Goal: Task Accomplishment & Management: Complete application form

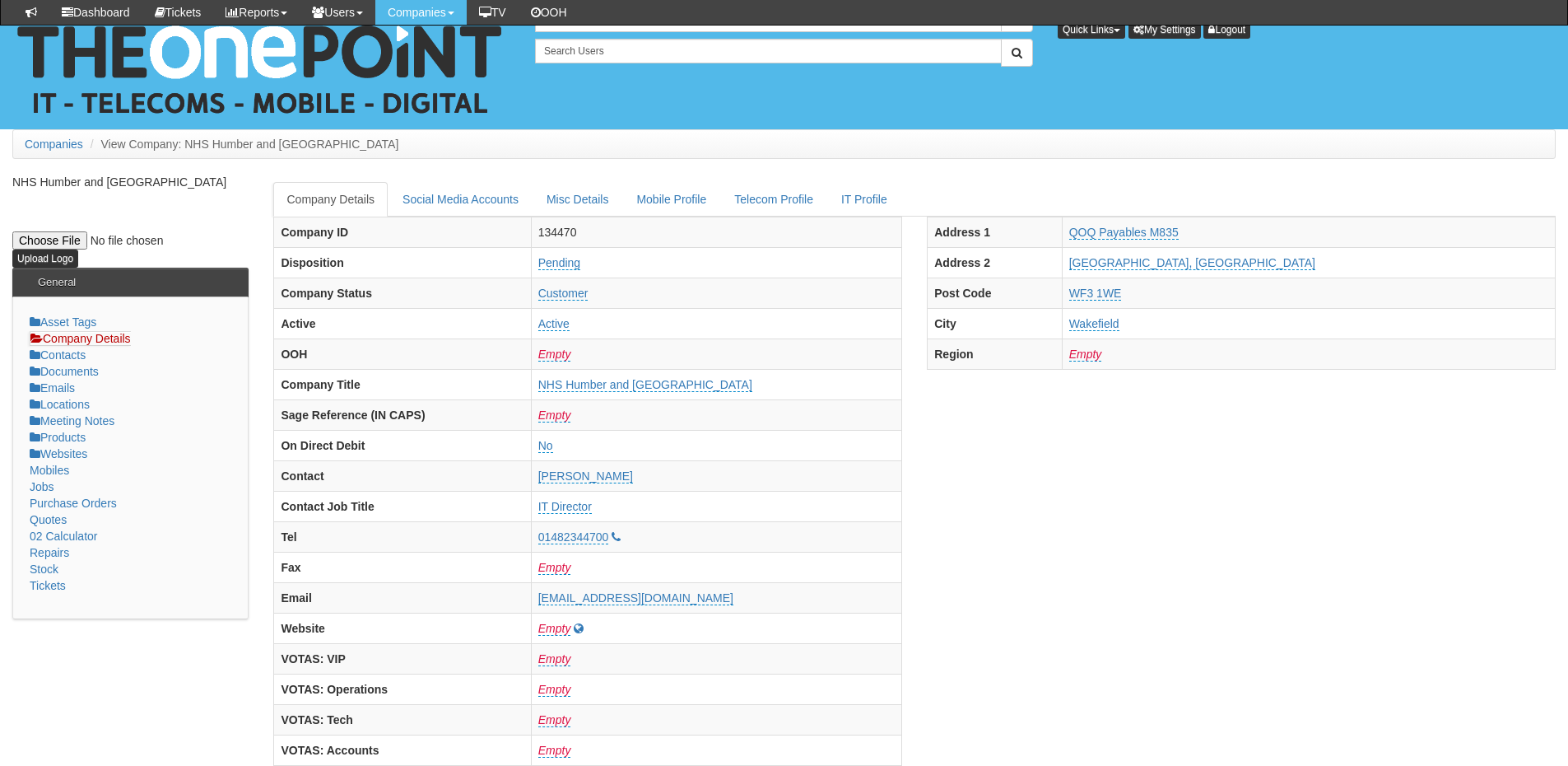
scroll to position [192, 0]
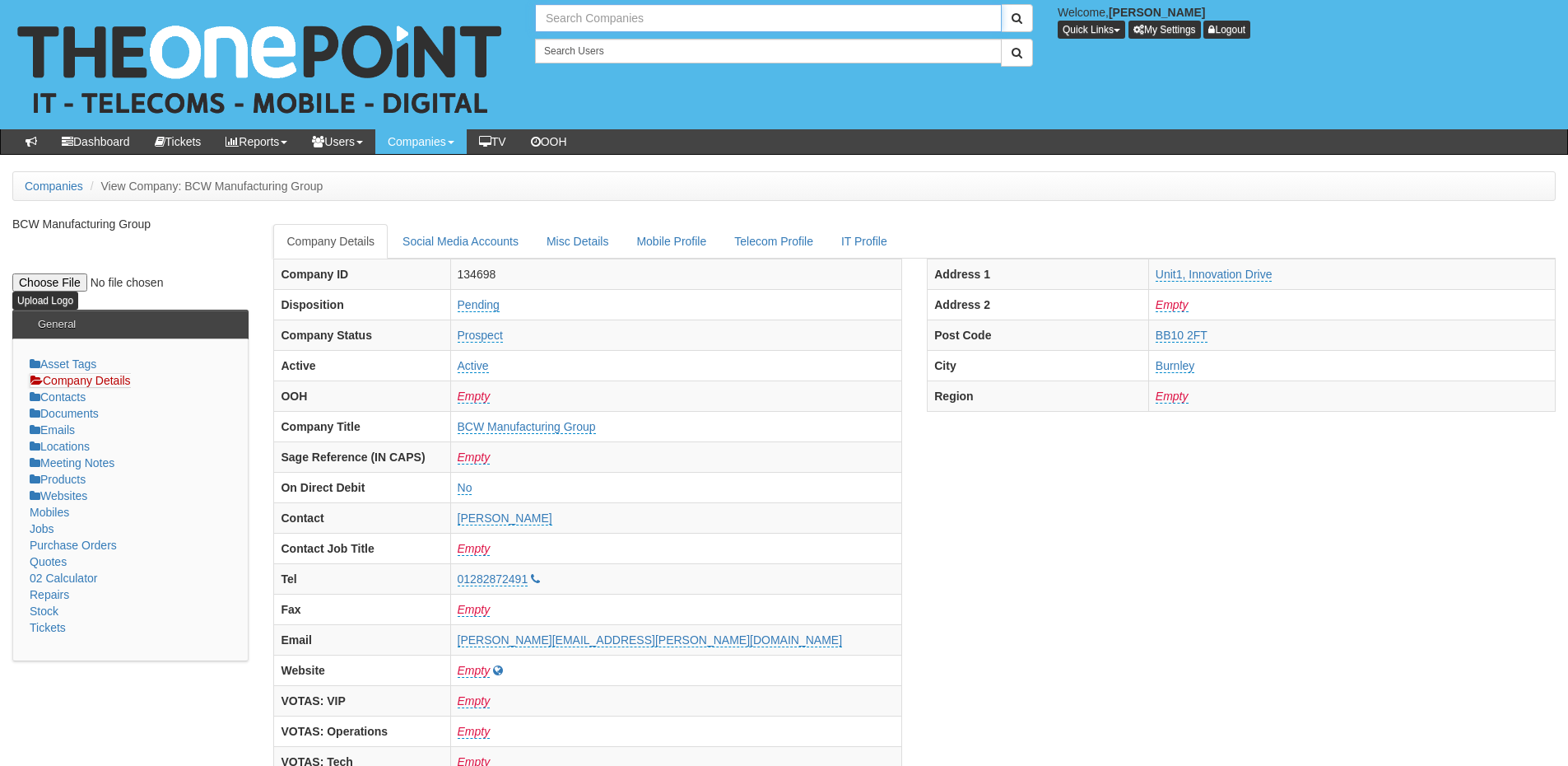
click at [590, 15] on input "text" at bounding box center [768, 18] width 466 height 28
click at [612, 44] on link "Oughtred & [PERSON_NAME] (Facilities)" at bounding box center [768, 45] width 464 height 24
type input "Oughtred & [PERSON_NAME] (Facilities)"
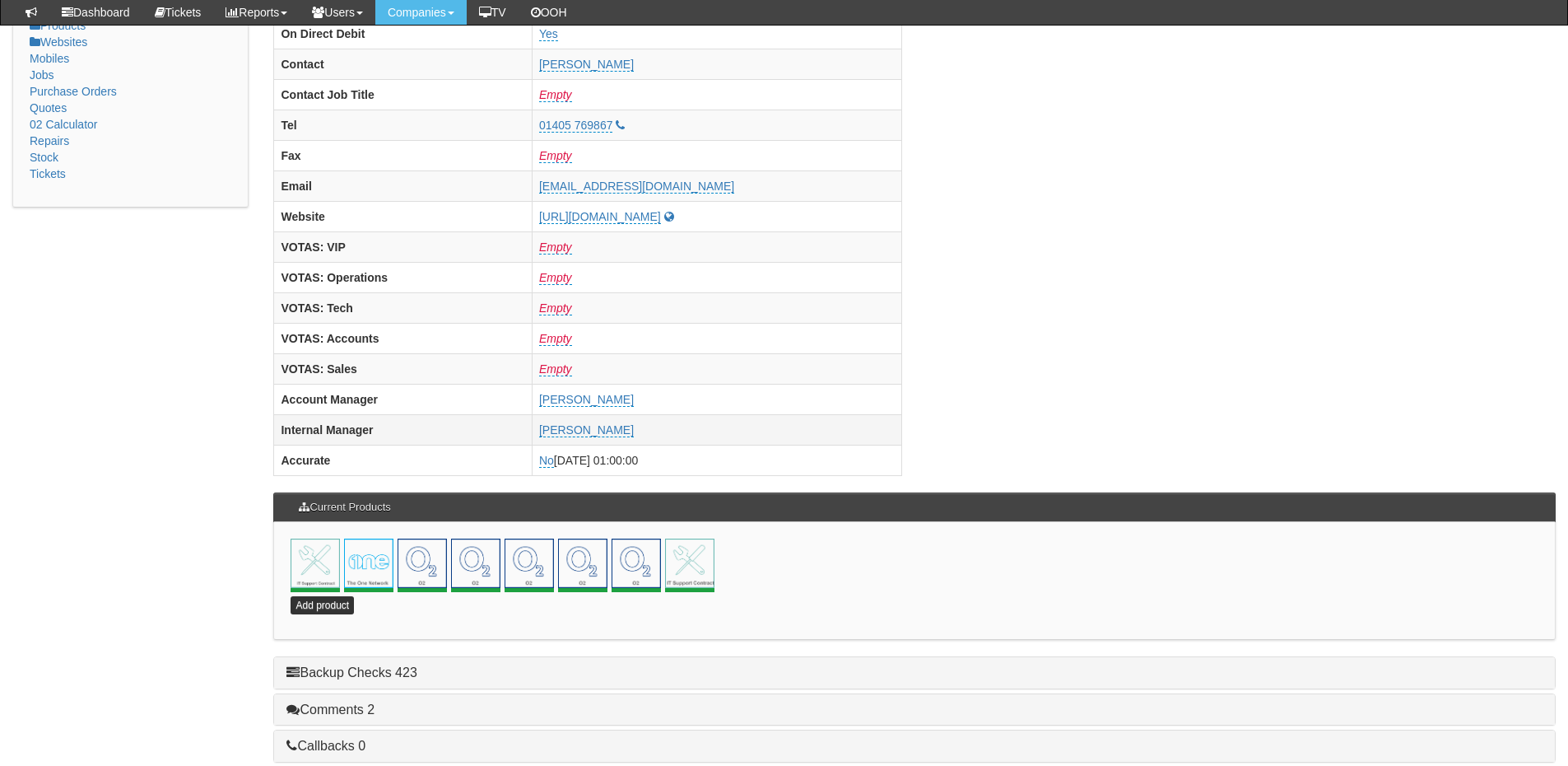
scroll to position [727, 0]
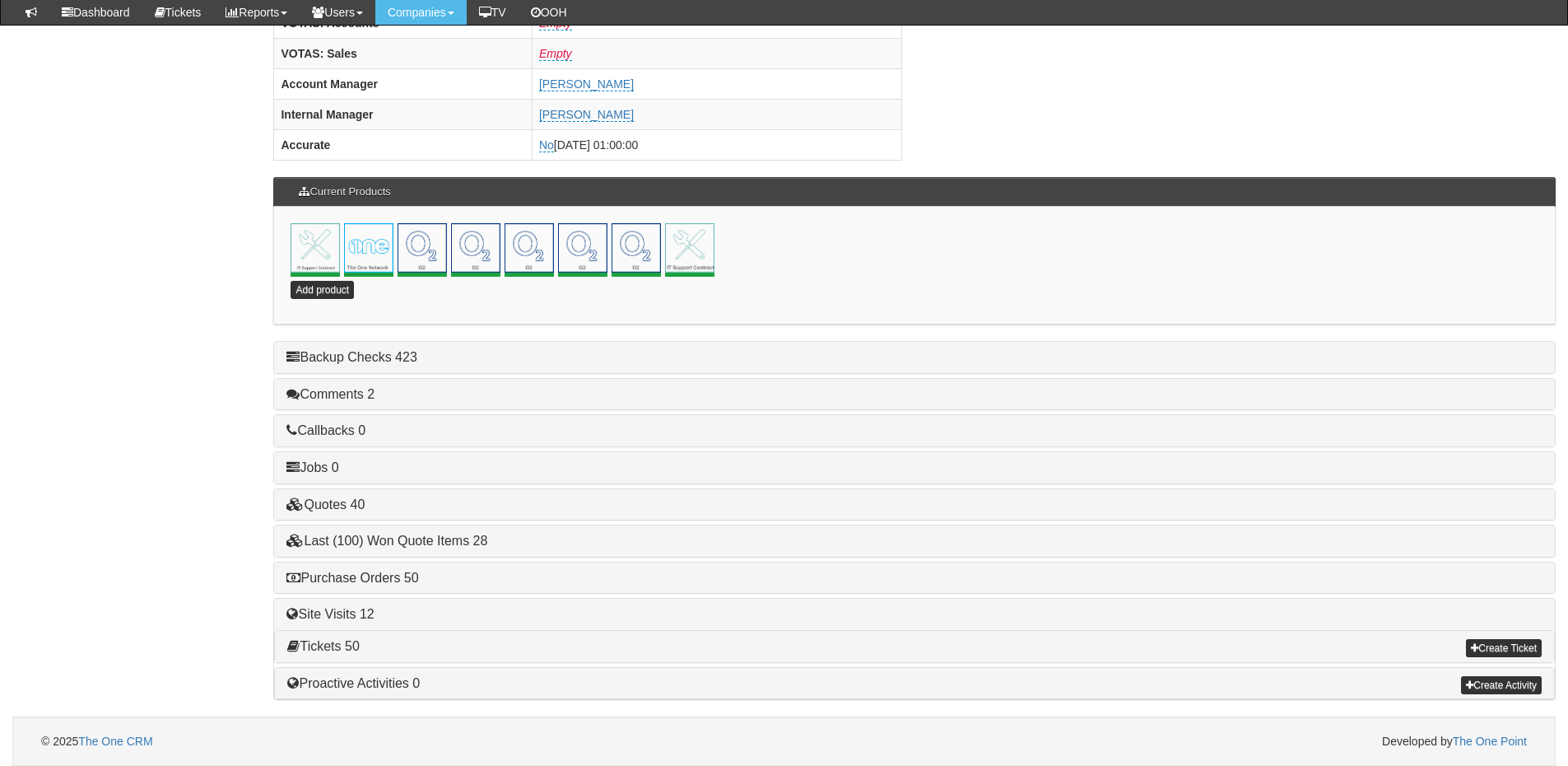
click at [385, 571] on h4 "Purchase Orders 50" at bounding box center [915, 578] width 1257 height 15
click at [392, 568] on div "Purchase Orders 50" at bounding box center [915, 578] width 1281 height 32
click at [398, 578] on link "Purchase Orders 50" at bounding box center [353, 578] width 132 height 14
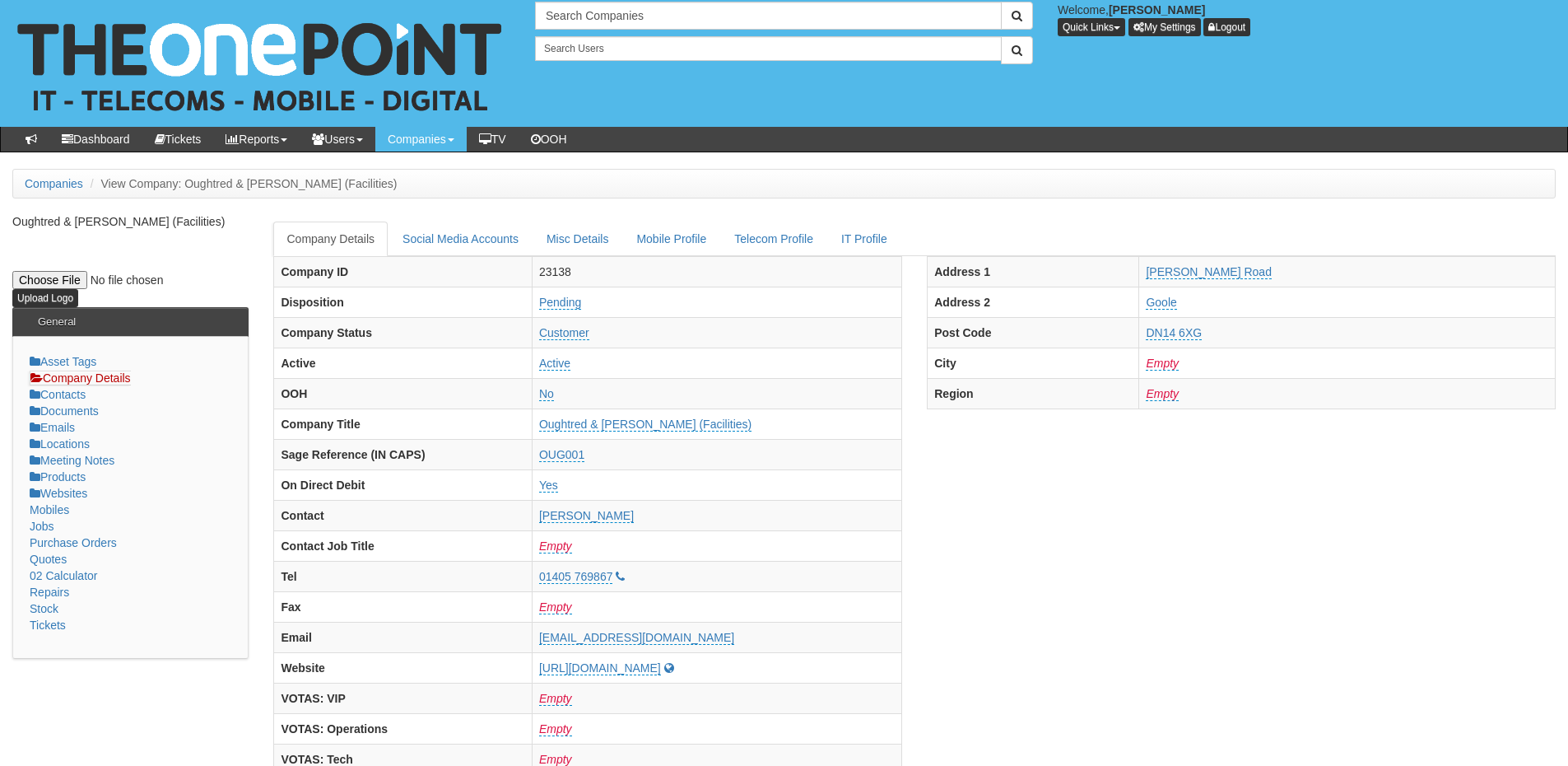
scroll to position [0, 0]
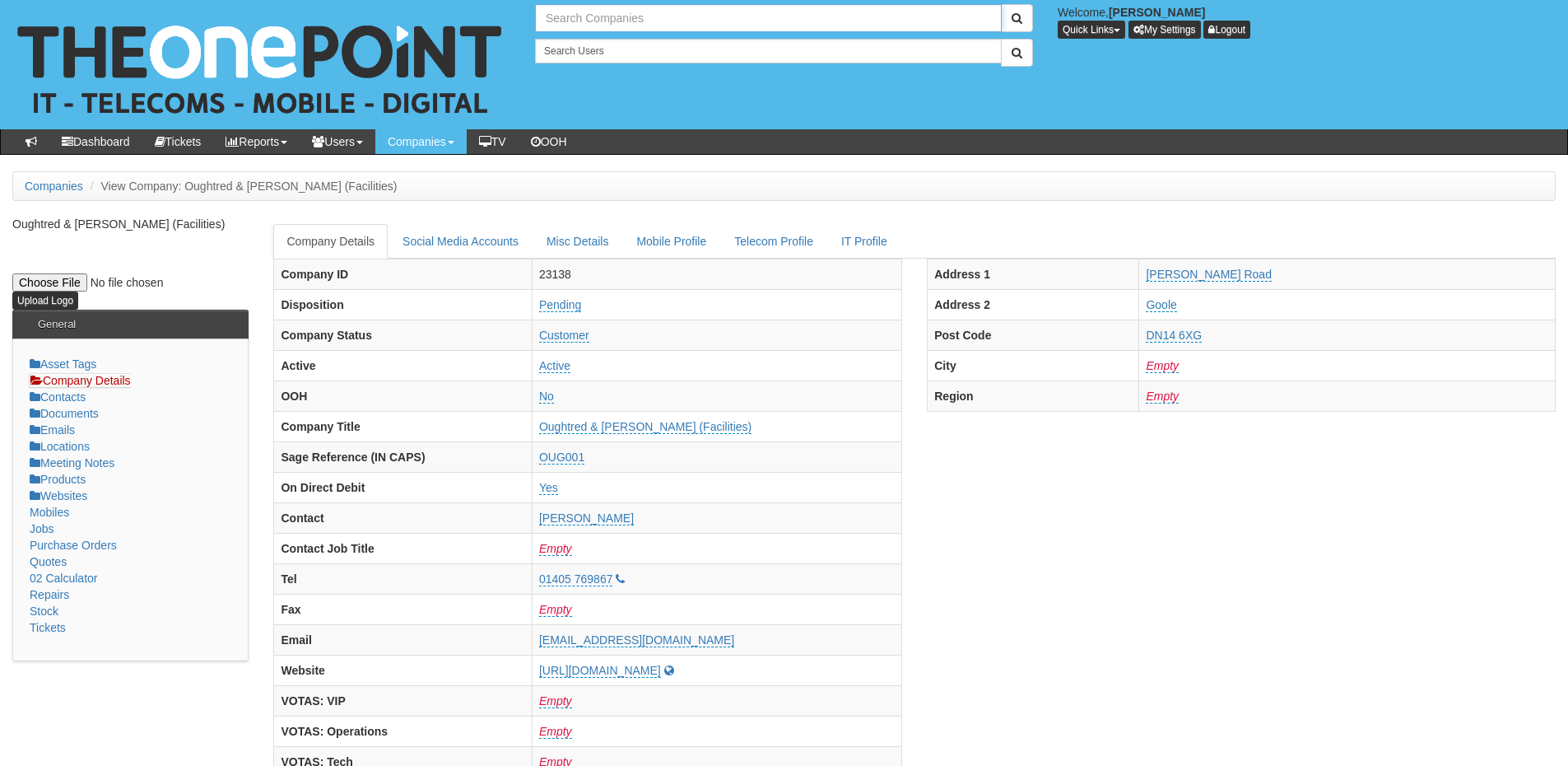
click at [574, 18] on input "text" at bounding box center [768, 18] width 466 height 28
click at [575, 47] on link "Vobis Limited" at bounding box center [768, 45] width 464 height 24
type input "Vobis Limited"
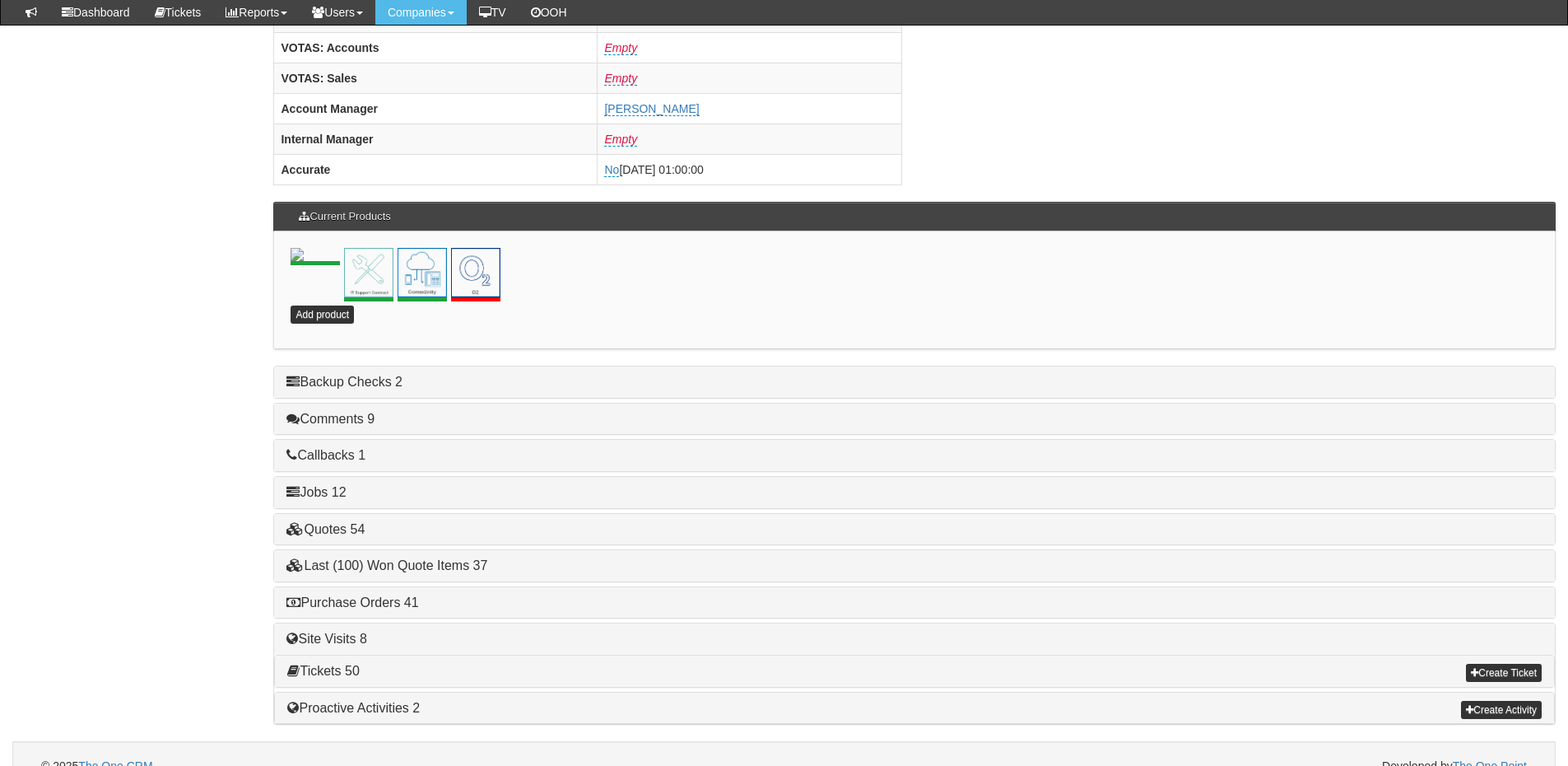
scroll to position [727, 0]
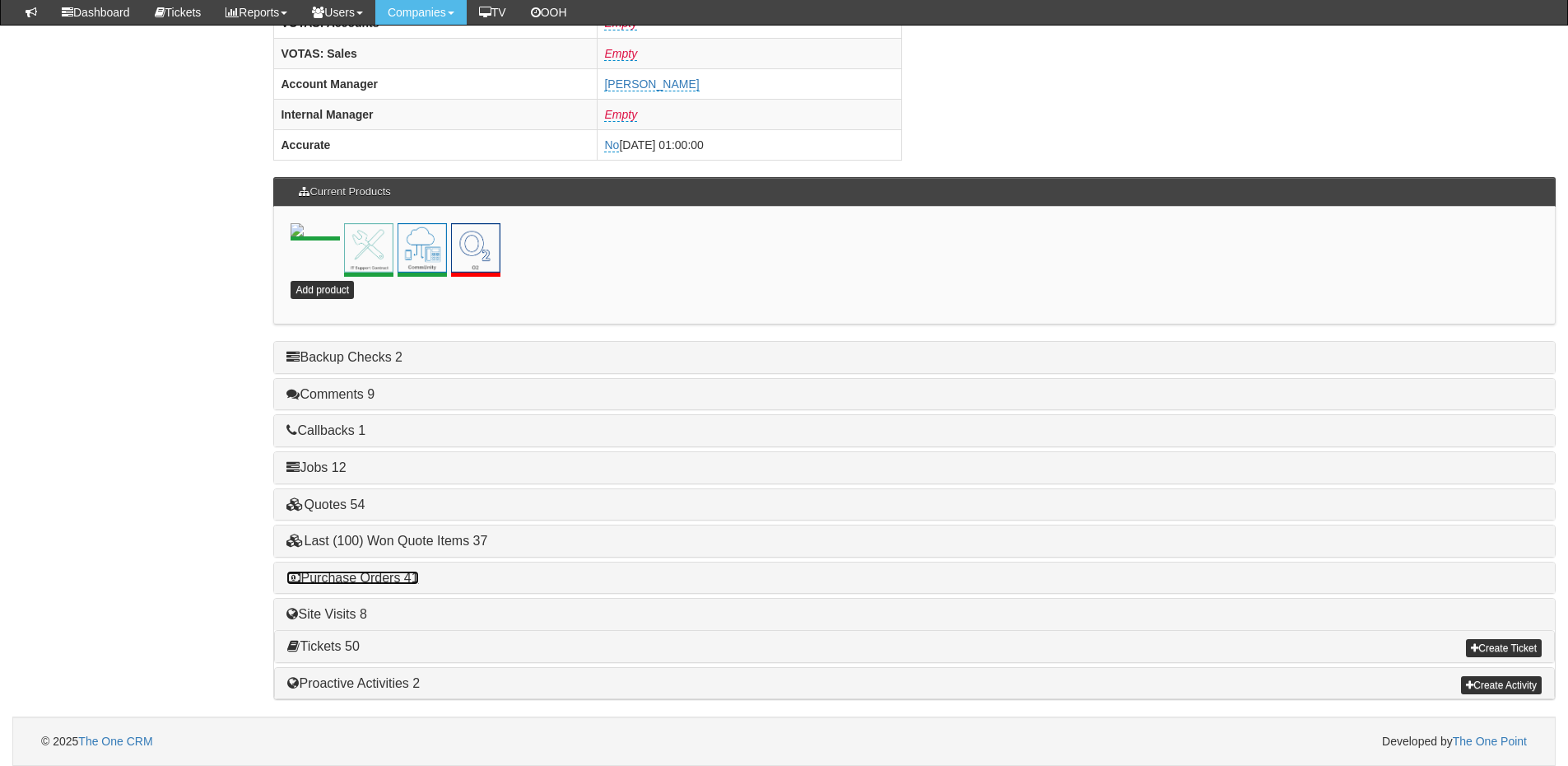
drag, startPoint x: 368, startPoint y: 583, endPoint x: 421, endPoint y: 578, distance: 53.2
click at [368, 583] on link "Purchase Orders 41" at bounding box center [353, 578] width 132 height 14
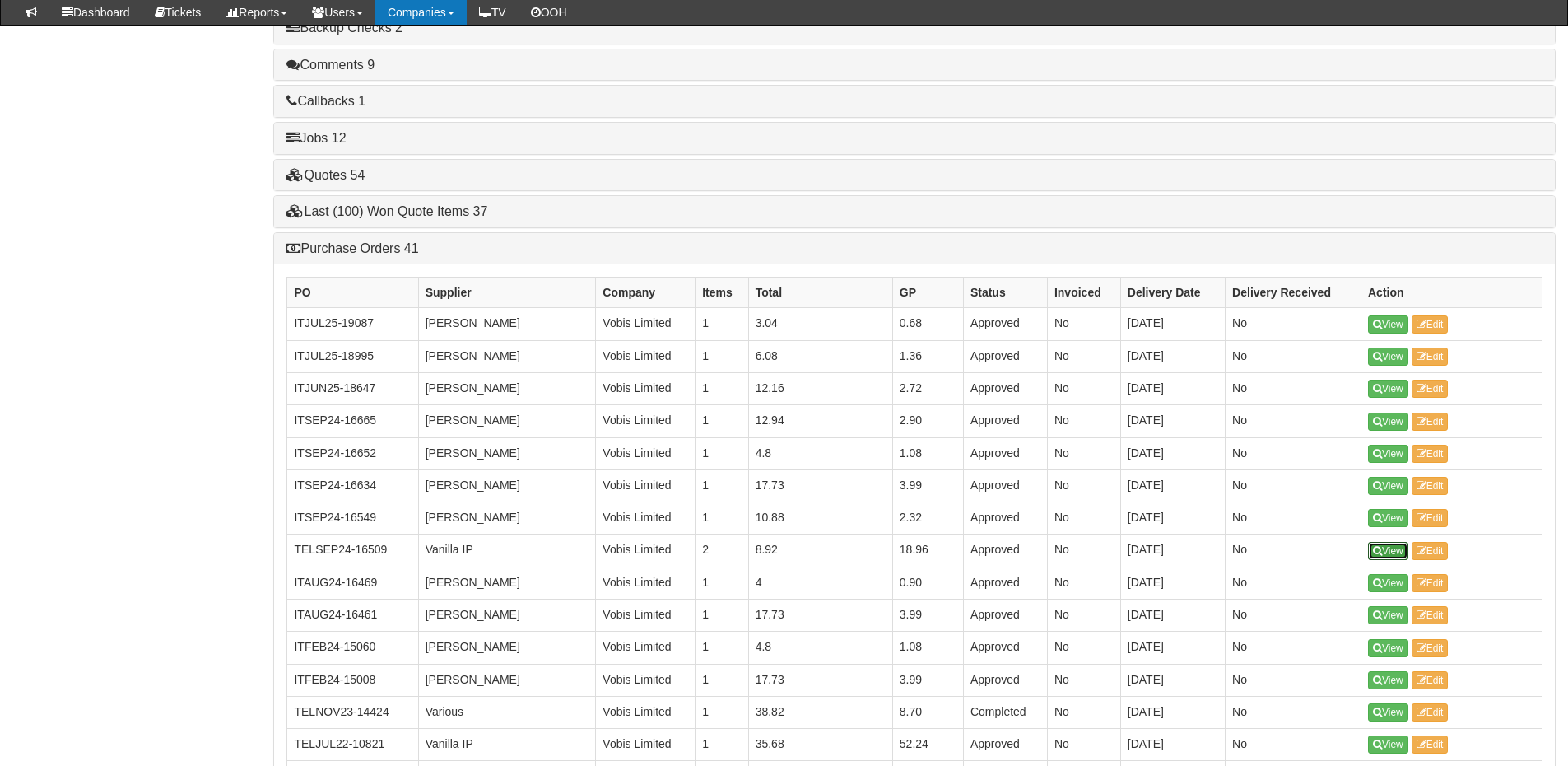
scroll to position [1056, 0]
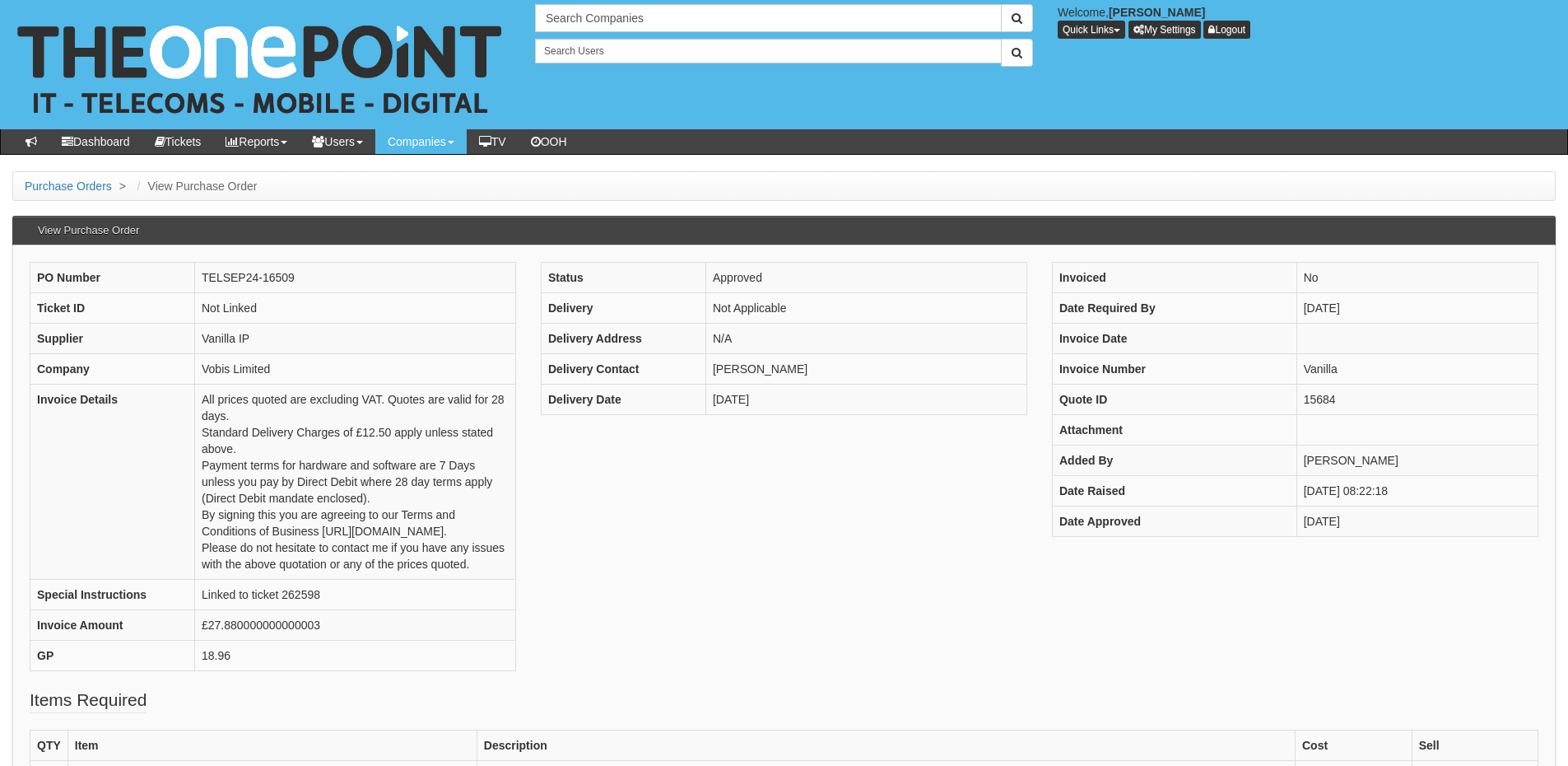
scroll to position [247, 0]
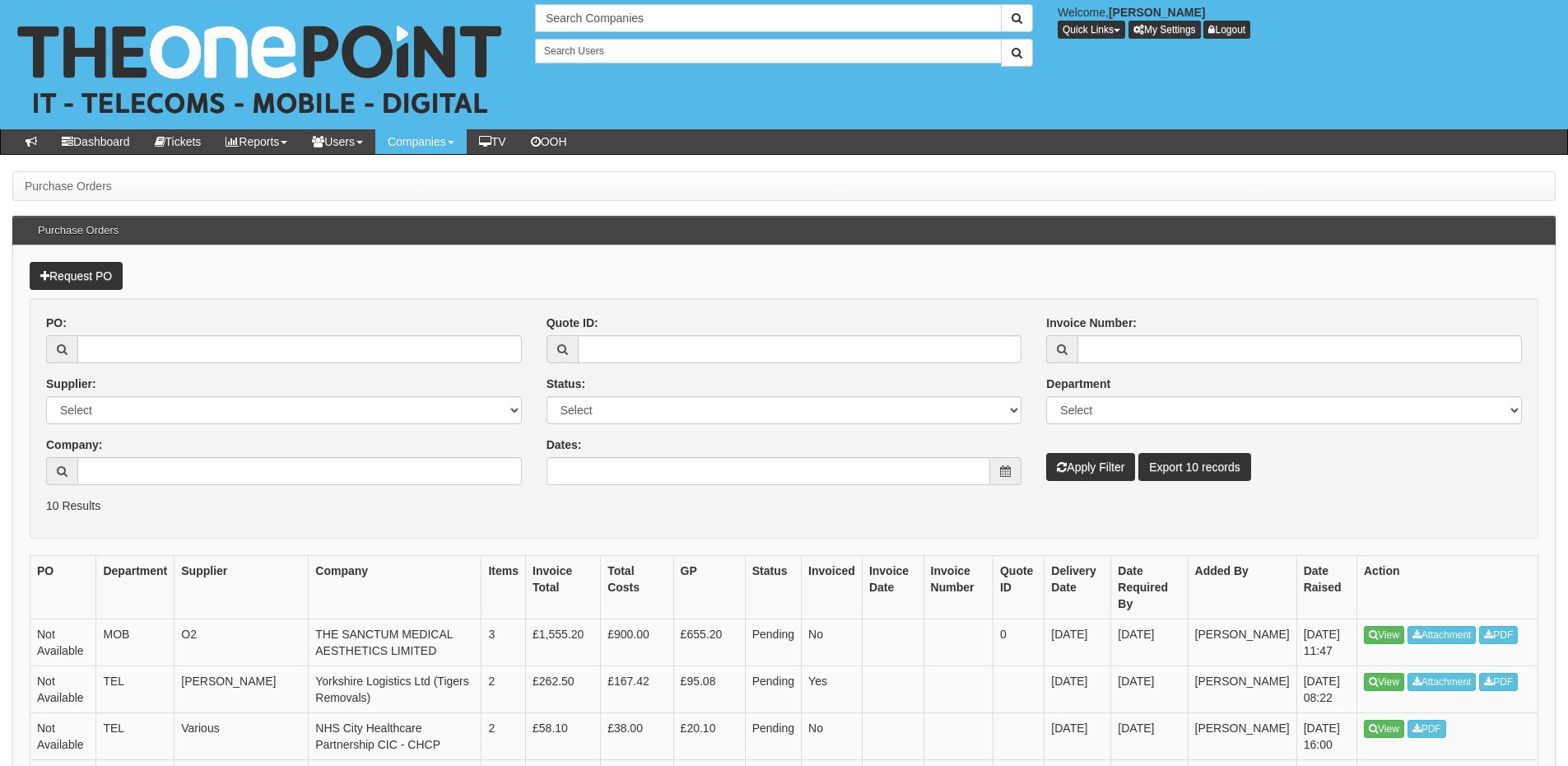
scroll to position [207, 0]
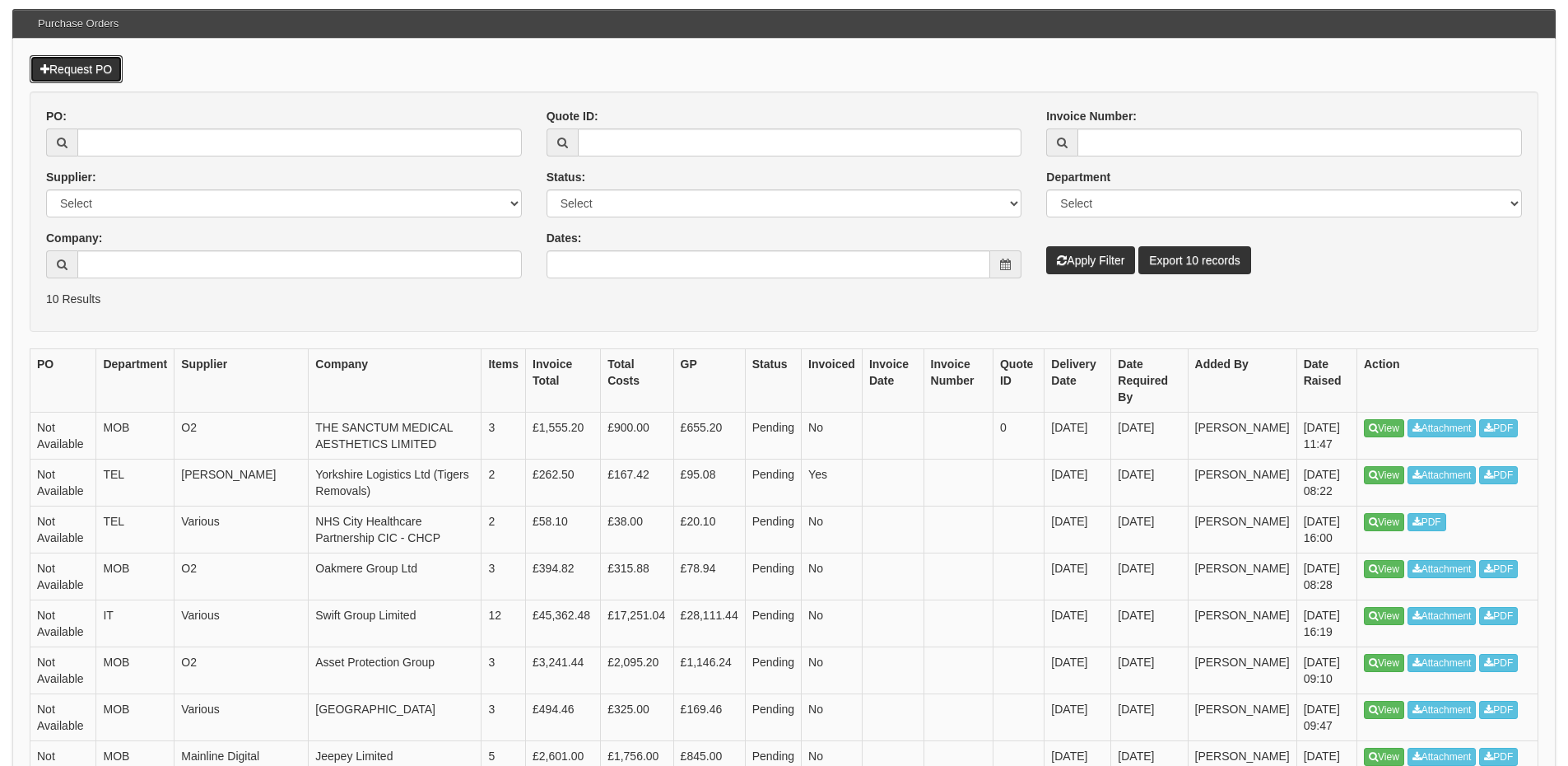
click at [107, 73] on link "Request PO" at bounding box center [77, 70] width 93 height 28
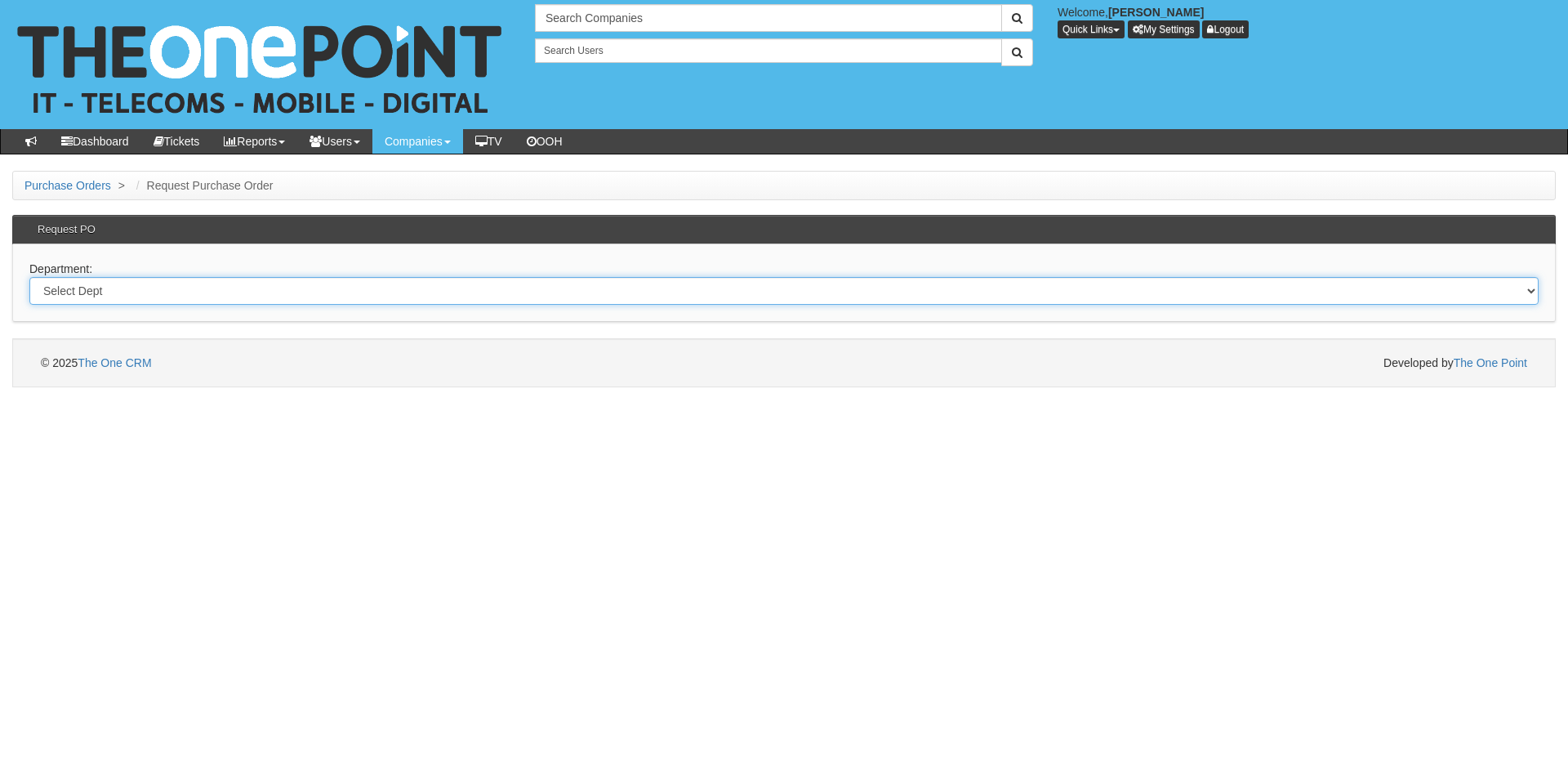
click at [263, 293] on select "Select Dept Digital Internal IT Mobiles Marketing Telecoms" at bounding box center [784, 291] width 1510 height 28
select select "?pipeID=&dept=MOB"
click at [30, 277] on select "Select Dept Digital Internal IT Mobiles Marketing Telecoms" at bounding box center [784, 291] width 1510 height 28
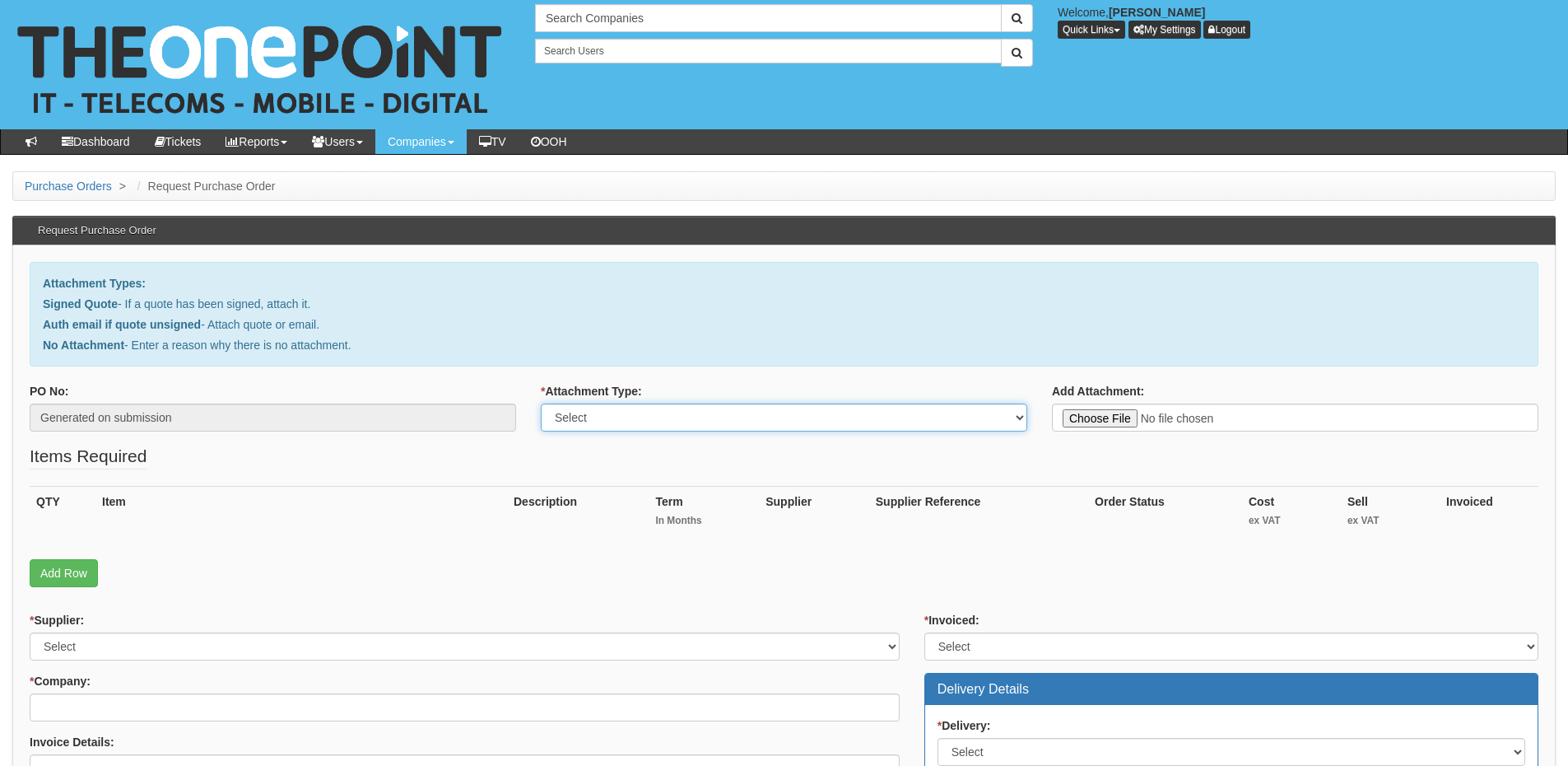
click at [602, 416] on select "Select Signed Quote Auth email with quote if unsigned No Attachment" at bounding box center [784, 417] width 487 height 28
select select "Auth email if quote unsigned"
click at [541, 403] on select "Select Signed Quote Auth email with quote if unsigned No Attachment" at bounding box center [784, 417] width 487 height 28
type input "C:\fakepath\Re_ Mobiles order.msg"
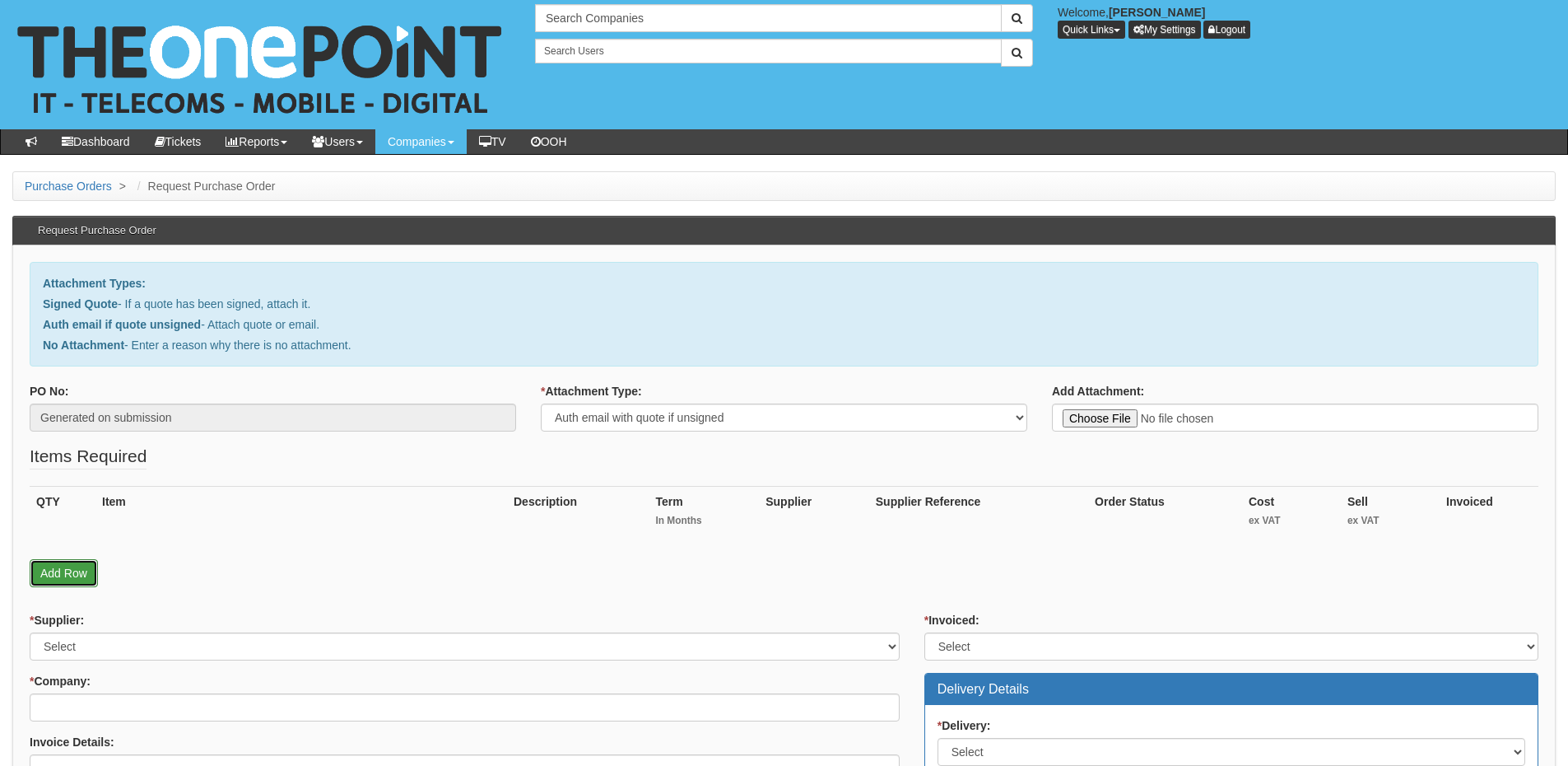
click at [62, 573] on link "Add Row" at bounding box center [64, 573] width 69 height 28
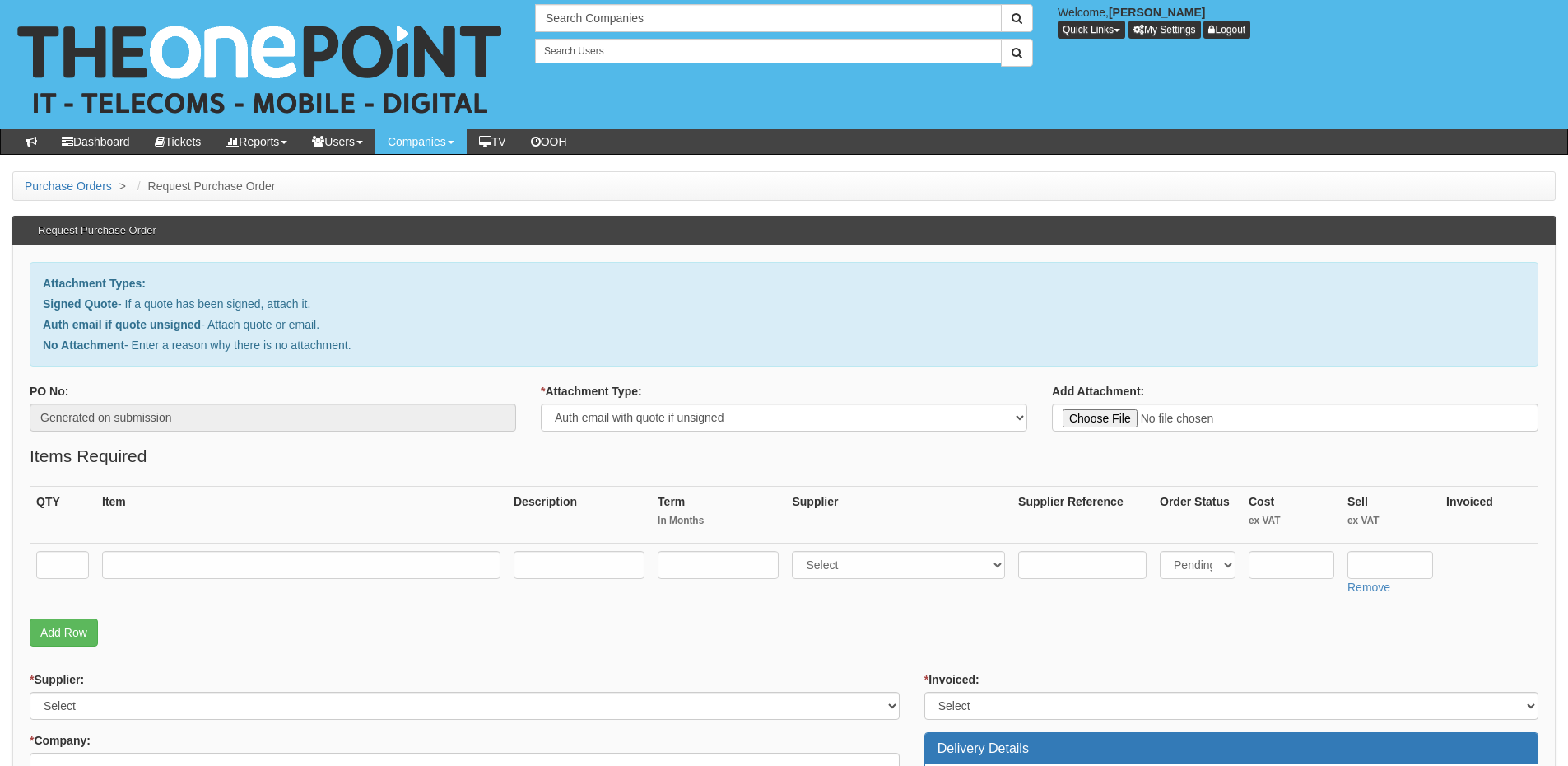
click at [68, 628] on link "Add Row" at bounding box center [64, 633] width 69 height 28
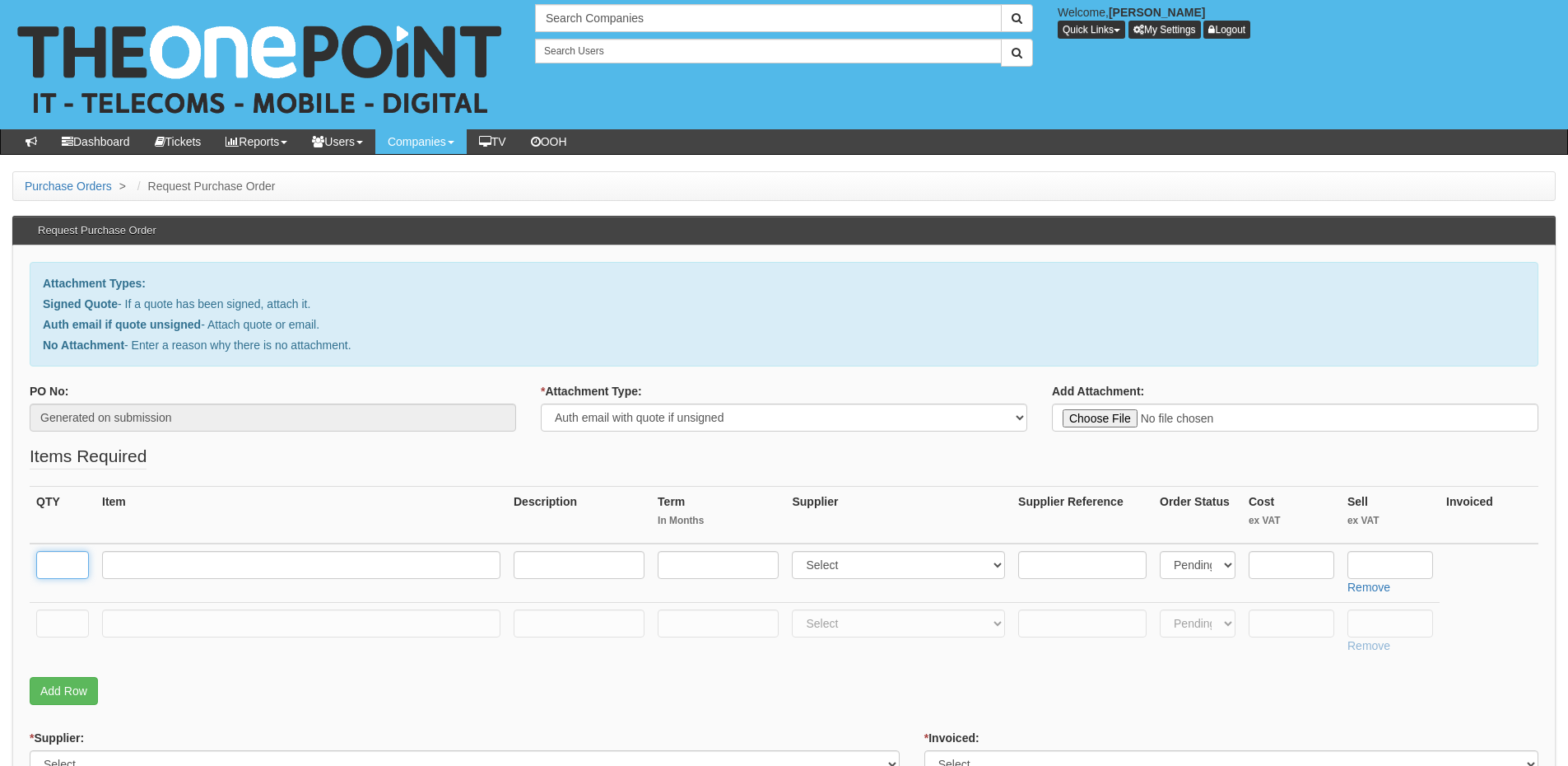
click at [70, 566] on input "text" at bounding box center [62, 565] width 53 height 28
type input "20"
click at [62, 619] on input "text" at bounding box center [62, 623] width 53 height 28
type input "1"
click at [166, 622] on input "text" at bounding box center [301, 623] width 399 height 28
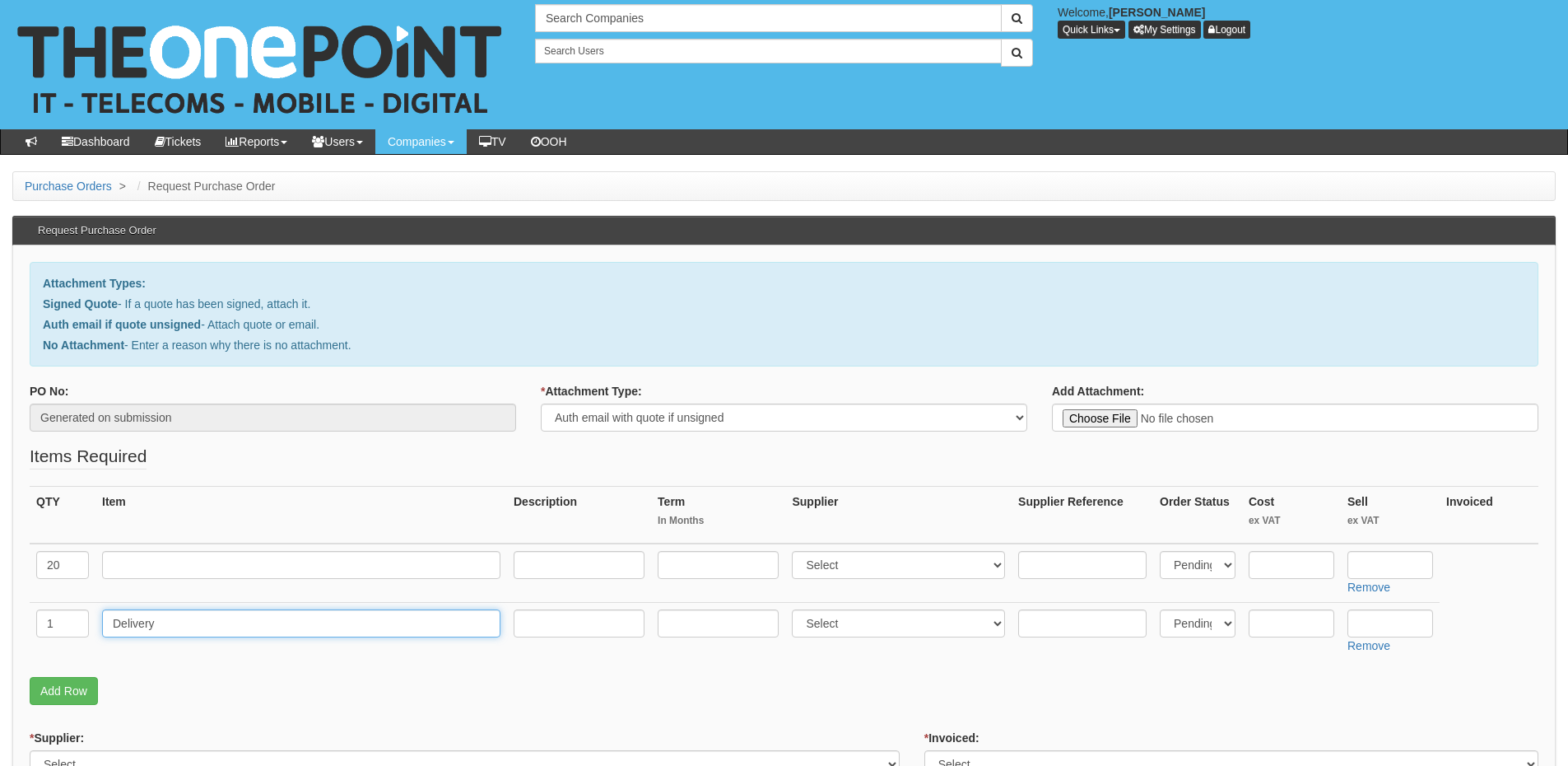
type input "Delivery"
click at [1387, 625] on input "text" at bounding box center [1389, 623] width 85 height 28
type input "12.50"
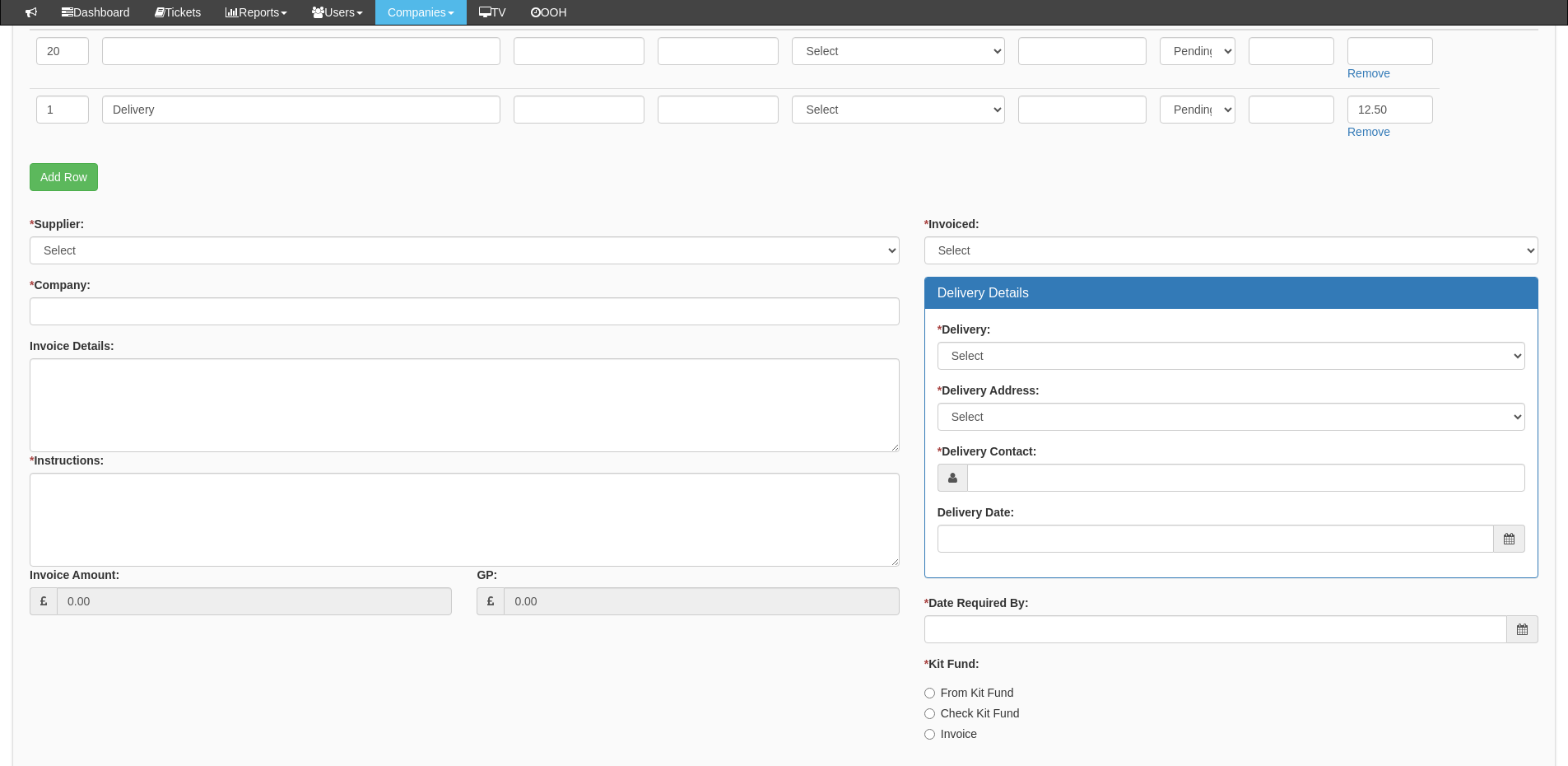
scroll to position [494, 0]
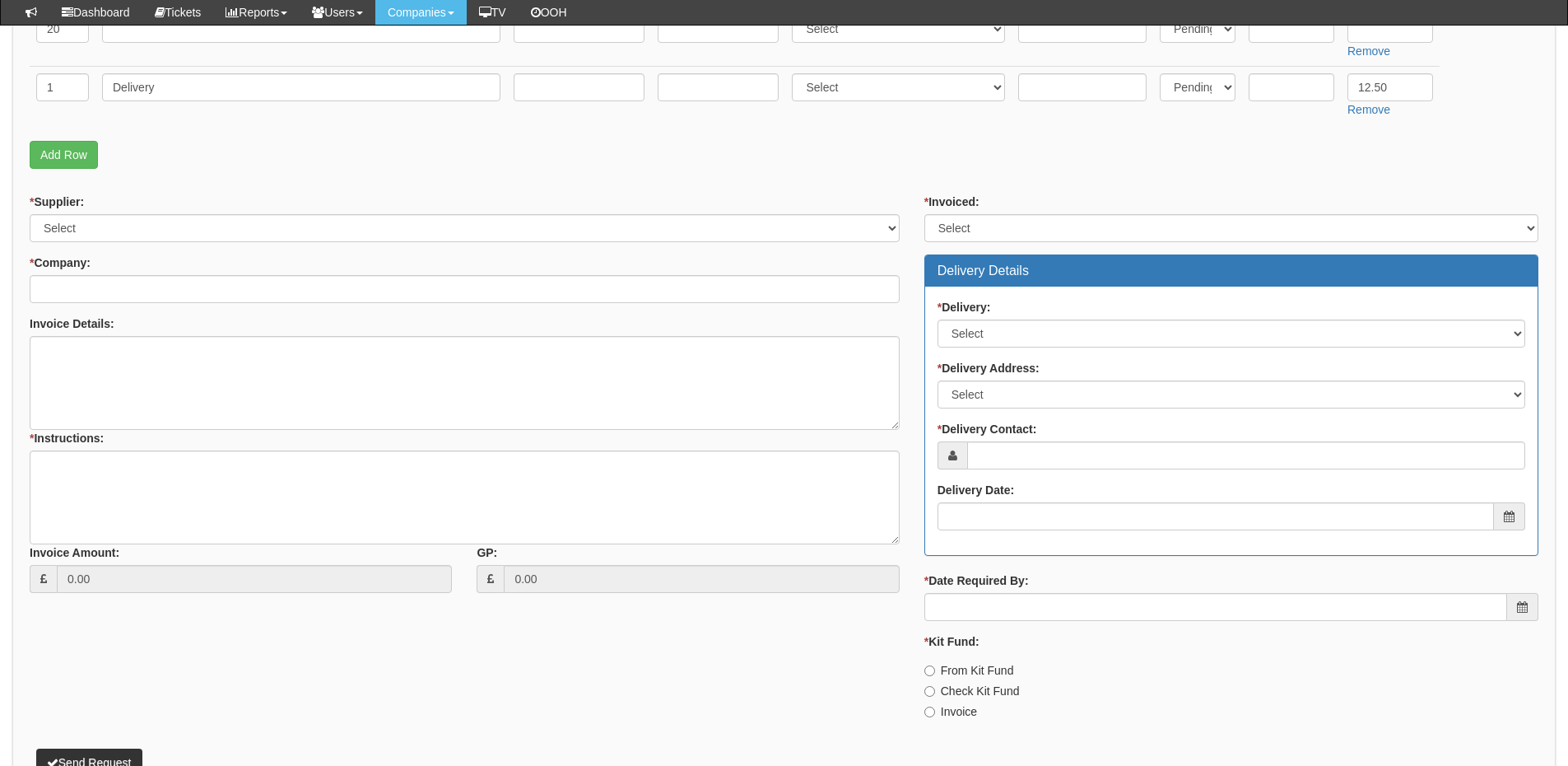
click at [960, 670] on label "From Kit Fund" at bounding box center [970, 670] width 90 height 17
click at [935, 670] on input "From Kit Fund" at bounding box center [930, 671] width 11 height 11
radio input "true"
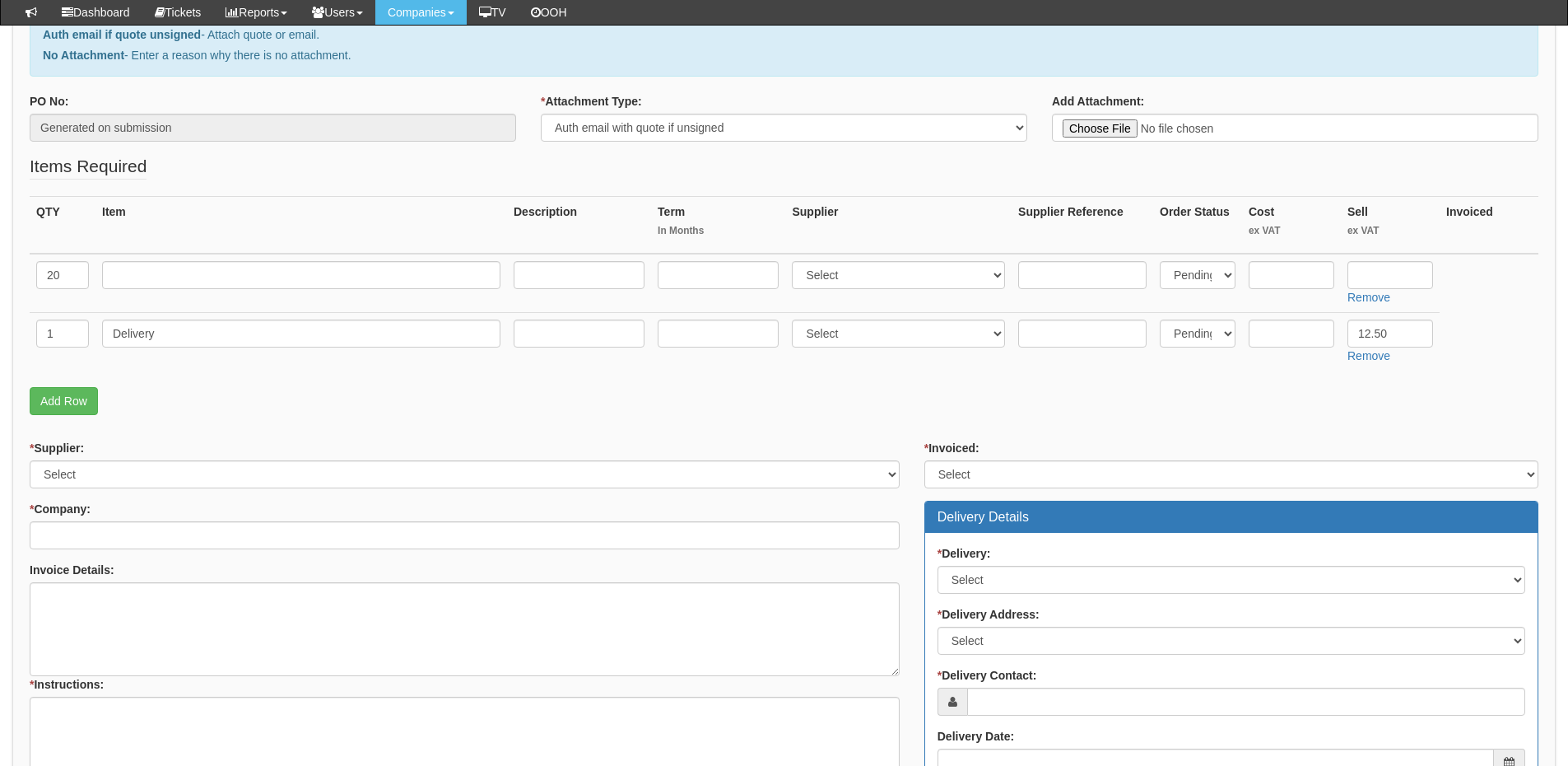
scroll to position [247, 0]
click at [297, 275] on input "text" at bounding box center [301, 276] width 399 height 28
type input "Samsung A16 5G"
click at [824, 273] on select "Select 123 [DOMAIN_NAME] 1Password 3 4Gon [PERSON_NAME] Electric Ltd Abzorb Acc…" at bounding box center [898, 276] width 213 height 28
select select "260"
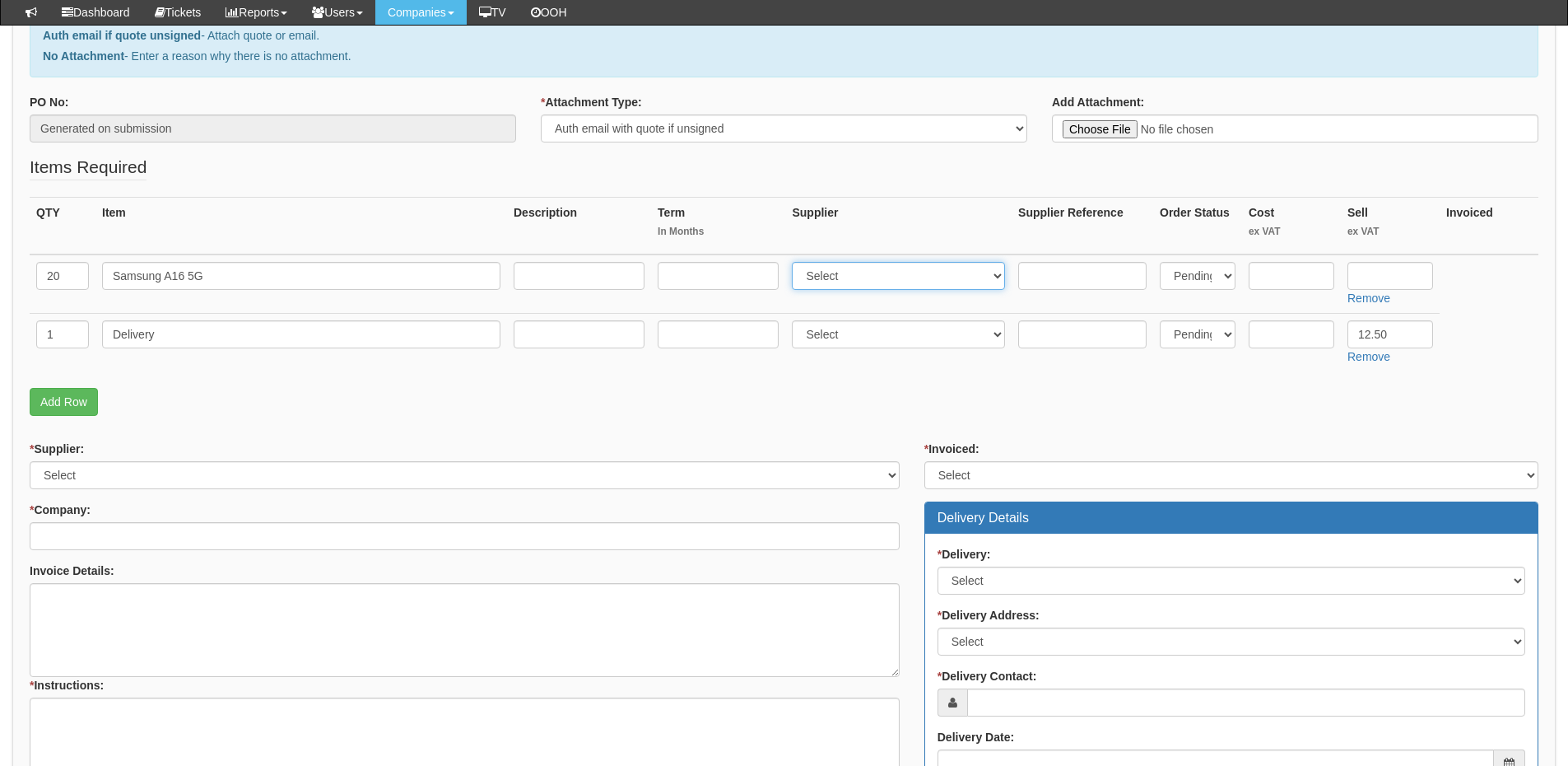
click at [796, 261] on select "Select 123 [DOMAIN_NAME] 1Password 3 4Gon [PERSON_NAME] Electric Ltd Abzorb Acc…" at bounding box center [898, 276] width 213 height 28
click at [1423, 266] on input "text" at bounding box center [1389, 276] width 85 height 28
type input "122"
click at [1303, 276] on input "text" at bounding box center [1291, 276] width 85 height 28
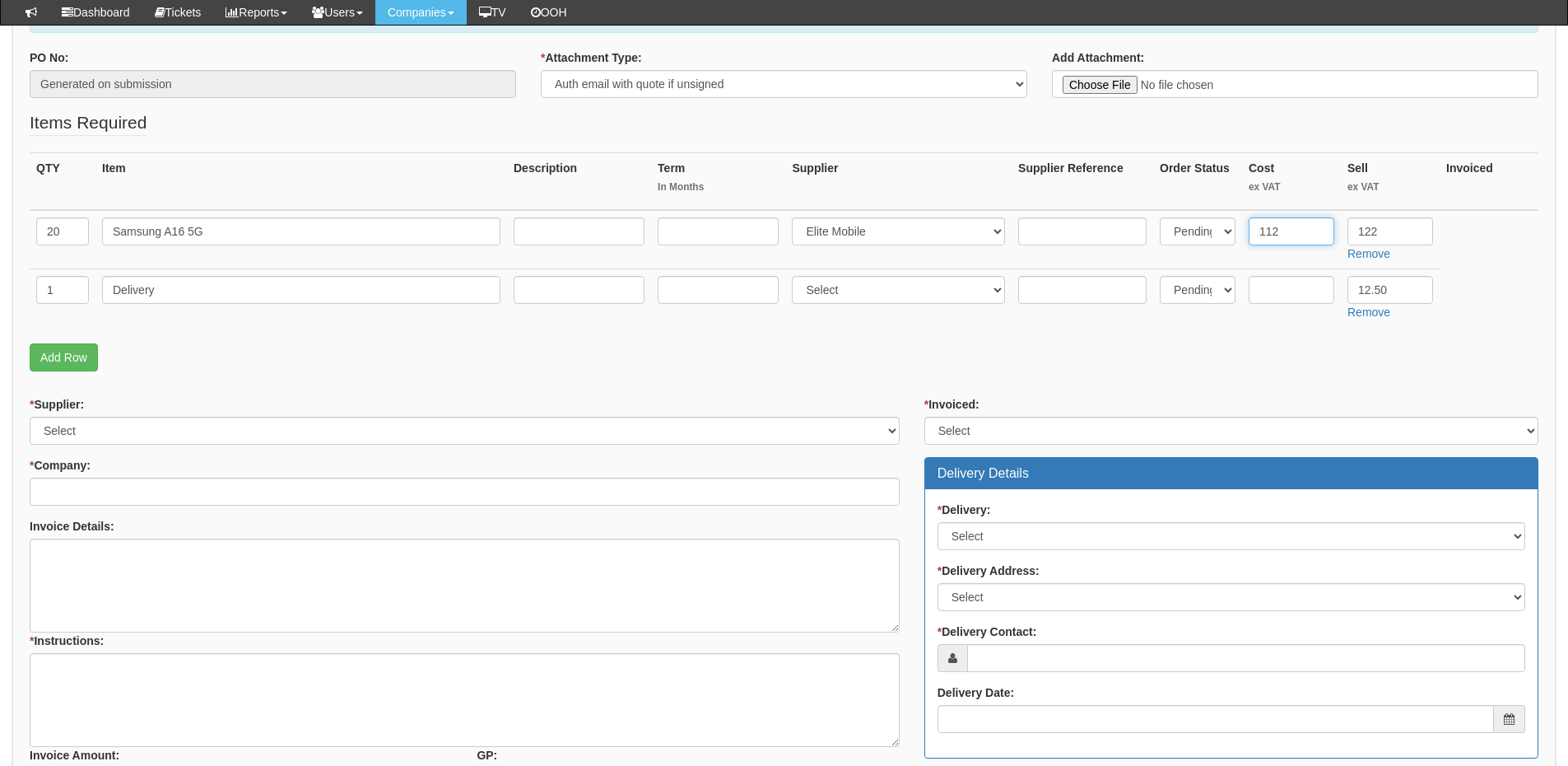
scroll to position [329, 0]
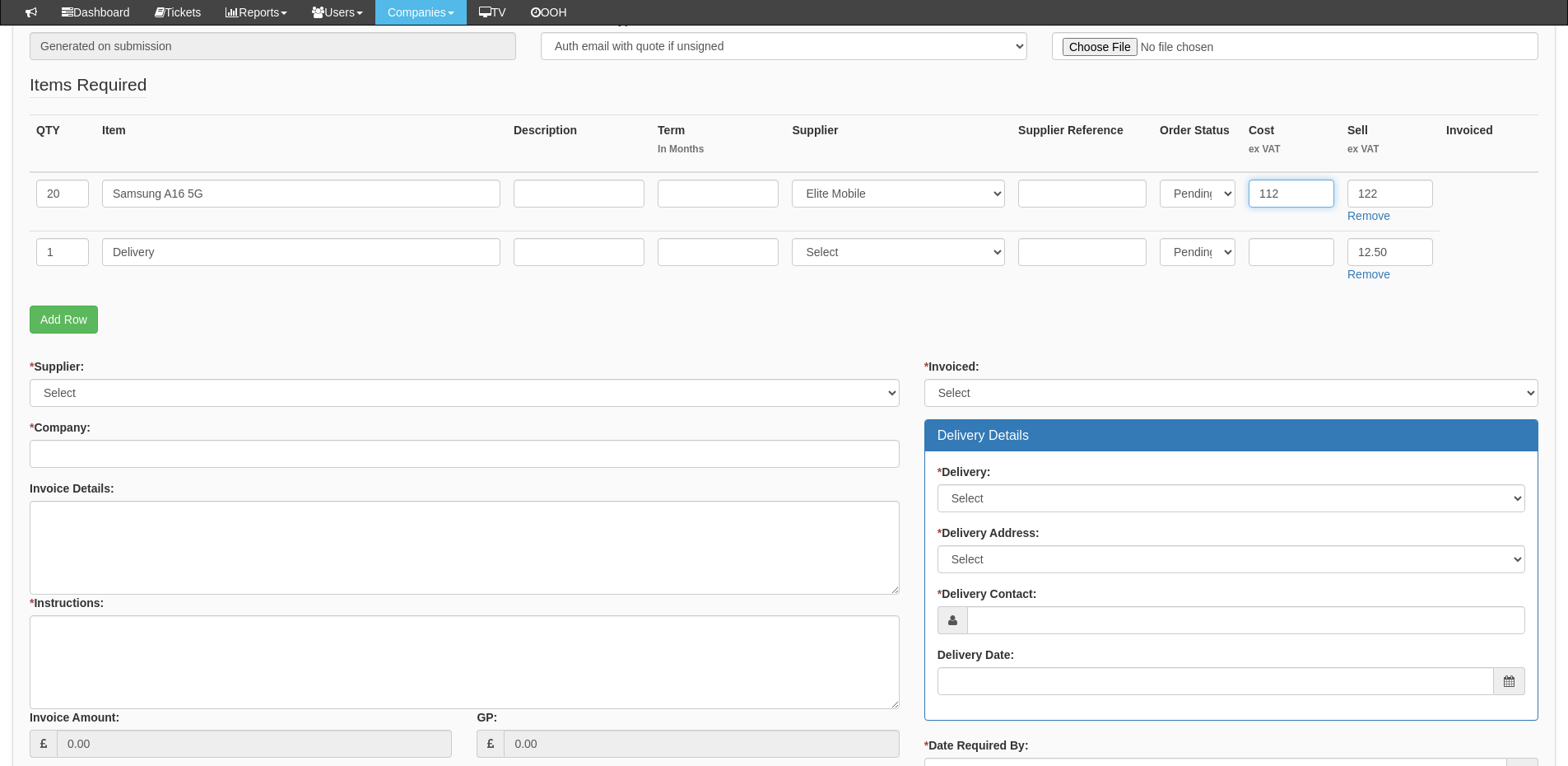
type input "112"
click at [128, 387] on select "Select 123 [DOMAIN_NAME] 1Password 3 4Gon [PERSON_NAME] Electric Ltd Abzorb Acc…" at bounding box center [465, 393] width 870 height 28
select select "260"
click at [30, 379] on select "Select 123 [DOMAIN_NAME] 1Password 3 4Gon [PERSON_NAME] Electric Ltd Abzorb Acc…" at bounding box center [465, 393] width 870 height 28
click at [117, 456] on input "* Company:" at bounding box center [465, 454] width 870 height 28
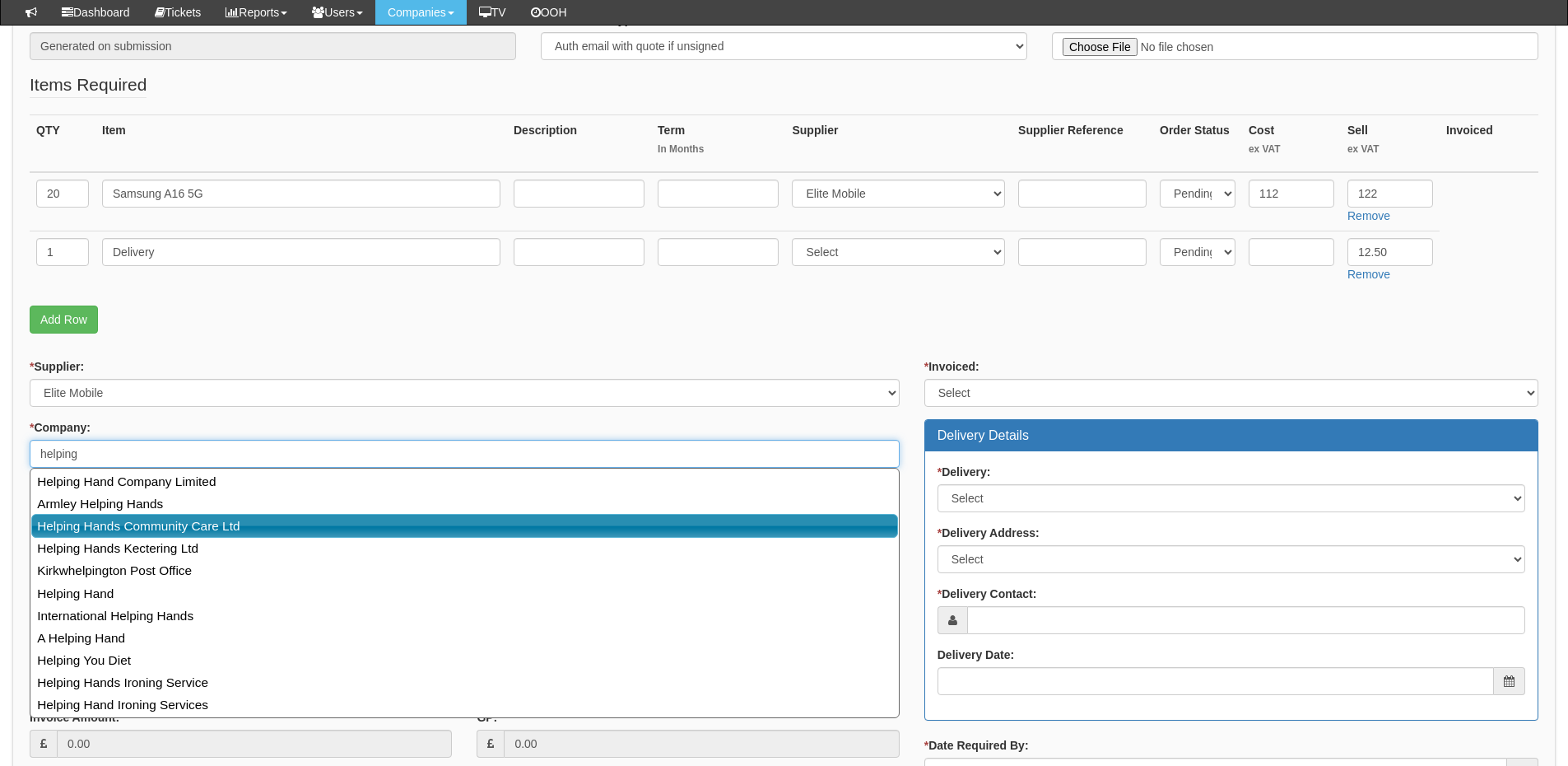
click at [121, 528] on link "Helping Hands Community Care Ltd" at bounding box center [465, 526] width 867 height 24
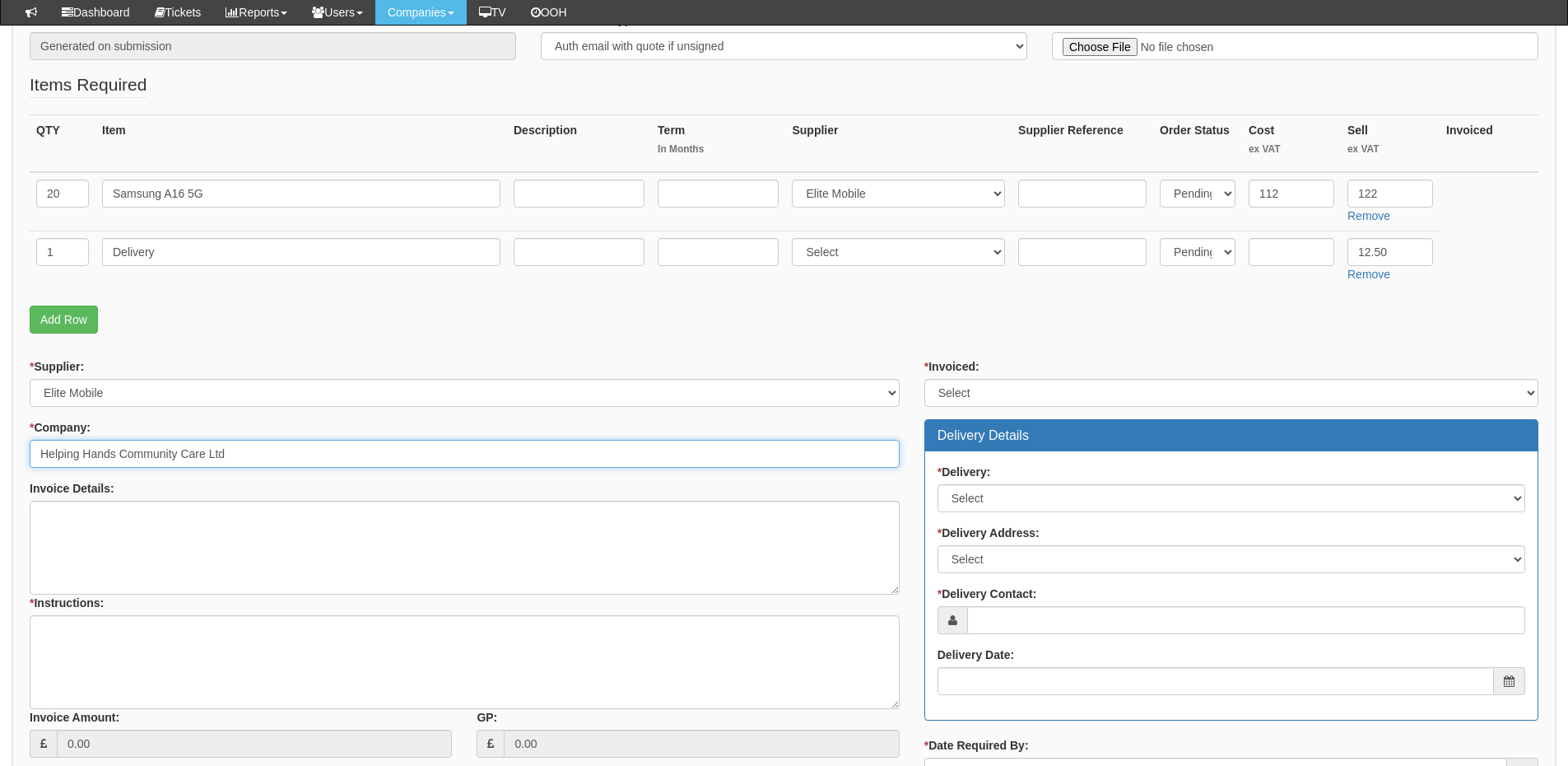
type input "Helping Hands Community Care Ltd"
click at [978, 396] on select "Select Yes No N/A STB (part of order)" at bounding box center [1232, 393] width 614 height 28
click at [925, 379] on select "Select Yes No N/A STB (part of order)" at bounding box center [1232, 393] width 614 height 28
drag, startPoint x: 958, startPoint y: 391, endPoint x: 958, endPoint y: 403, distance: 12.0
click at [958, 391] on select "Select Yes No N/A STB (part of order)" at bounding box center [1232, 393] width 614 height 28
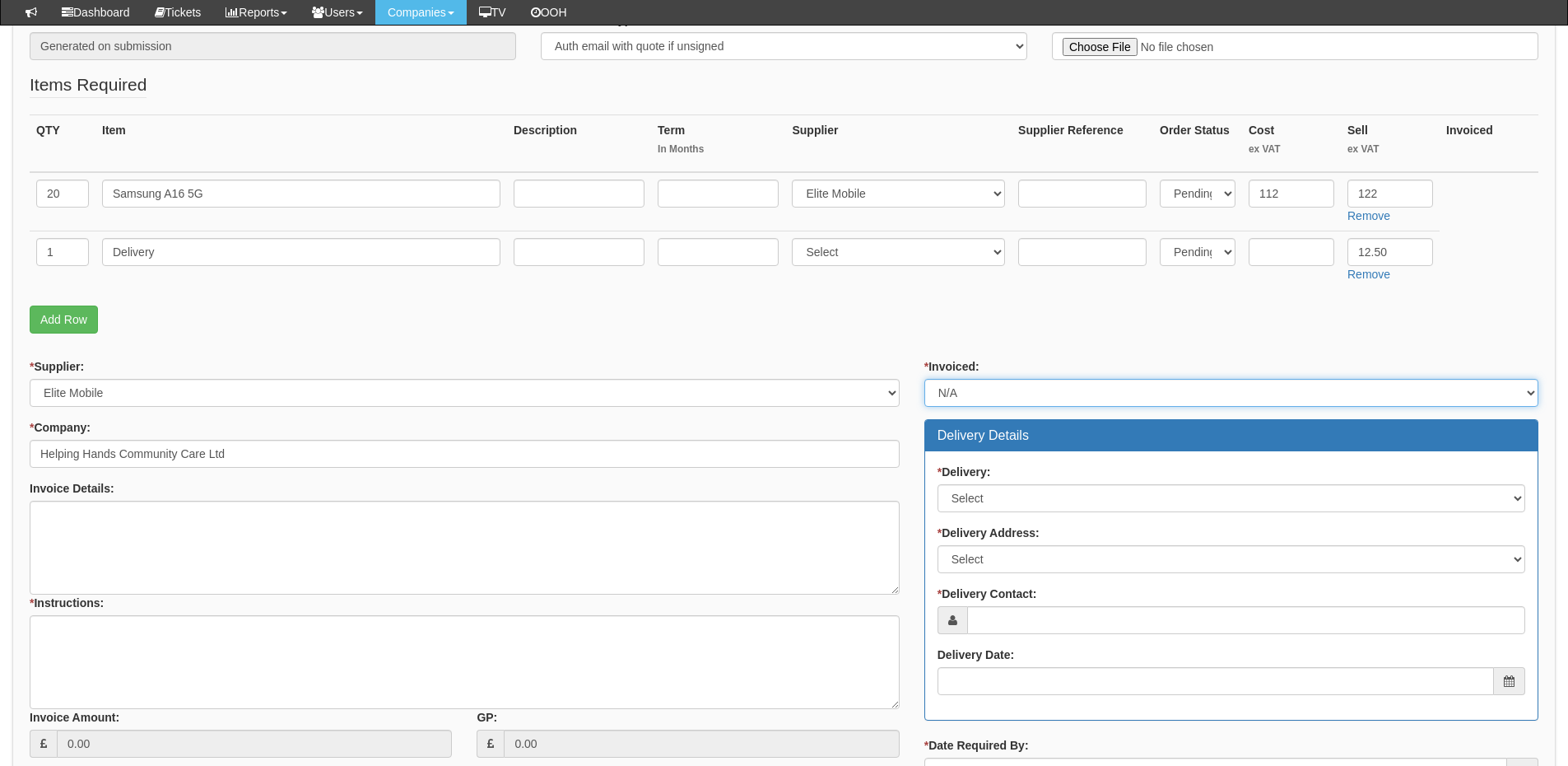
select select "2"
click at [925, 379] on select "Select Yes No N/A STB (part of order)" at bounding box center [1232, 393] width 614 height 28
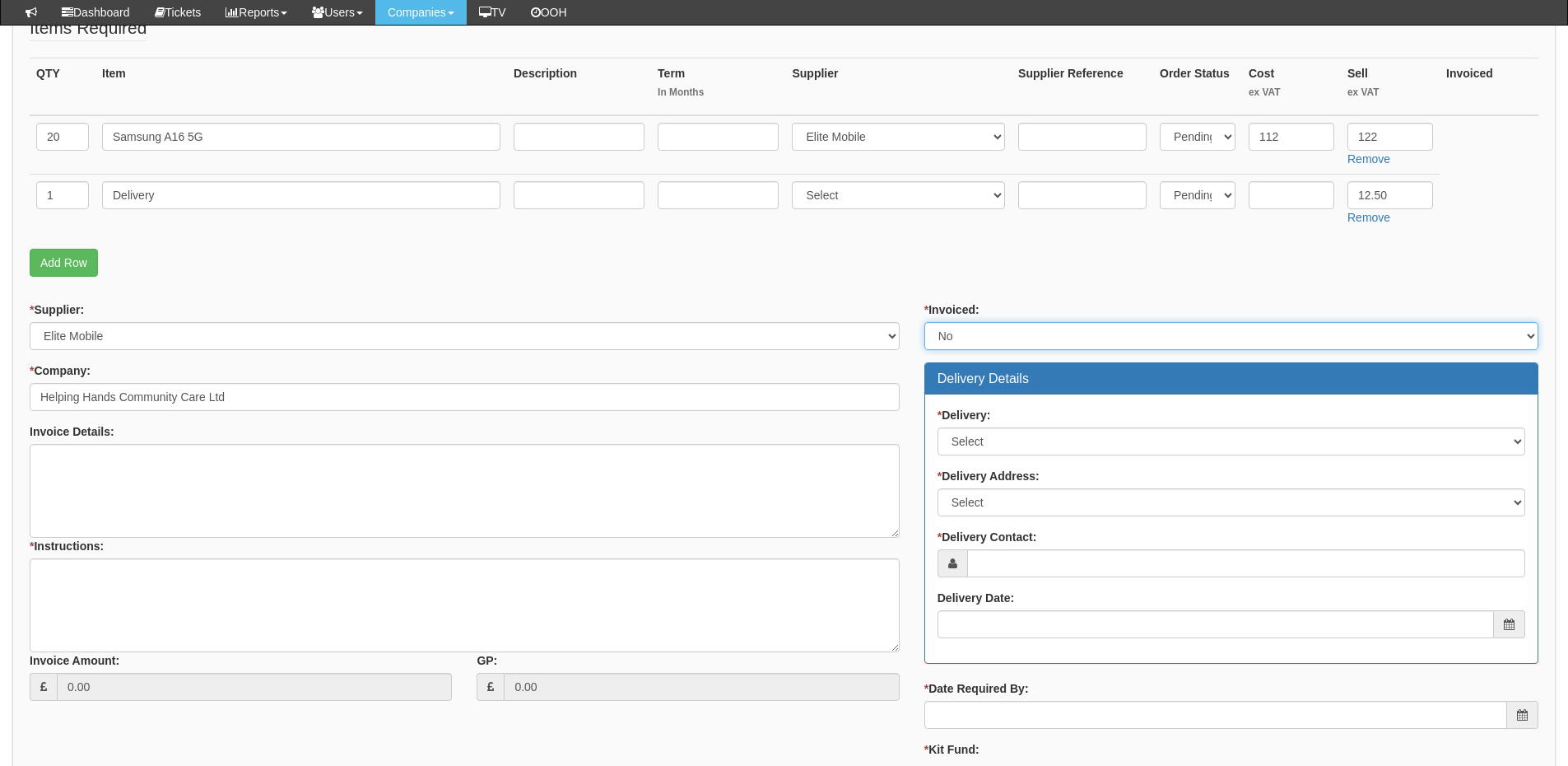
scroll to position [494, 0]
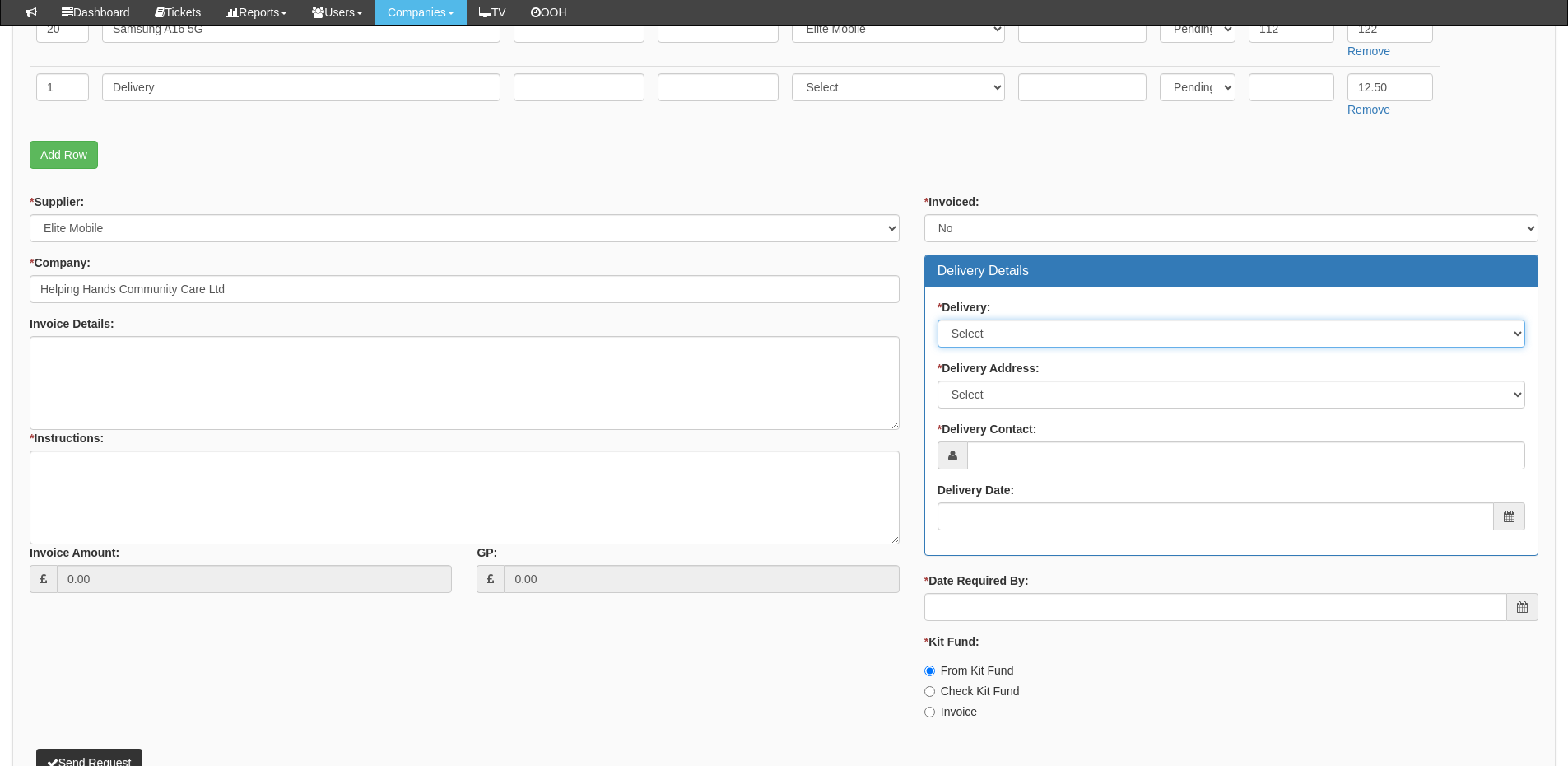
drag, startPoint x: 967, startPoint y: 328, endPoint x: 968, endPoint y: 342, distance: 14.0
click at [967, 328] on select "Select No Not Applicable Yes" at bounding box center [1232, 334] width 588 height 28
select select "1"
click at [938, 320] on select "Select No Not Applicable Yes" at bounding box center [1232, 334] width 588 height 28
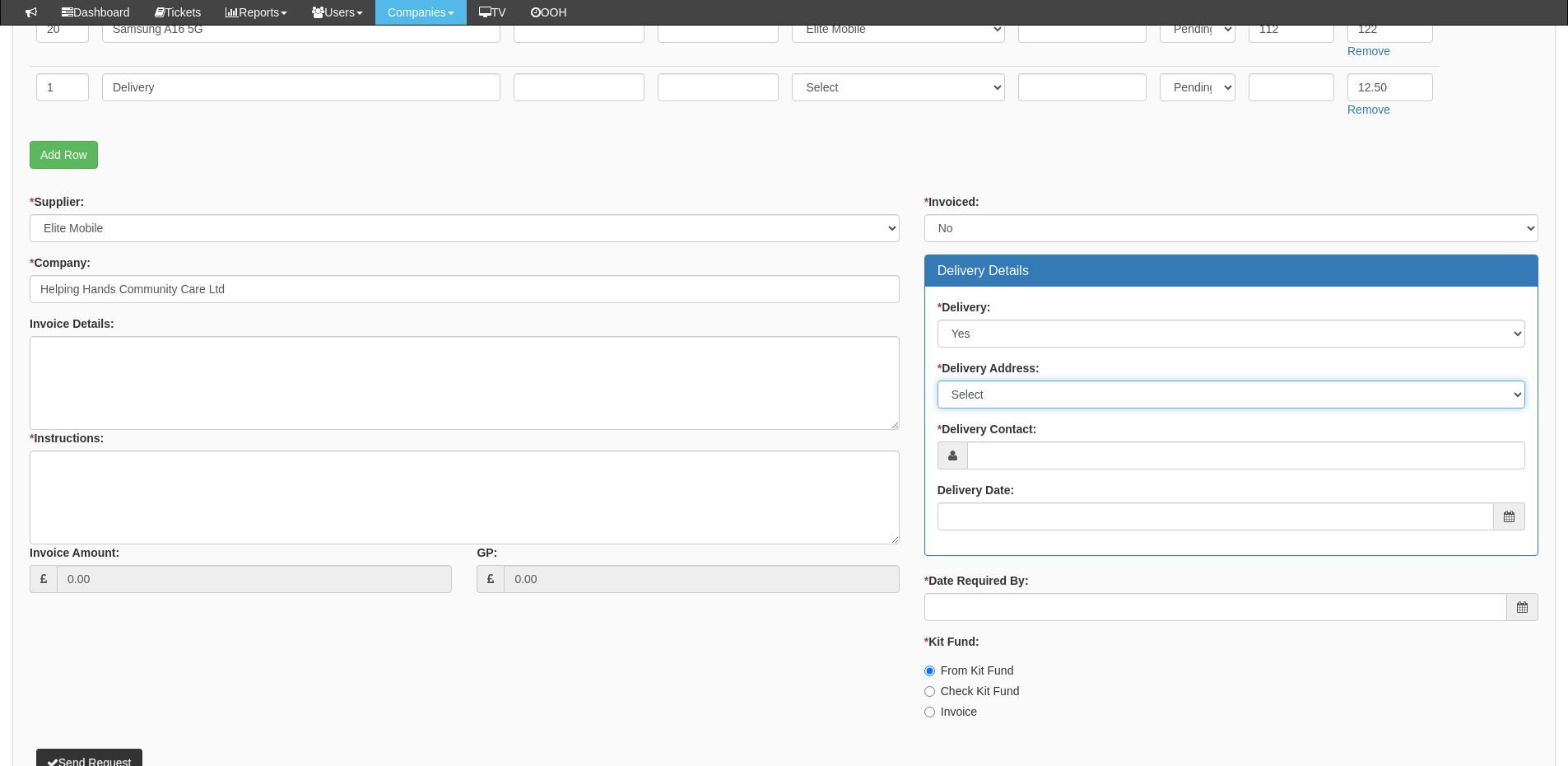
click at [976, 396] on select "Select Not Applicable Main Address - NE46 3PU Other" at bounding box center [1232, 394] width 588 height 28
select select "other"
click at [938, 380] on select "Select Not Applicable Main Address - NE46 3PU Other" at bounding box center [1232, 394] width 588 height 28
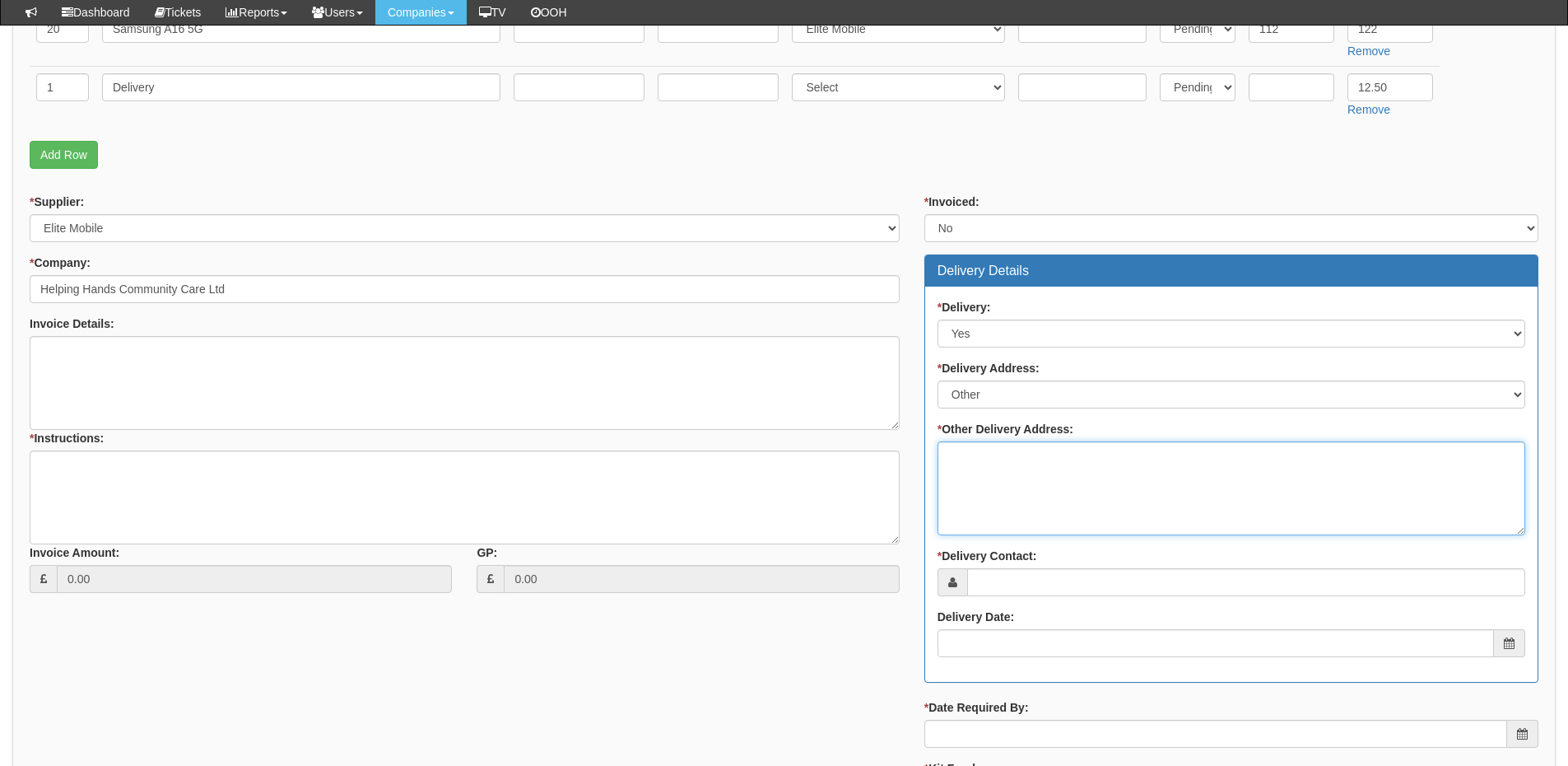
click at [979, 471] on textarea "* Other Delivery Address:" at bounding box center [1232, 488] width 588 height 94
paste textarea "4 Berrymoor Court, Cramlington, Northumberland NE237RZ"
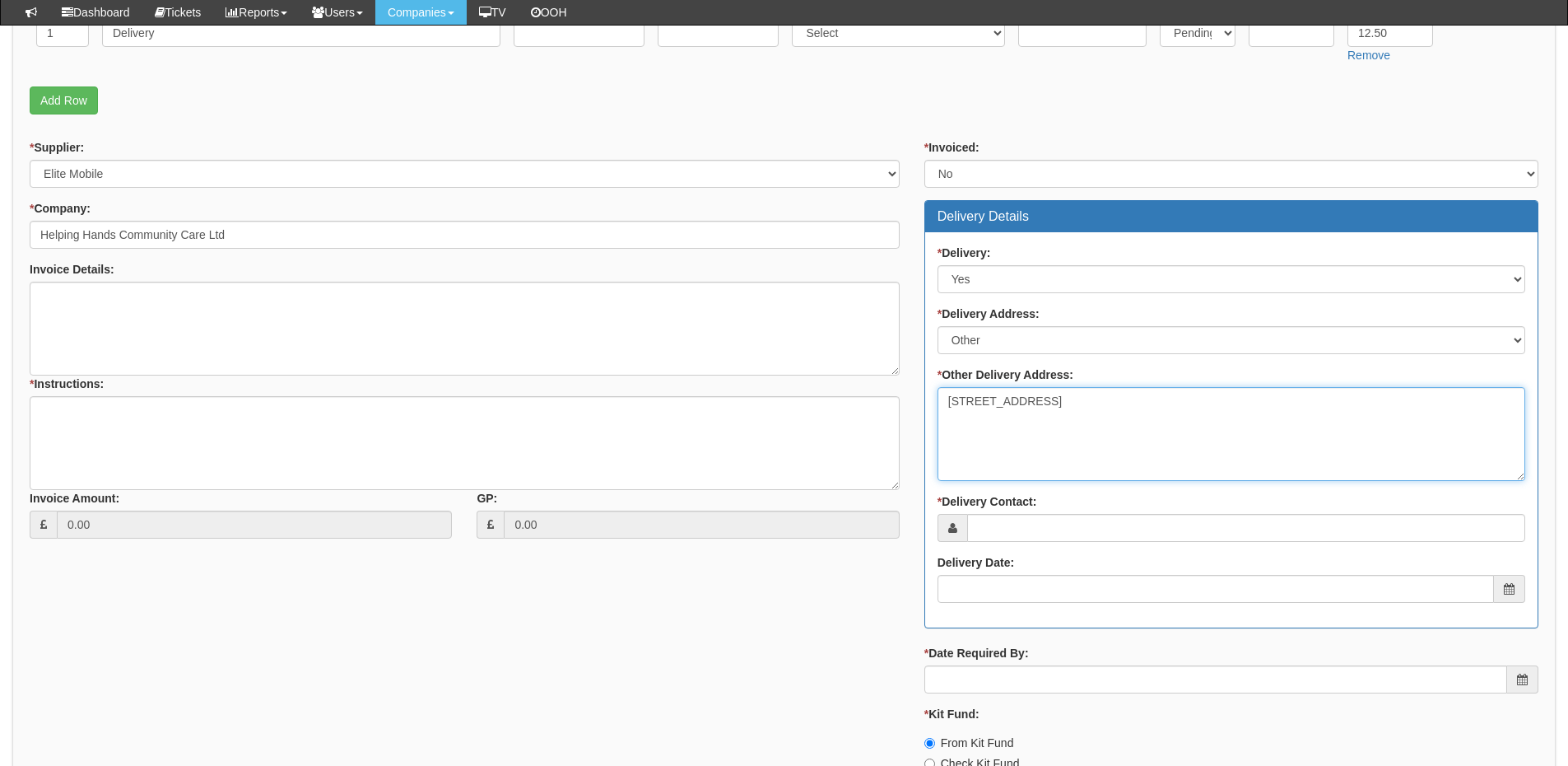
scroll to position [577, 0]
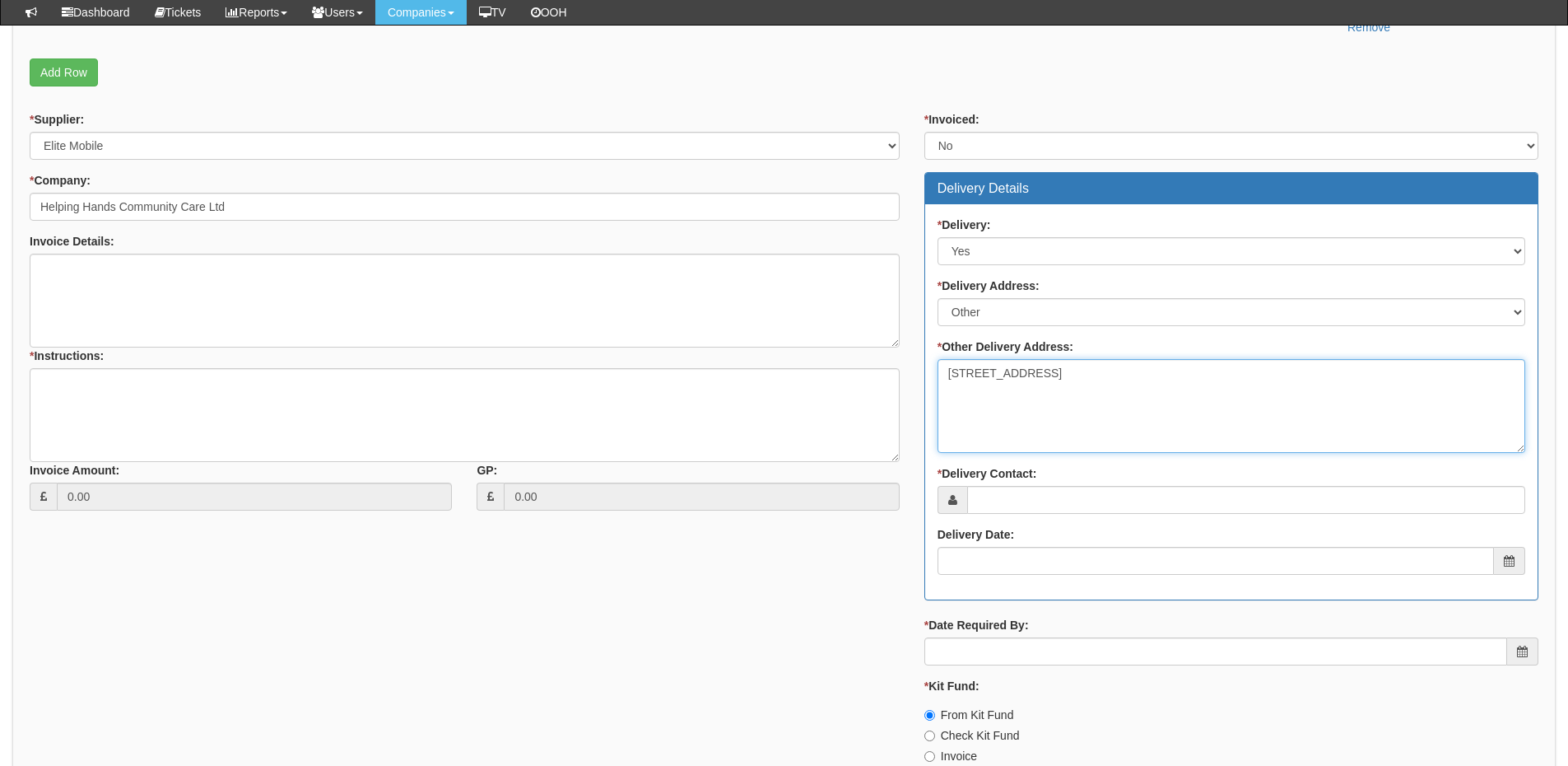
type textarea "4 Berrymoor Court, Cramlington, Northumberland NE237RZ"
click at [854, 551] on div "* Supplier: Select 123 REG.co.uk 1Password 3 4Gon AA Jones Electric Ltd Abzorb …" at bounding box center [784, 444] width 1534 height 667
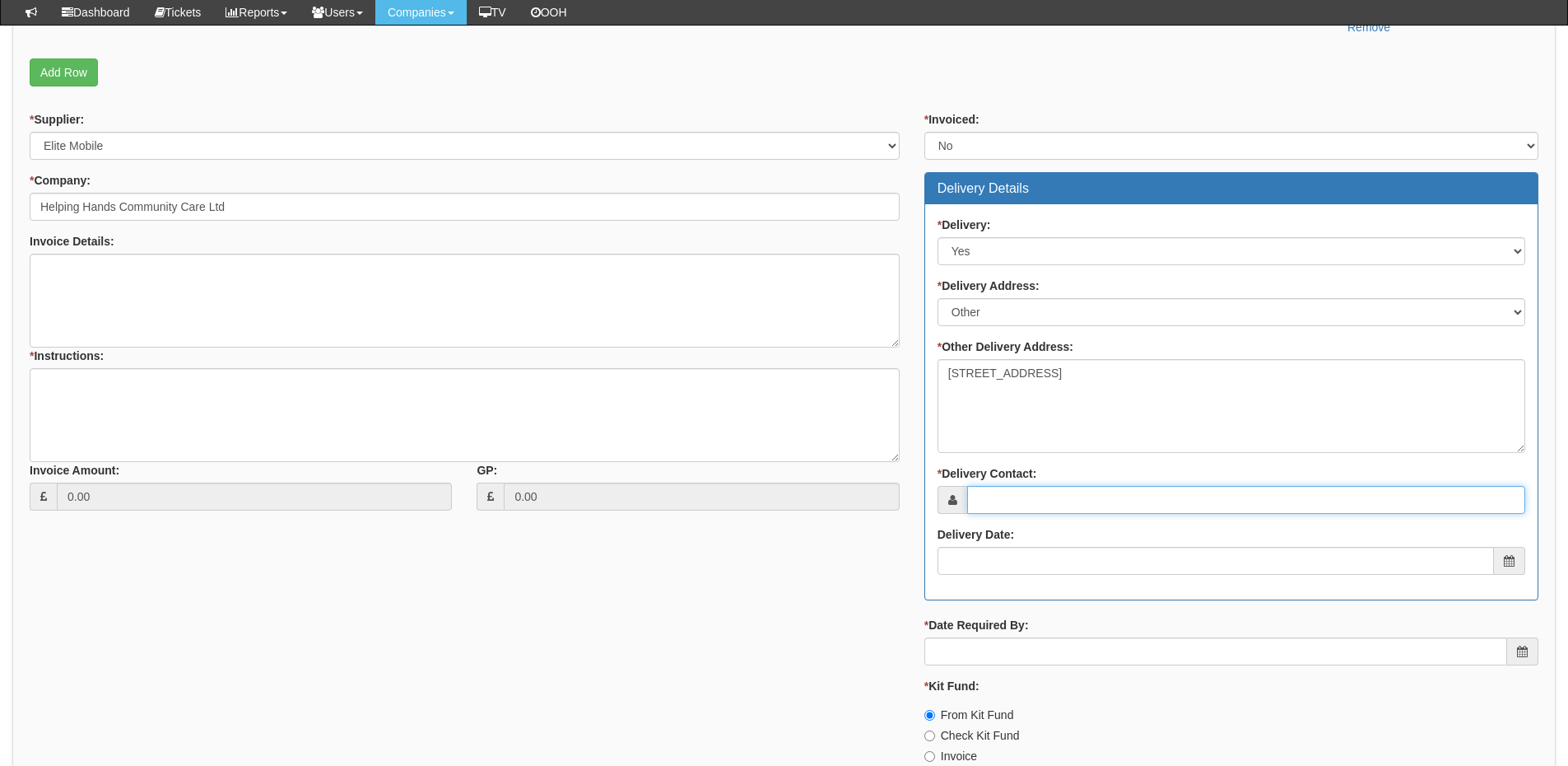
click at [978, 505] on input "* Delivery Contact:" at bounding box center [1246, 500] width 558 height 28
type input "Gordon Willey"
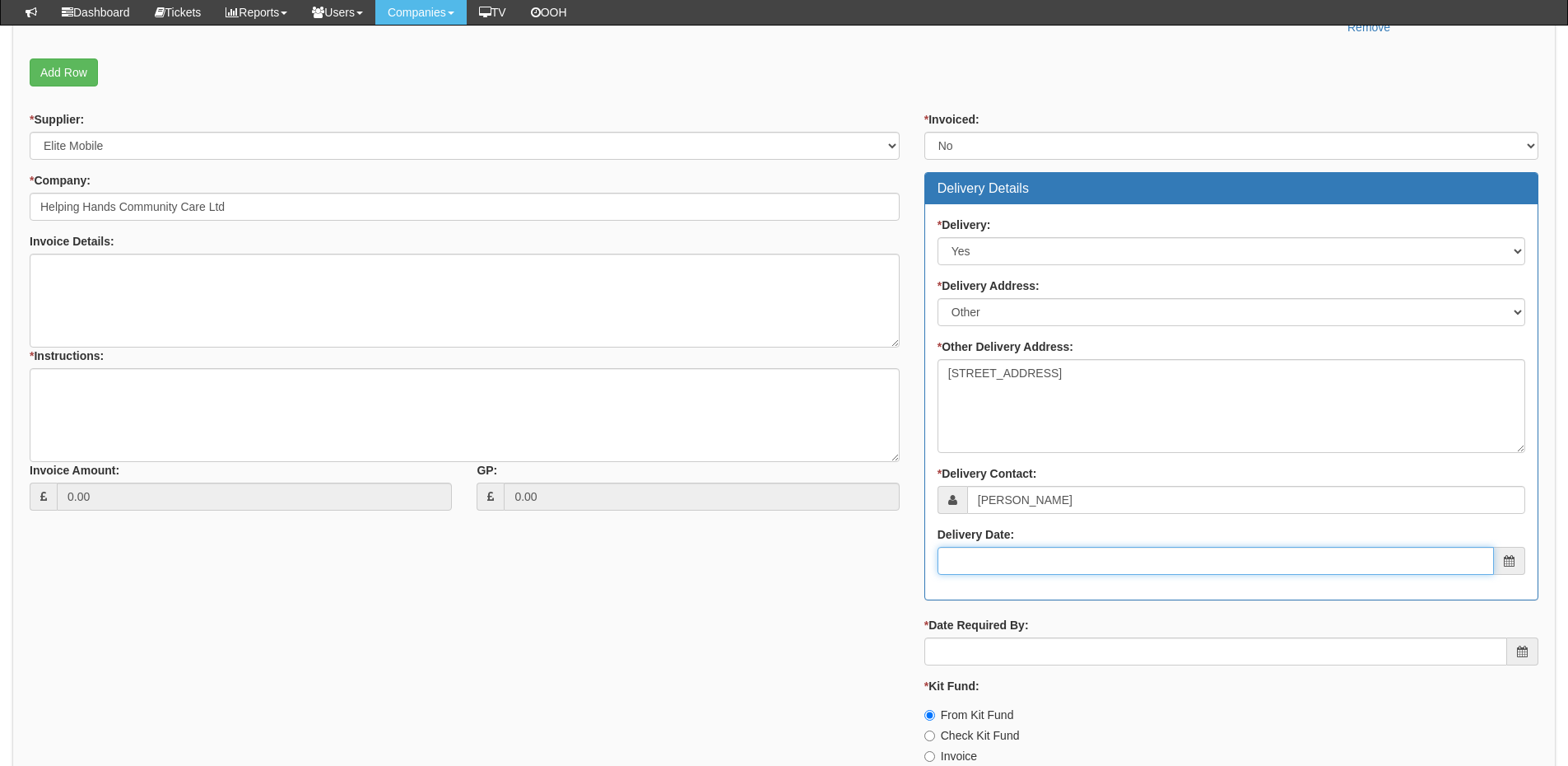
click at [1048, 561] on input "Delivery Date:" at bounding box center [1216, 561] width 556 height 28
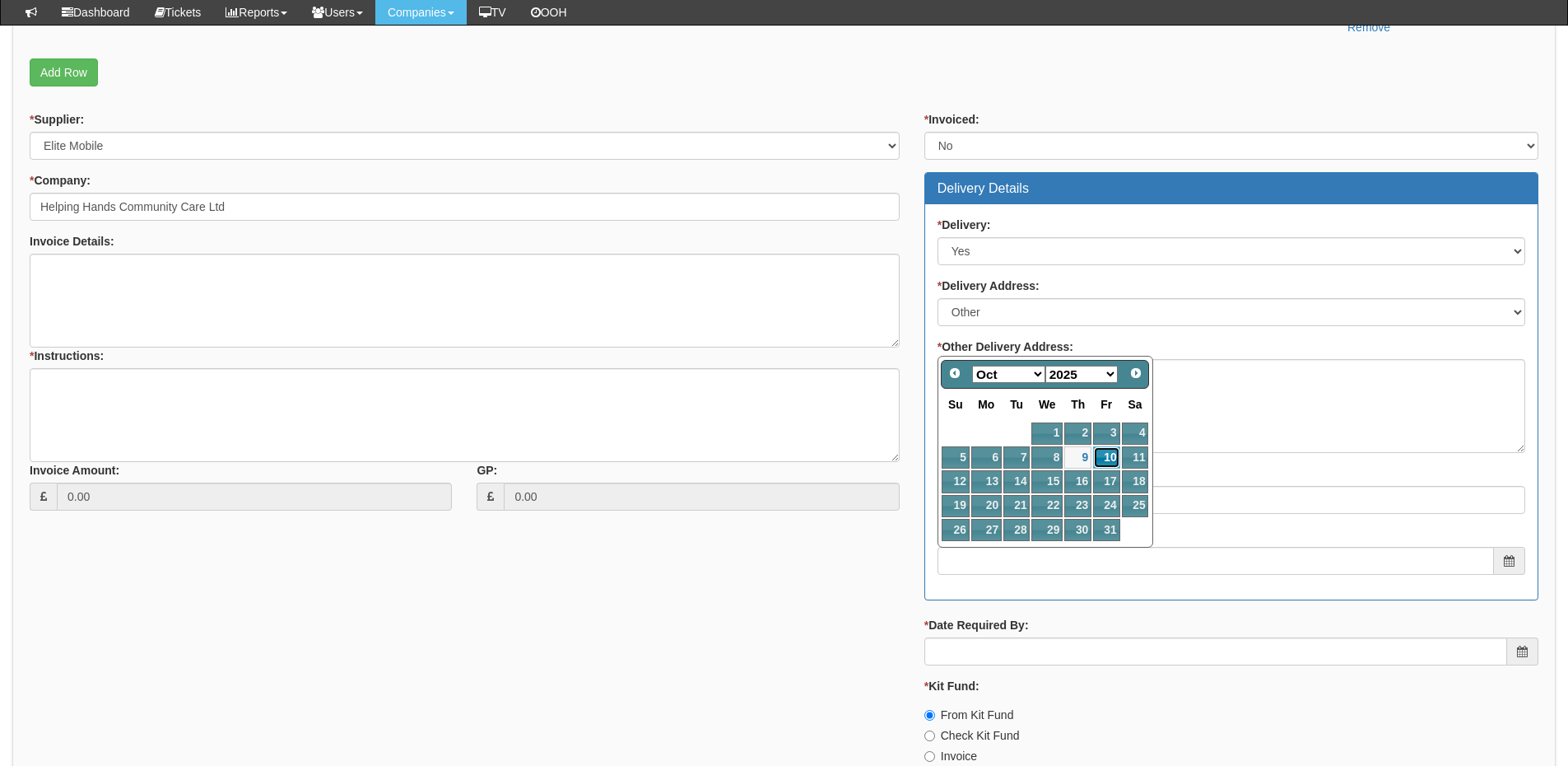
click at [1103, 459] on link "10" at bounding box center [1106, 457] width 26 height 22
type input "2025-10-10"
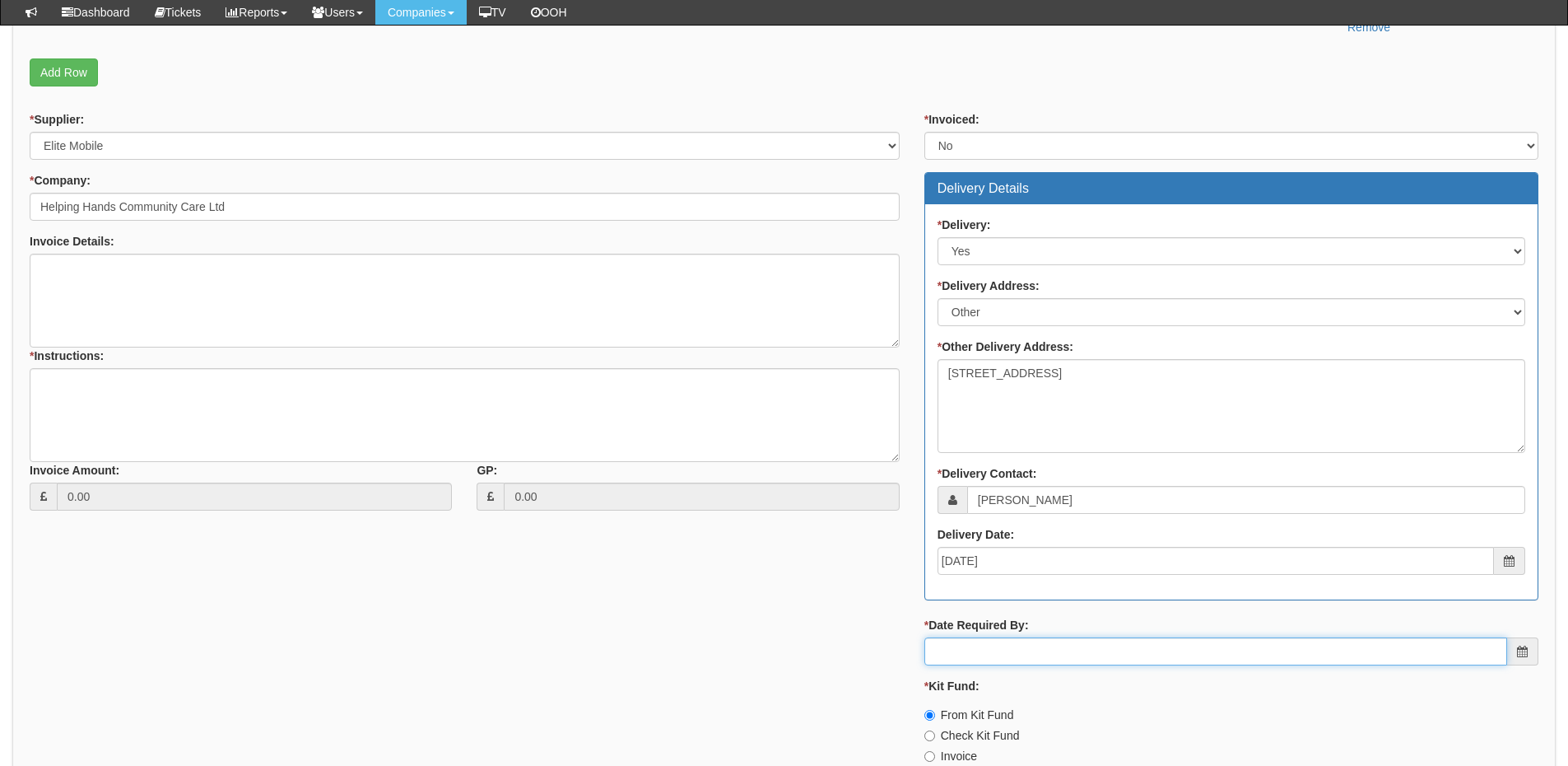
click at [1039, 649] on input "* Date Required By:" at bounding box center [1216, 652] width 583 height 28
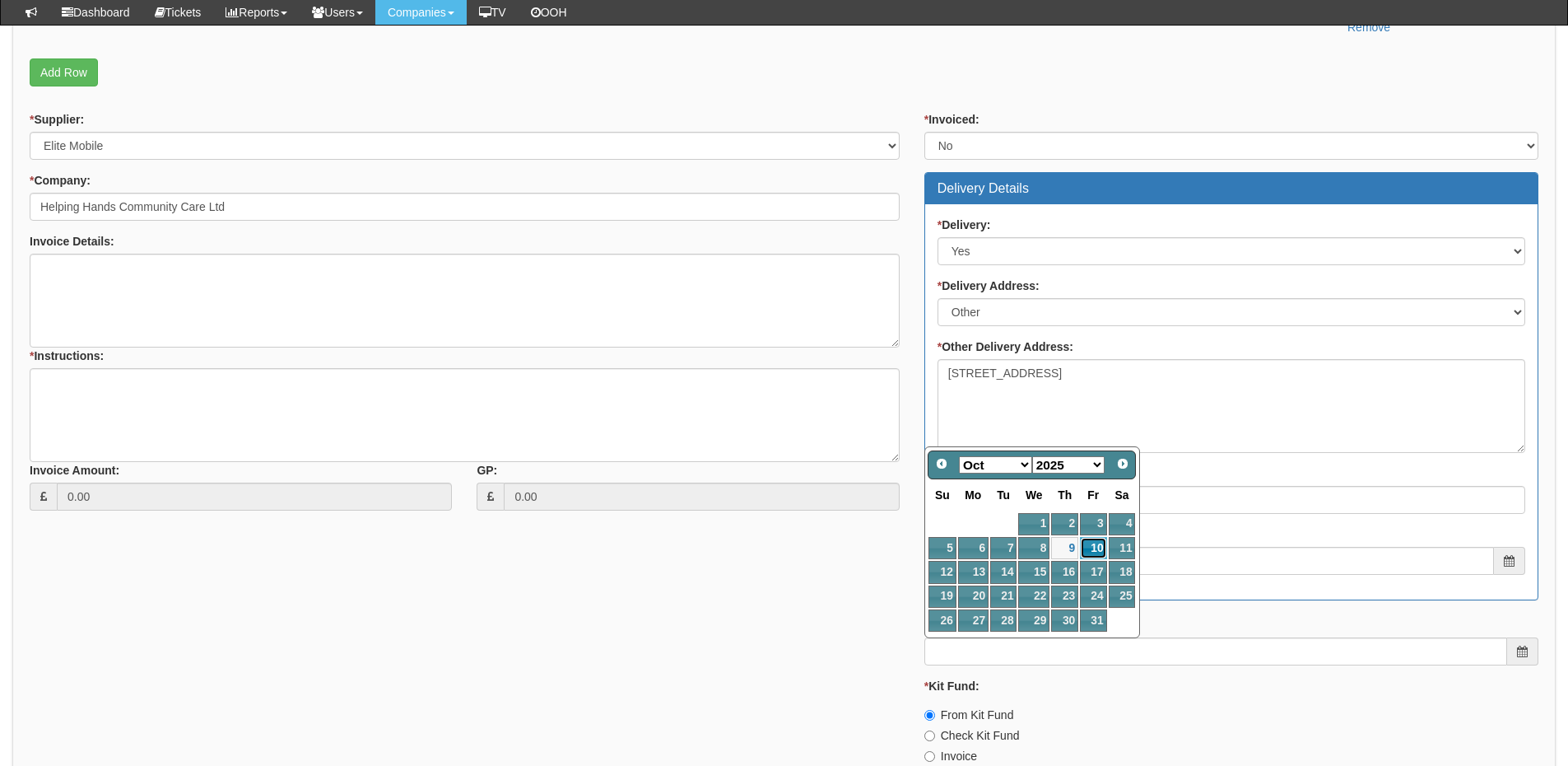
click at [1095, 539] on link "10" at bounding box center [1093, 548] width 26 height 22
type input "2025-10-10"
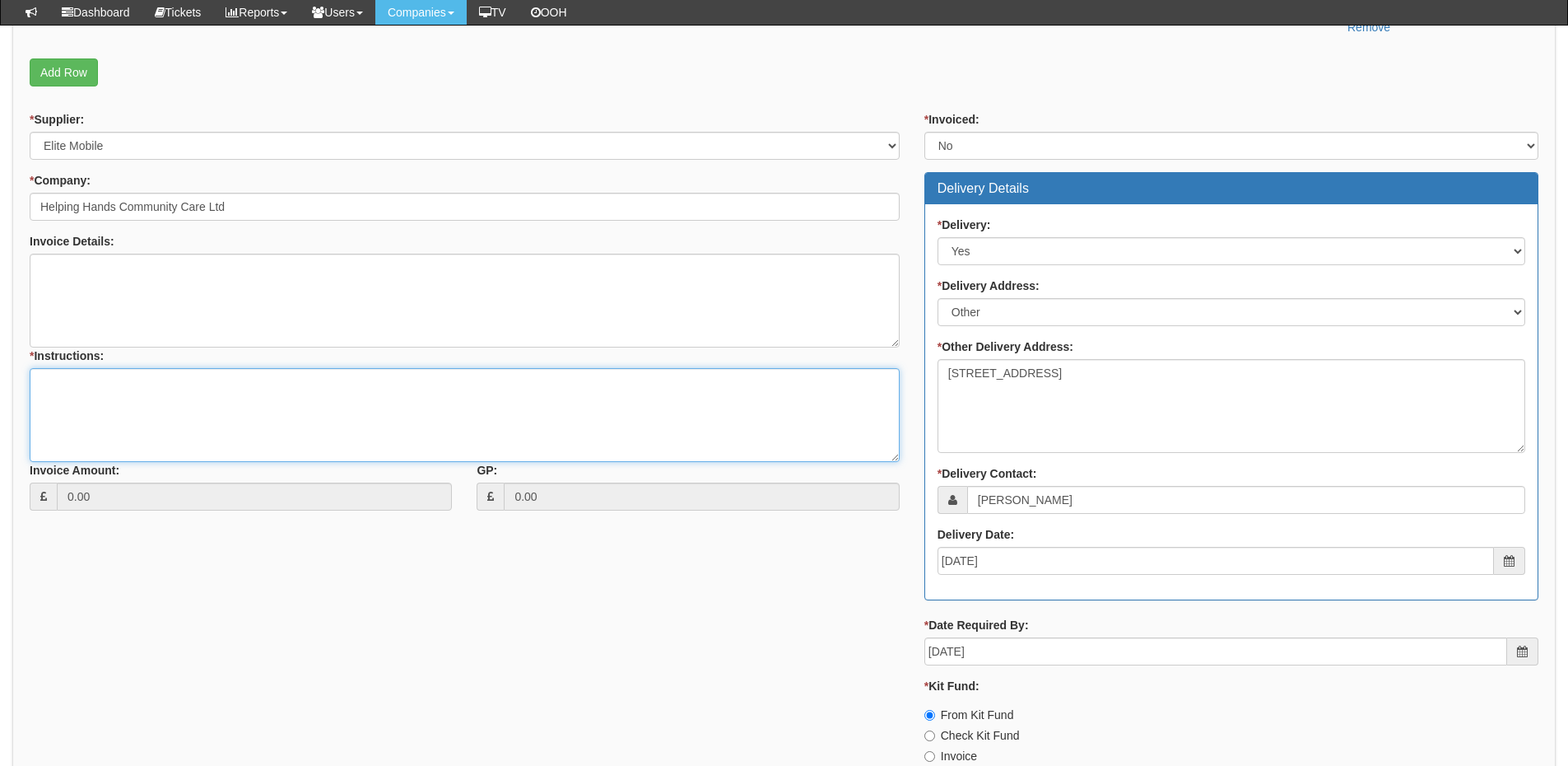
click at [128, 392] on textarea "* Instructions:" at bounding box center [465, 415] width 870 height 94
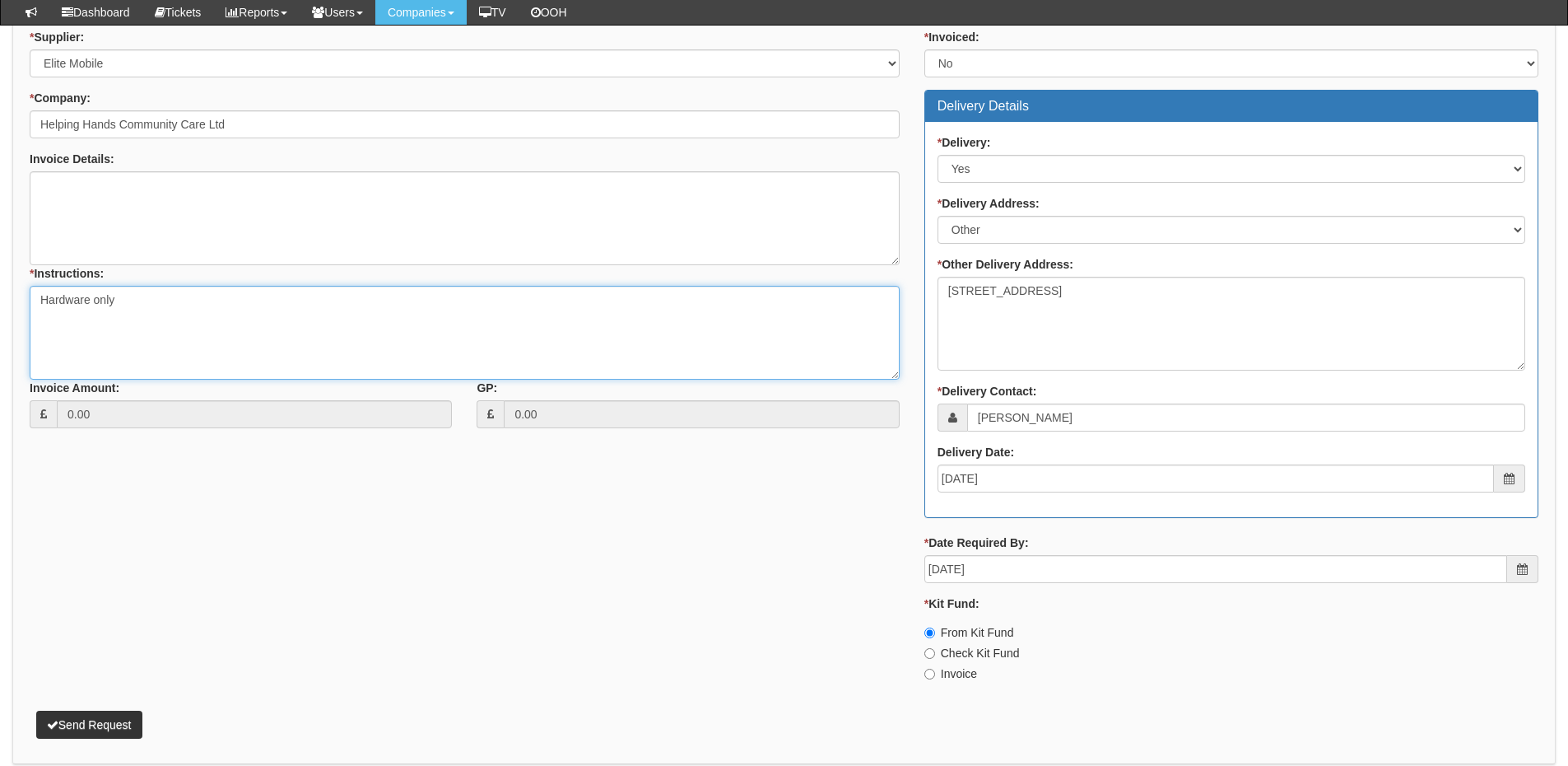
scroll to position [723, 0]
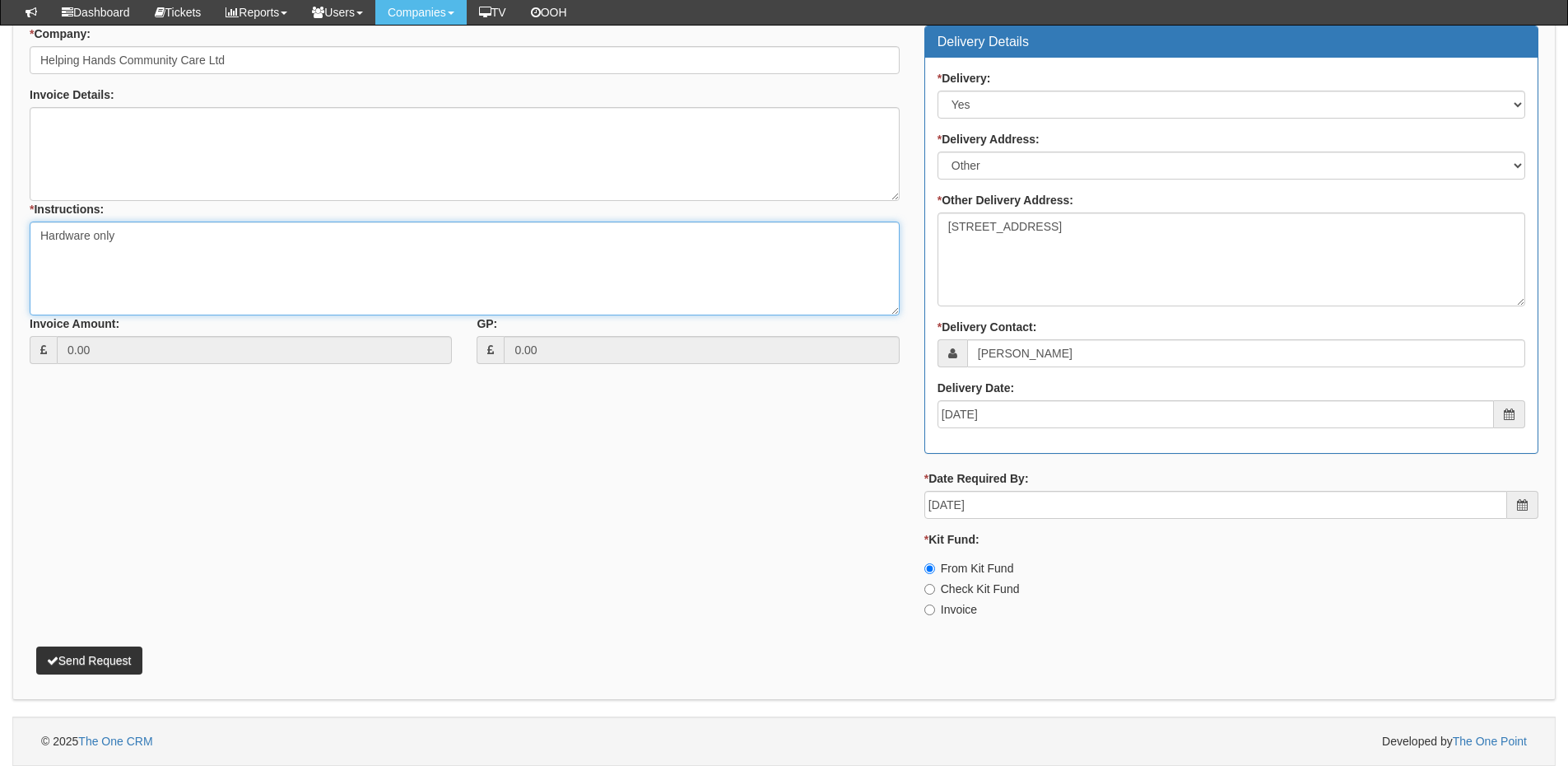
type textarea "Hardware only"
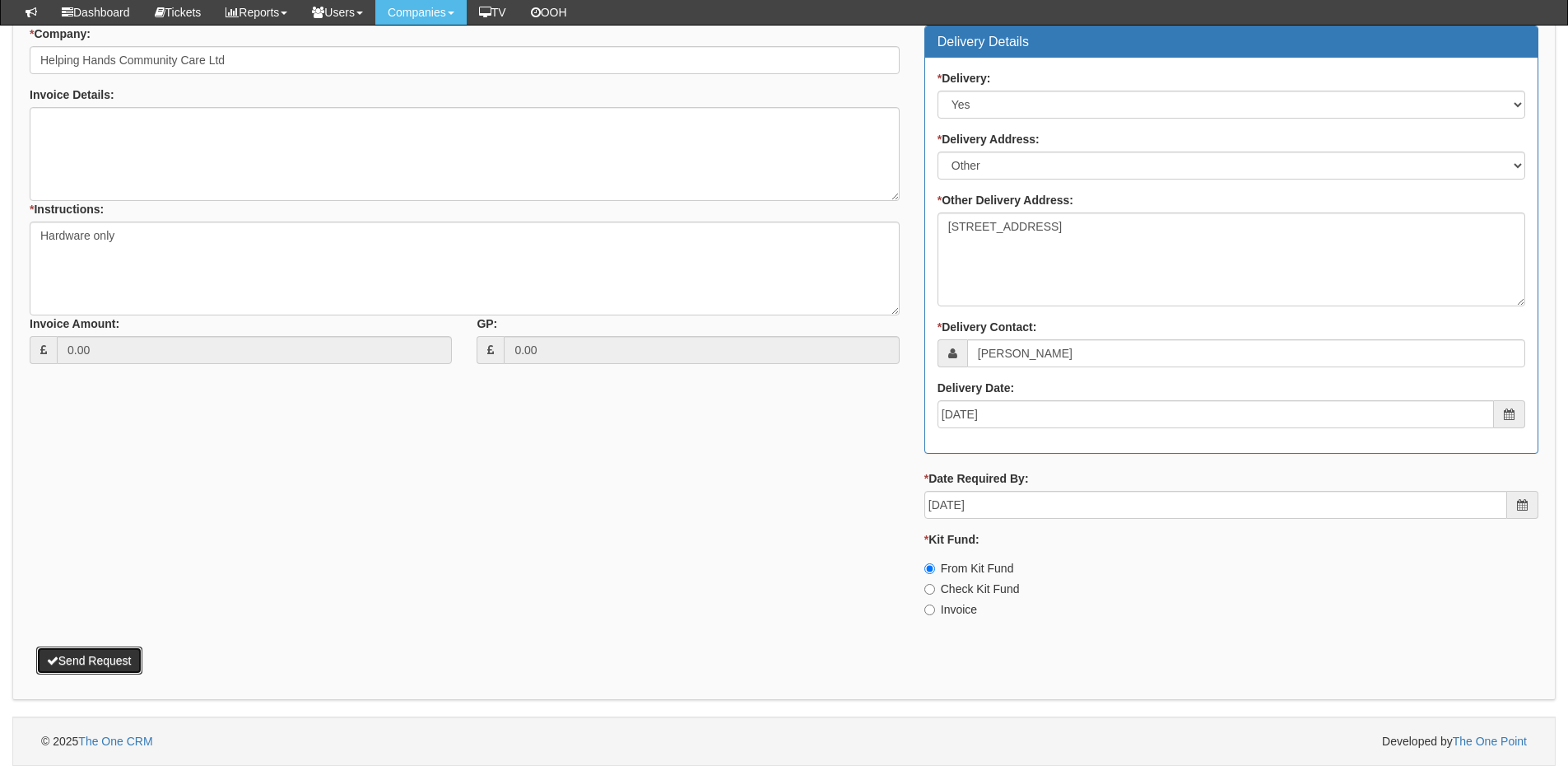
click at [92, 659] on button "Send Request" at bounding box center [89, 660] width 106 height 28
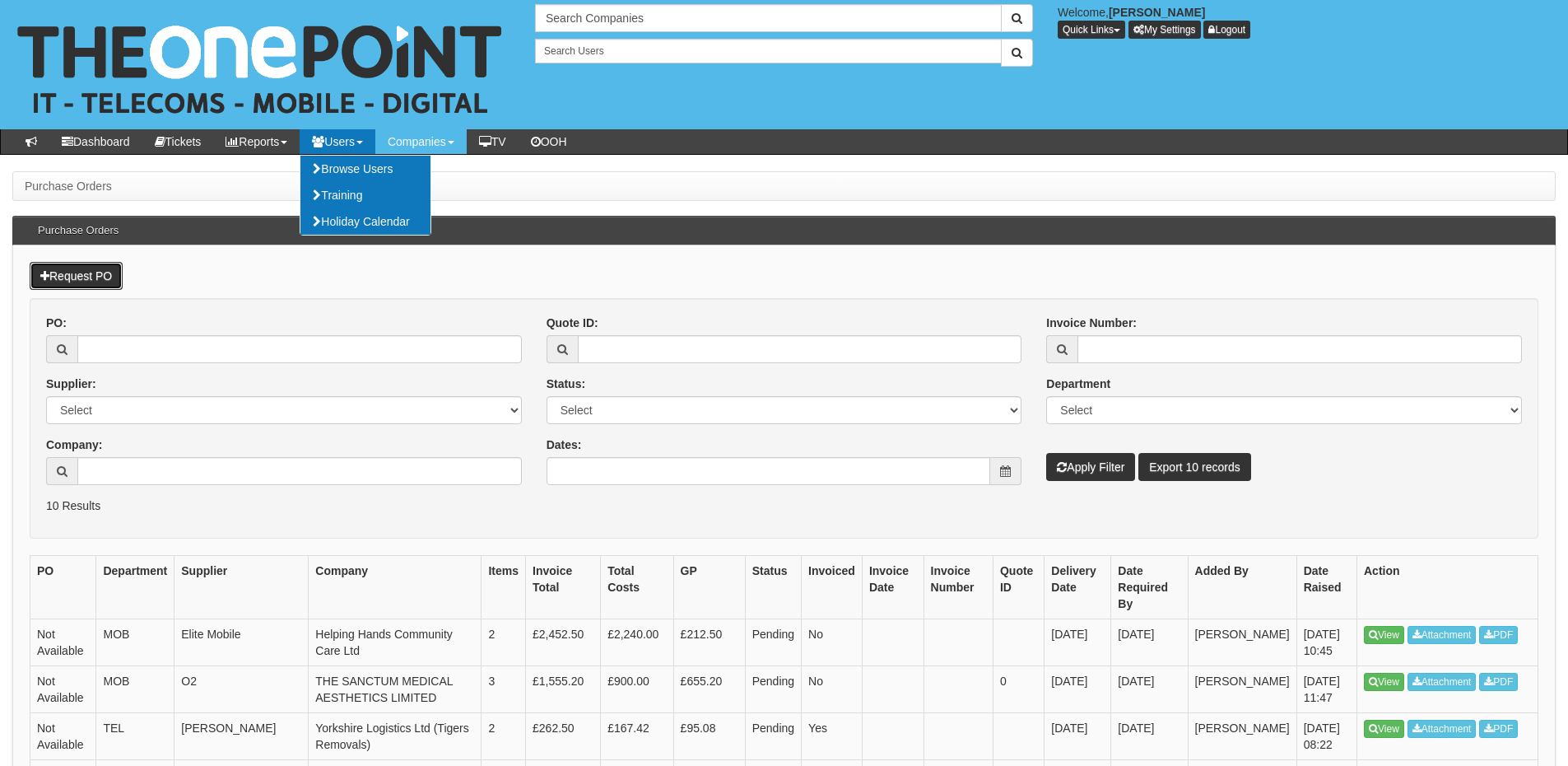
click at [70, 279] on link "Request PO" at bounding box center [77, 276] width 93 height 28
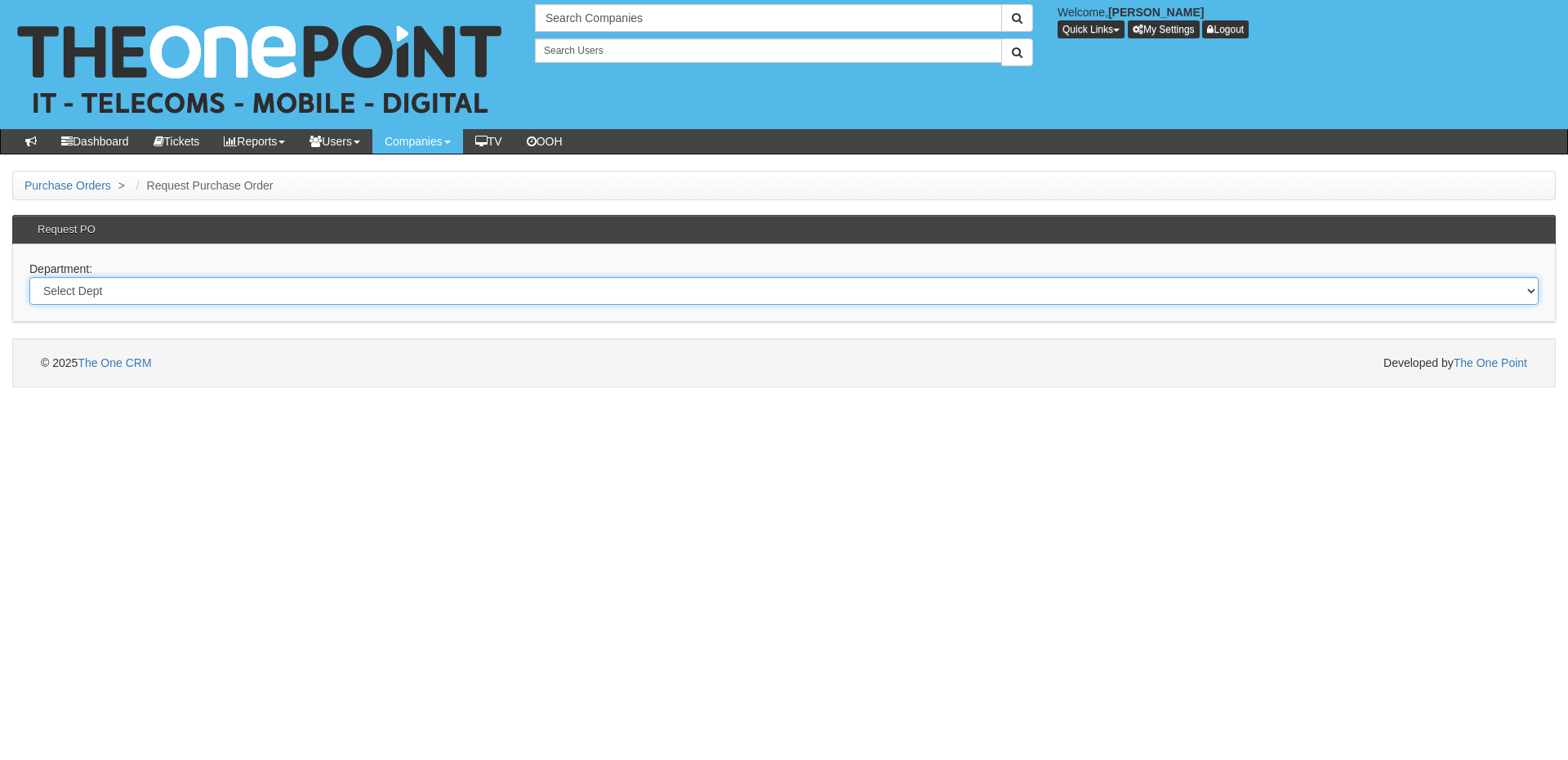
drag, startPoint x: 207, startPoint y: 294, endPoint x: 205, endPoint y: 303, distance: 9.2
click at [207, 294] on select "Select Dept Digital Internal IT Mobiles Marketing Telecoms" at bounding box center [784, 291] width 1510 height 28
select select "?pipeID=&dept=IT"
click at [30, 277] on select "Select Dept Digital Internal IT Mobiles Marketing Telecoms" at bounding box center [784, 291] width 1510 height 28
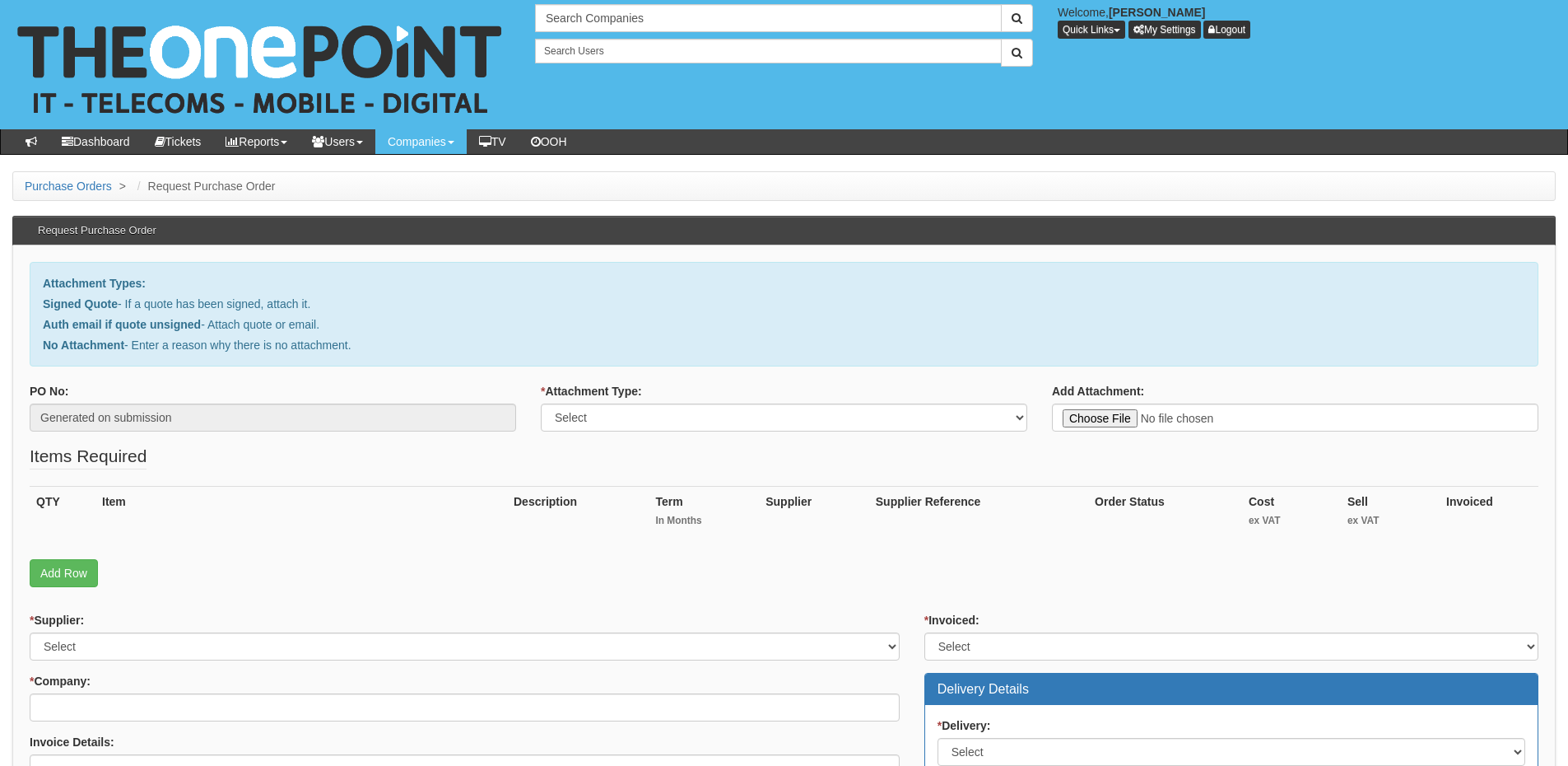
type input "C:\fakepath\Vanshades- IT - Renewal .pdf"
click at [670, 417] on select "Select Signed Quote Auth email with quote if unsigned No Attachment" at bounding box center [784, 417] width 487 height 28
select select "Signed Quote"
click at [541, 403] on select "Select Signed Quote Auth email with quote if unsigned No Attachment" at bounding box center [784, 417] width 487 height 28
click at [56, 591] on fieldset "Items Required QTY Item Description Term In Months Supplier Supplier Reference …" at bounding box center [784, 519] width 1509 height 151
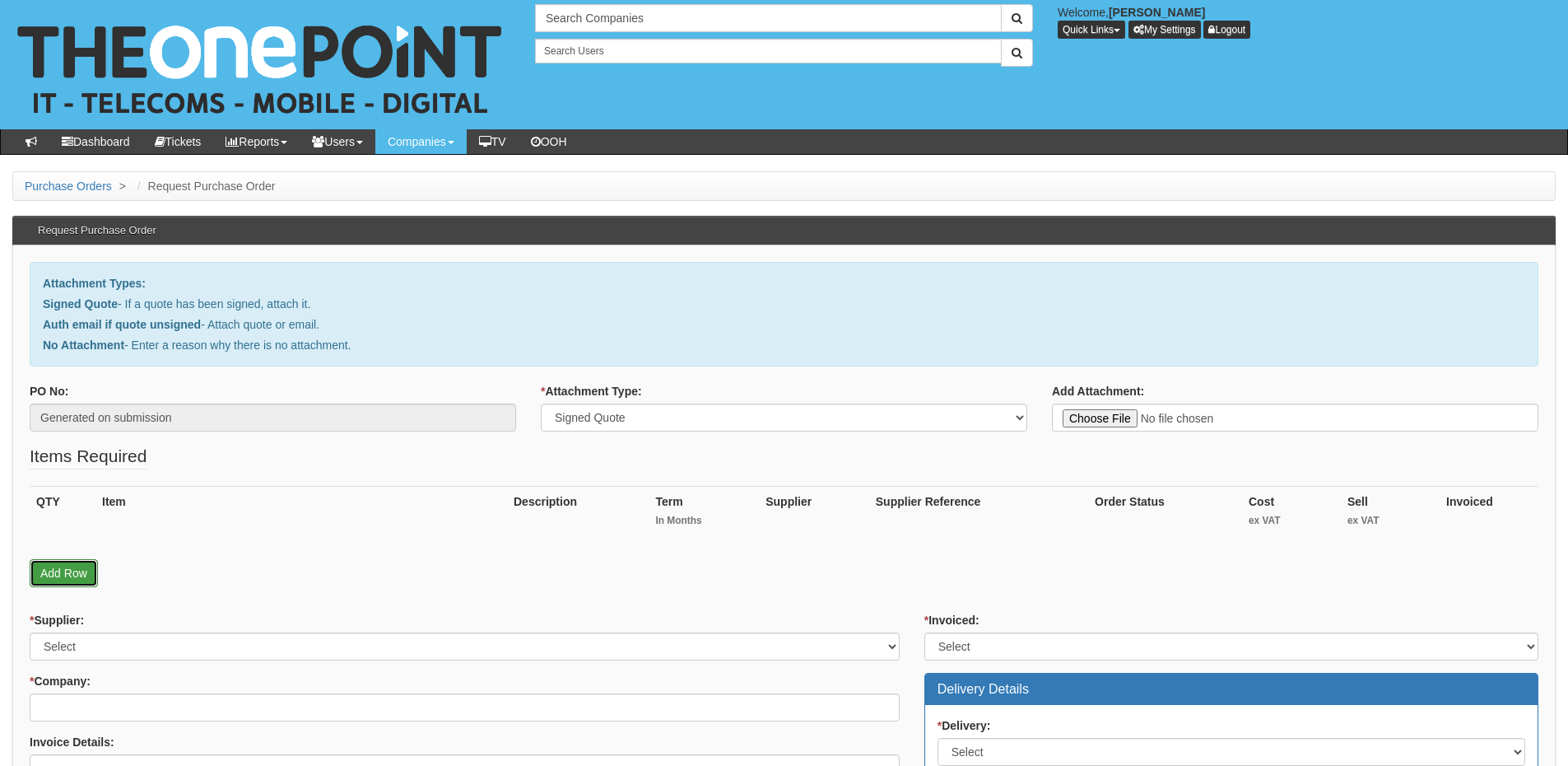
click at [62, 581] on link "Add Row" at bounding box center [64, 573] width 69 height 28
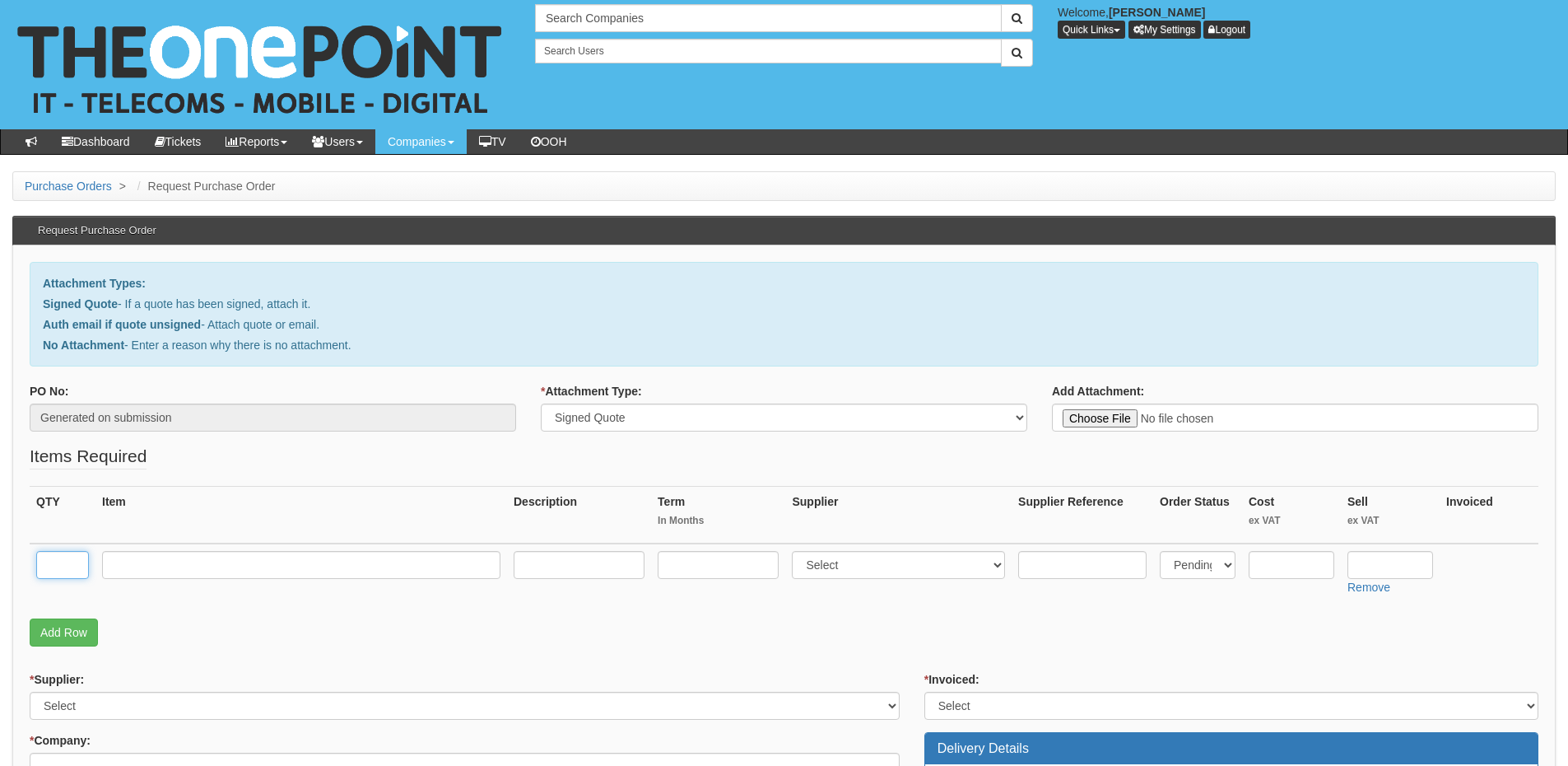
click at [60, 562] on input "text" at bounding box center [62, 565] width 53 height 28
type input "10"
click at [202, 570] on input "text" at bounding box center [301, 565] width 399 height 28
paste input "The One Plan"
type input "The One Plan"
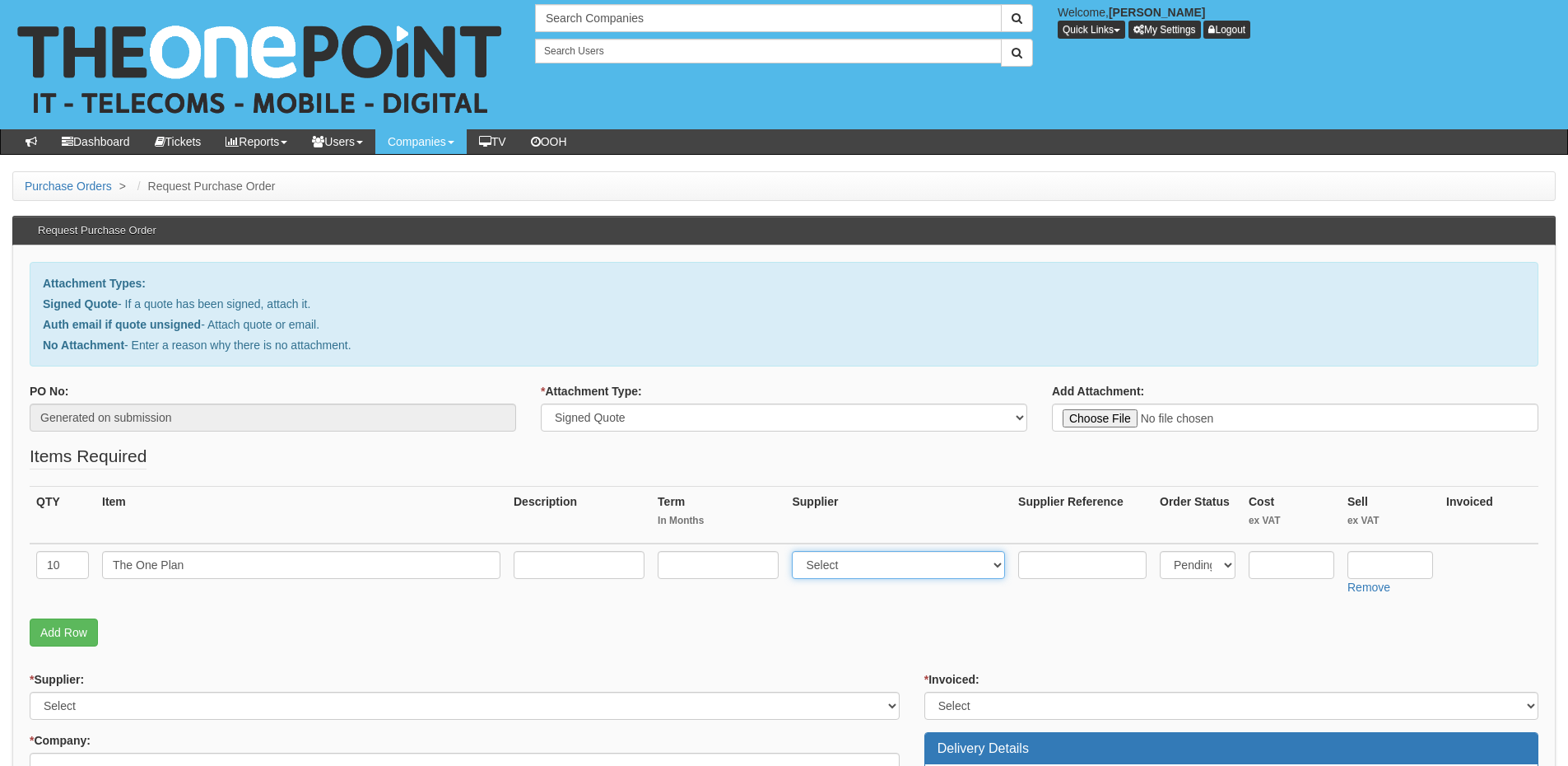
click at [840, 573] on select "Select 123 REG.co.uk 1Password 3 4Gon AA Jones Electric Ltd Abzorb Access Group…" at bounding box center [898, 565] width 213 height 28
select select "81"
click at [796, 551] on select "Select 123 REG.co.uk 1Password 3 4Gon AA Jones Electric Ltd Abzorb Access Group…" at bounding box center [898, 565] width 213 height 28
click at [1381, 563] on input "text" at bounding box center [1389, 565] width 85 height 28
type input "19.50"
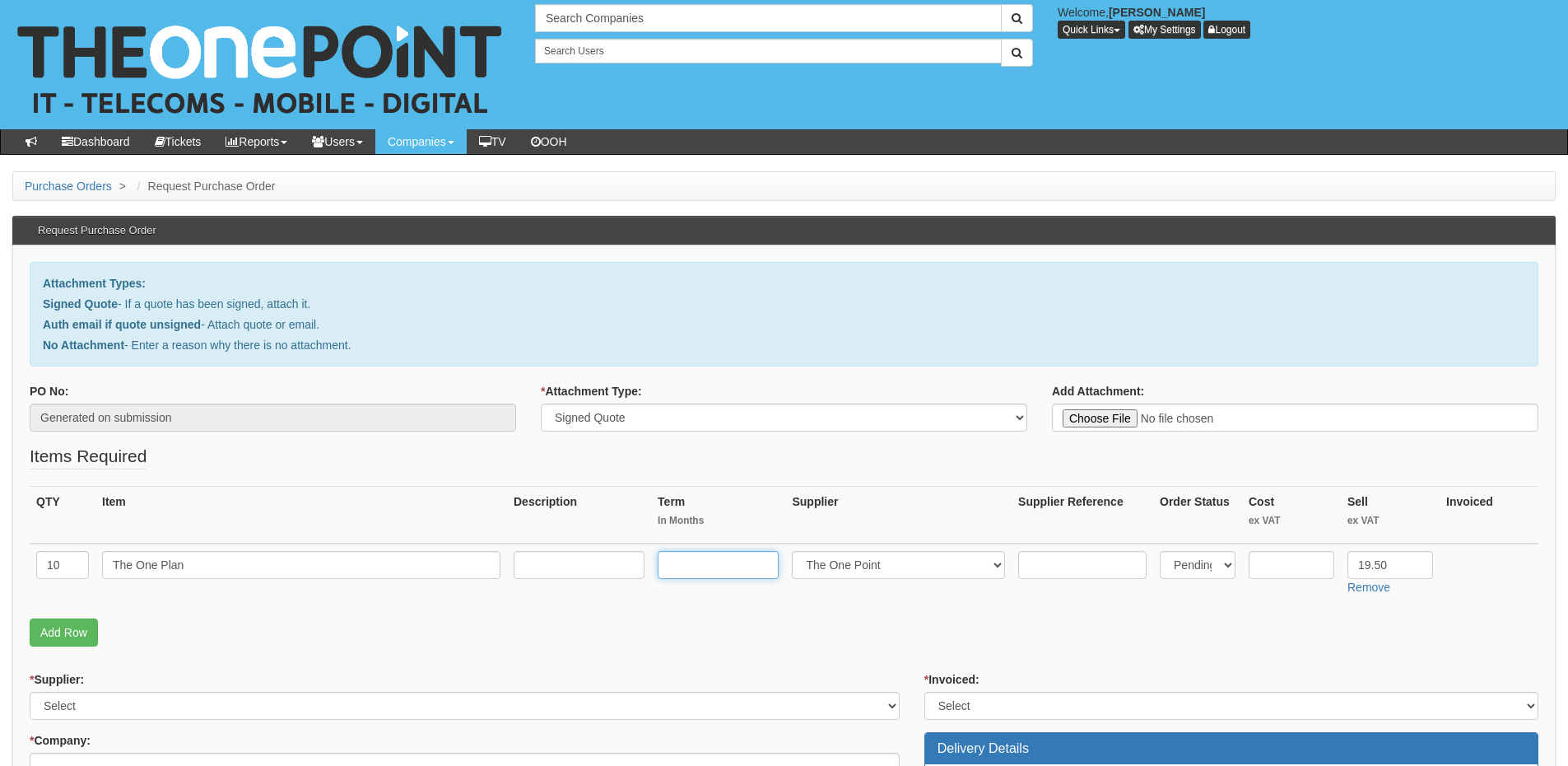
click at [708, 556] on input "text" at bounding box center [718, 565] width 121 height 28
type input "12"
click at [582, 570] on input "text" at bounding box center [579, 565] width 131 height 28
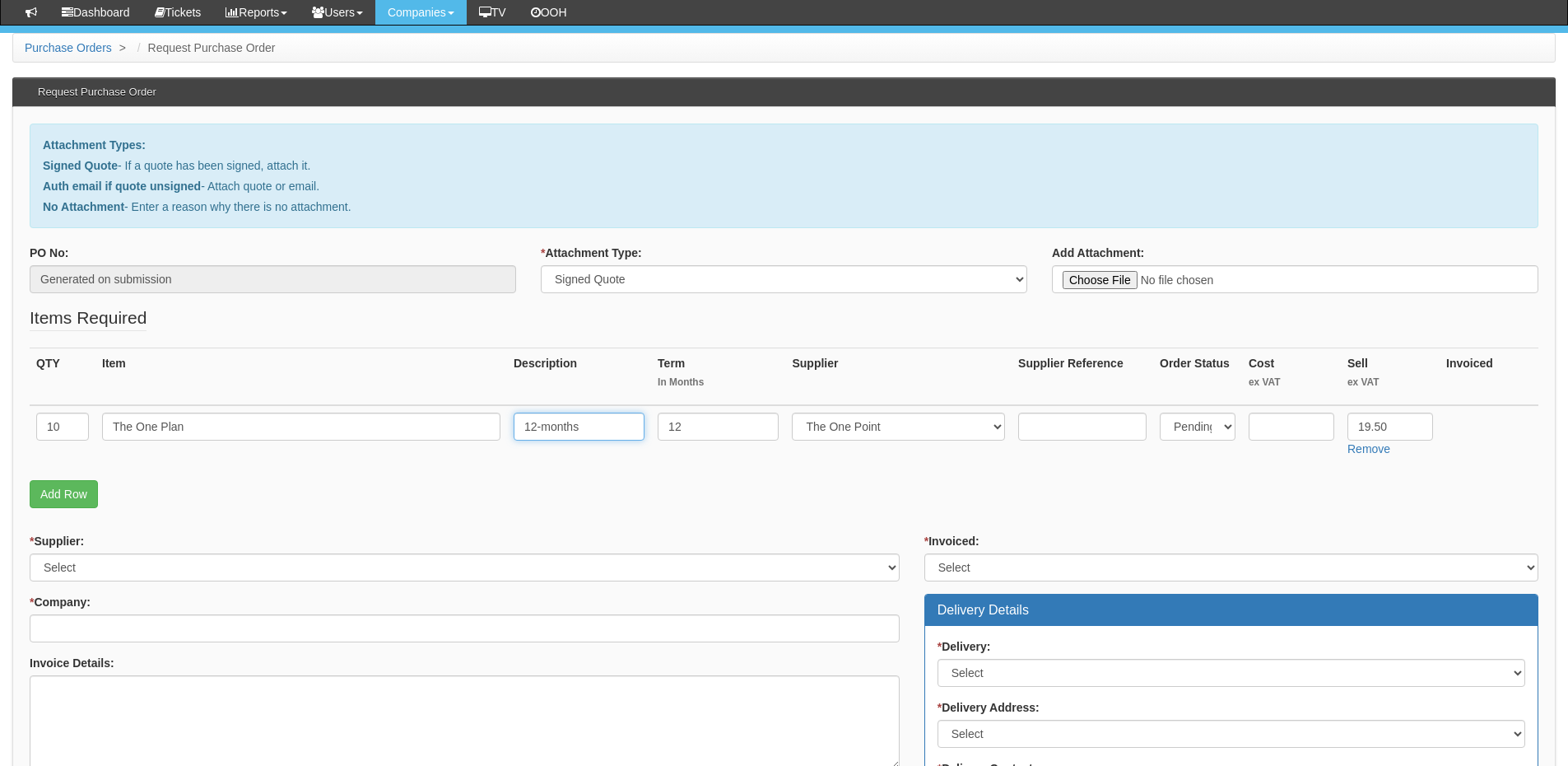
scroll to position [247, 0]
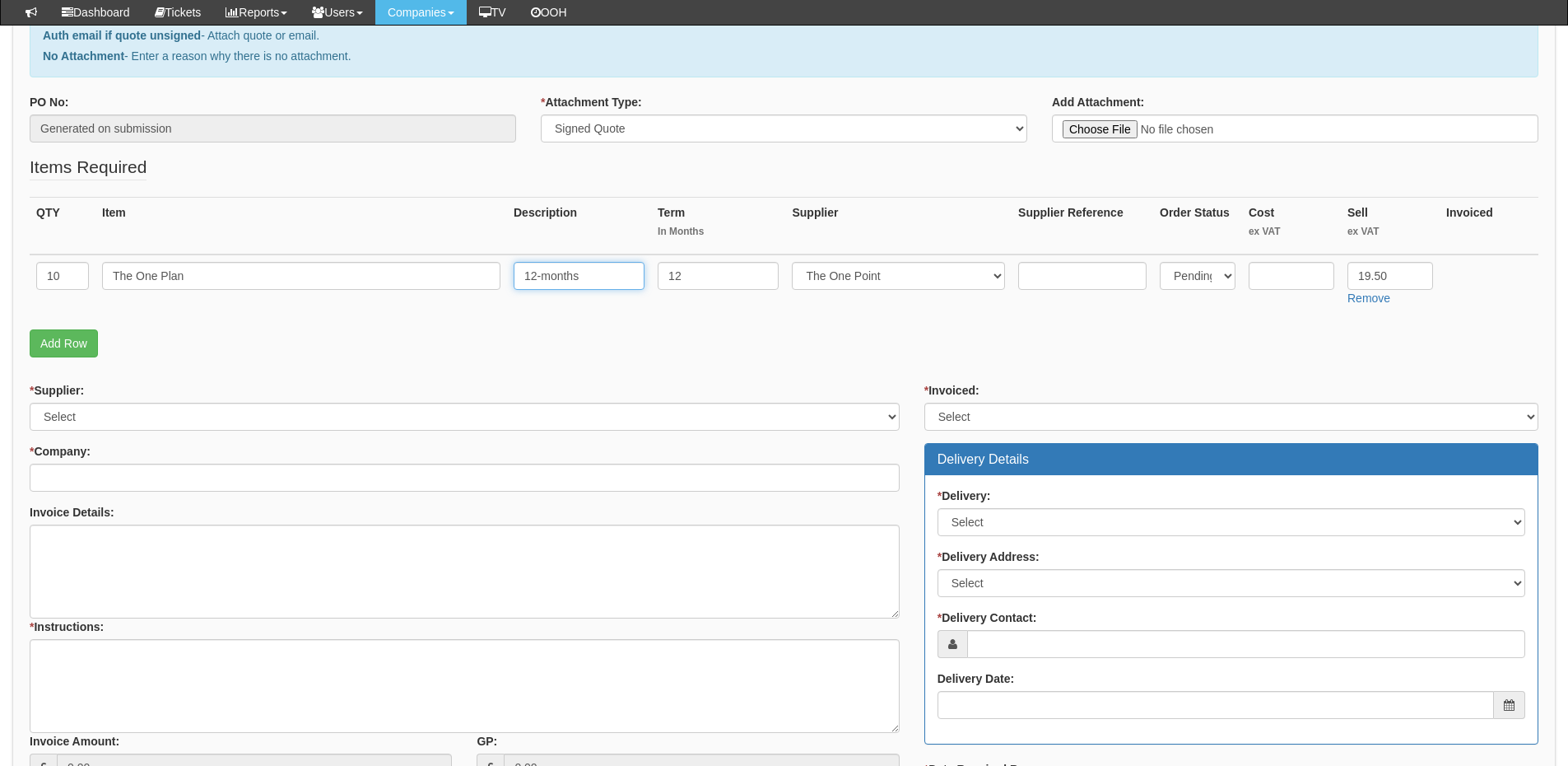
type input "12-months"
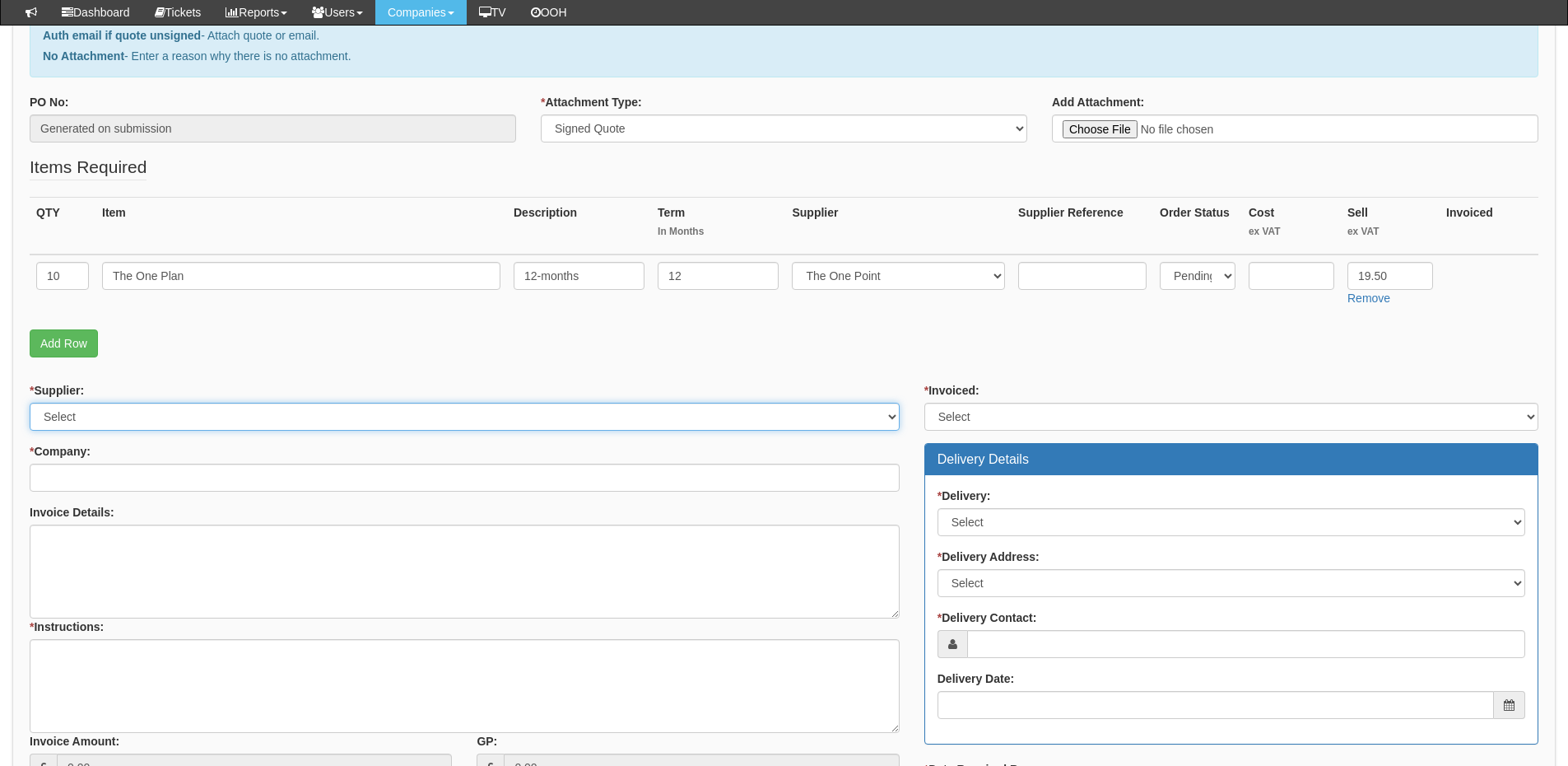
click at [216, 424] on select "Select 123 REG.co.uk 1Password 3 4Gon AA Jones Electric Ltd Abzorb Access Group…" at bounding box center [465, 416] width 870 height 28
select select "81"
click at [30, 402] on select "Select 123 REG.co.uk 1Password 3 4Gon AA Jones Electric Ltd Abzorb Access Group…" at bounding box center [465, 416] width 870 height 28
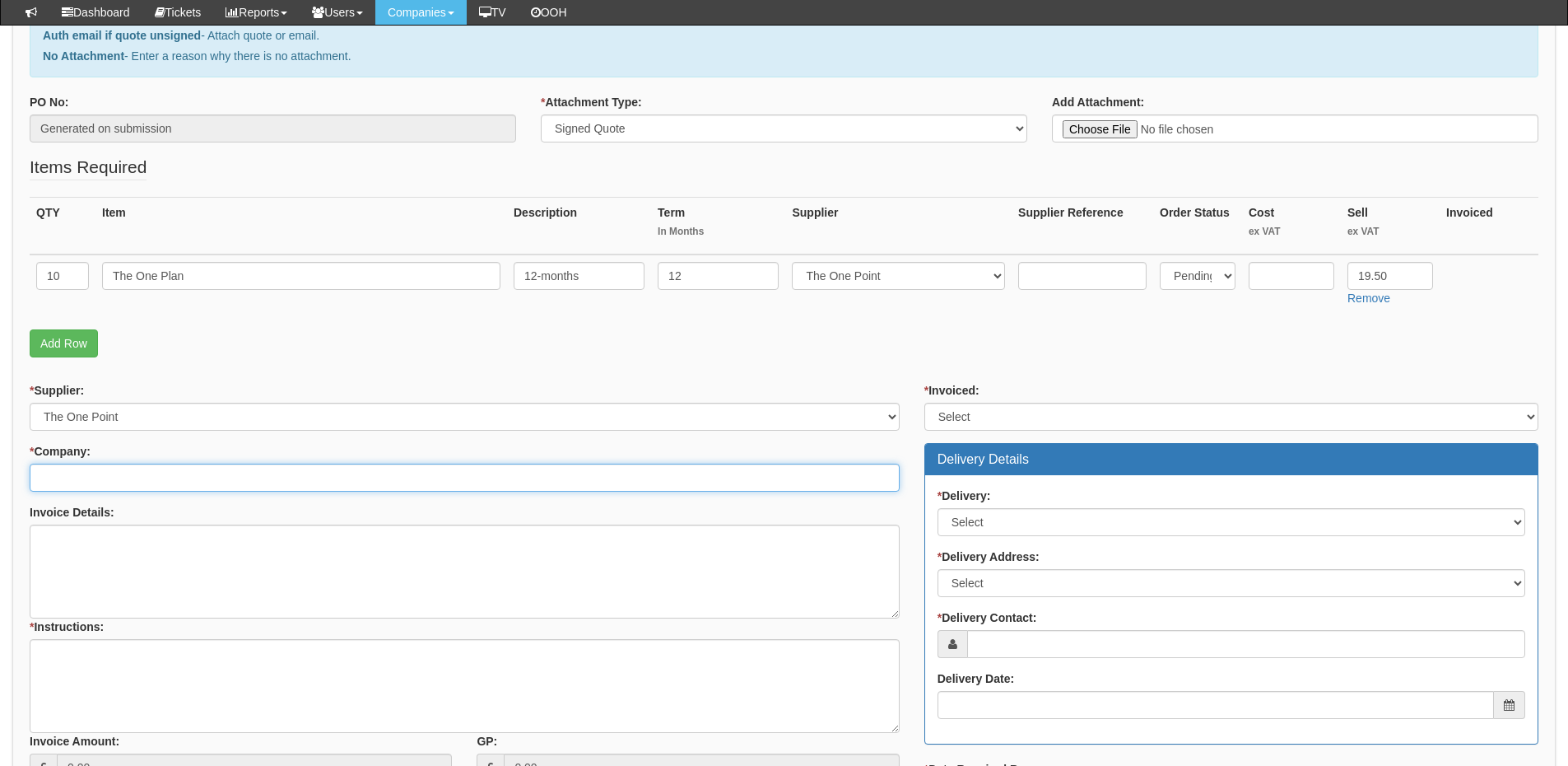
click at [210, 477] on input "* Company:" at bounding box center [465, 478] width 870 height 28
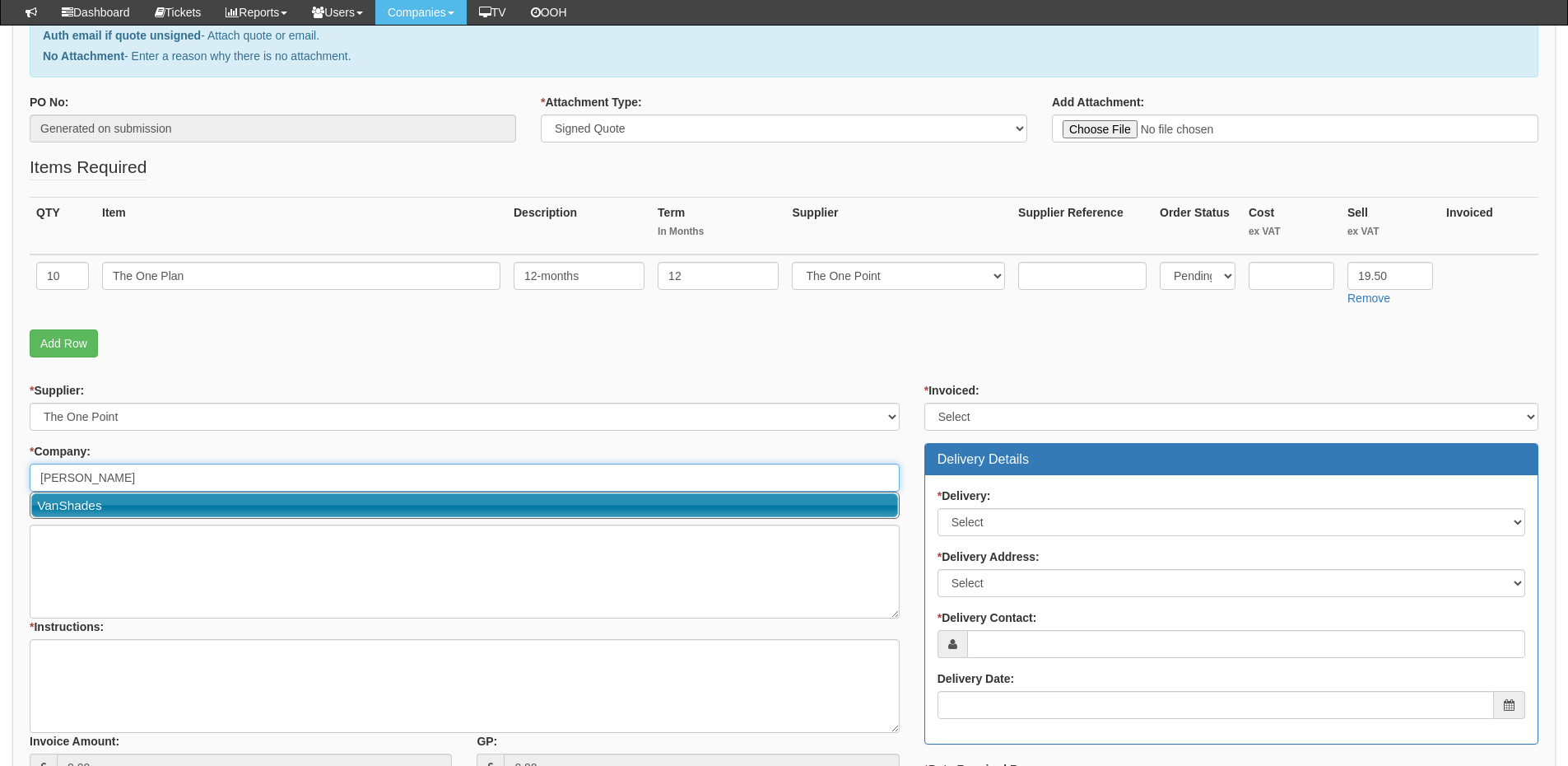
click at [165, 501] on link "VanShades" at bounding box center [465, 505] width 867 height 24
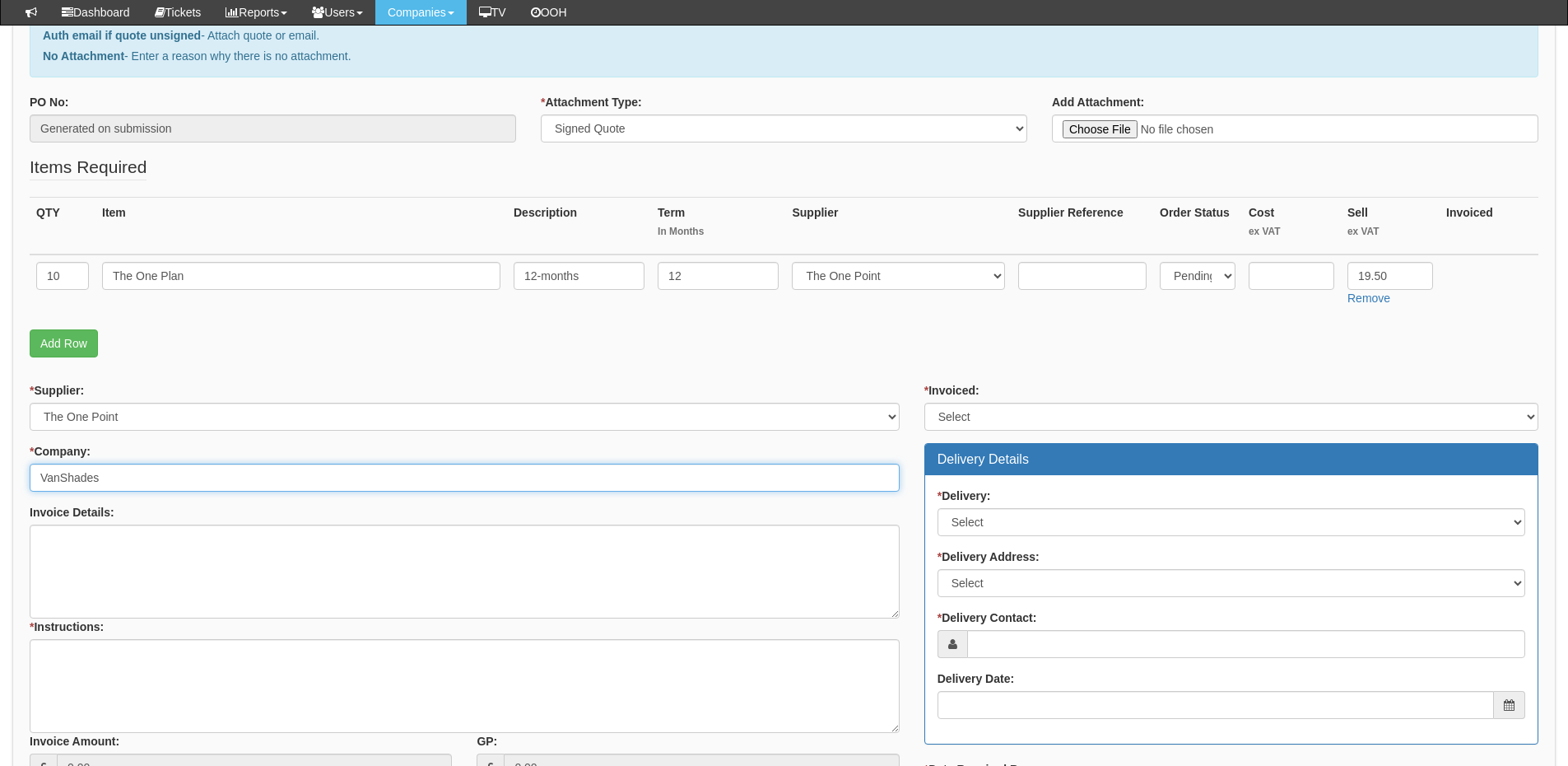
type input "VanShades"
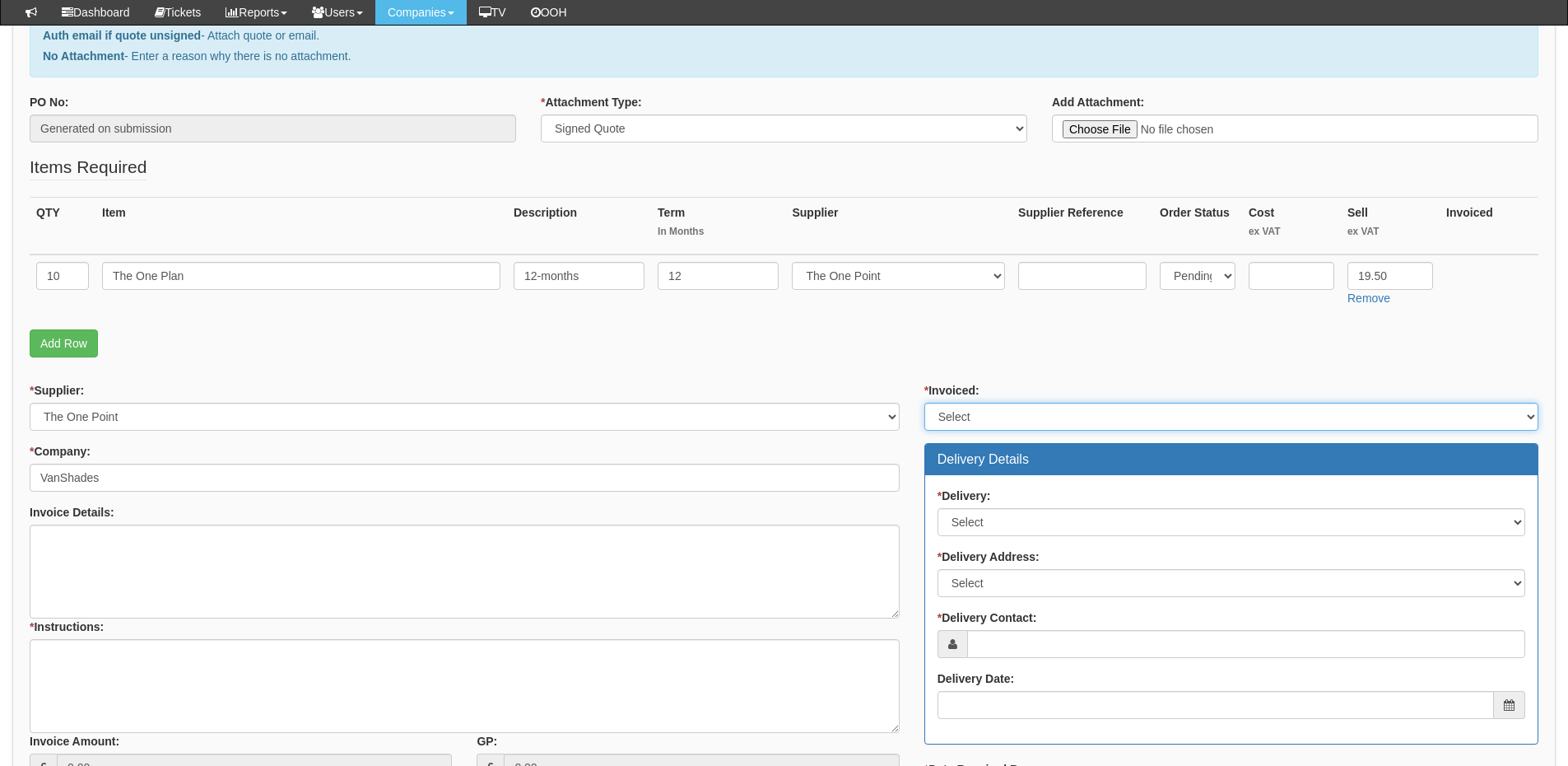
drag, startPoint x: 996, startPoint y: 419, endPoint x: 996, endPoint y: 430, distance: 11.0
click at [996, 419] on select "Select Yes No N/A STB (part of order)" at bounding box center [1232, 416] width 614 height 28
select select "2"
click at [925, 402] on select "Select Yes No N/A STB (part of order)" at bounding box center [1232, 416] width 614 height 28
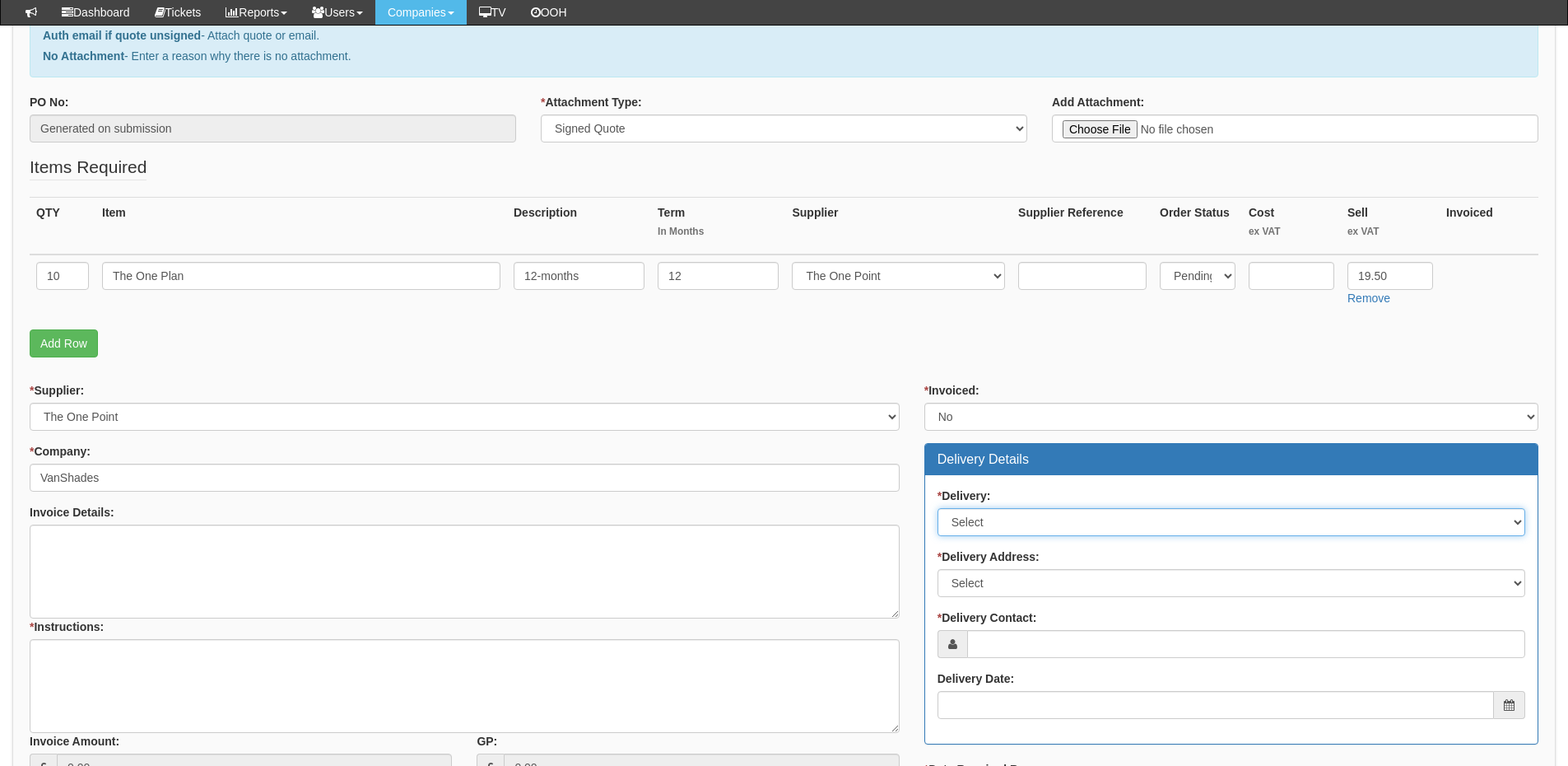
click at [998, 525] on select "Select No Not Applicable Yes" at bounding box center [1232, 522] width 588 height 28
select select "3"
click at [938, 508] on select "Select No Not Applicable Yes" at bounding box center [1232, 522] width 588 height 28
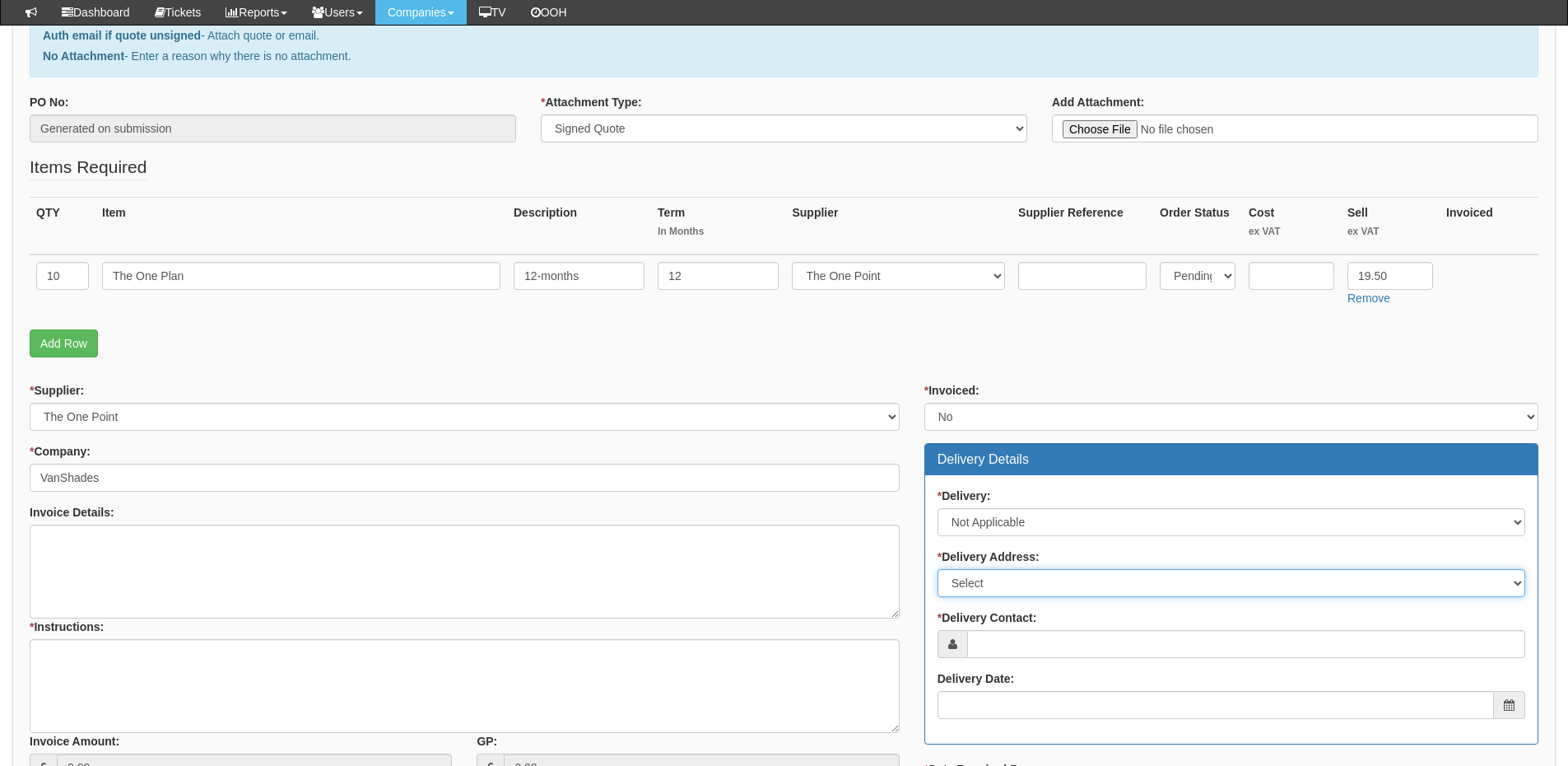
drag, startPoint x: 997, startPoint y: 581, endPoint x: 1001, endPoint y: 596, distance: 15.5
click at [997, 581] on select "Select Not Applicable Main Address - S74 9SB Other" at bounding box center [1232, 583] width 588 height 28
select select "N/A"
click at [938, 569] on select "Select Not Applicable Main Address - S74 9SB Other" at bounding box center [1232, 583] width 588 height 28
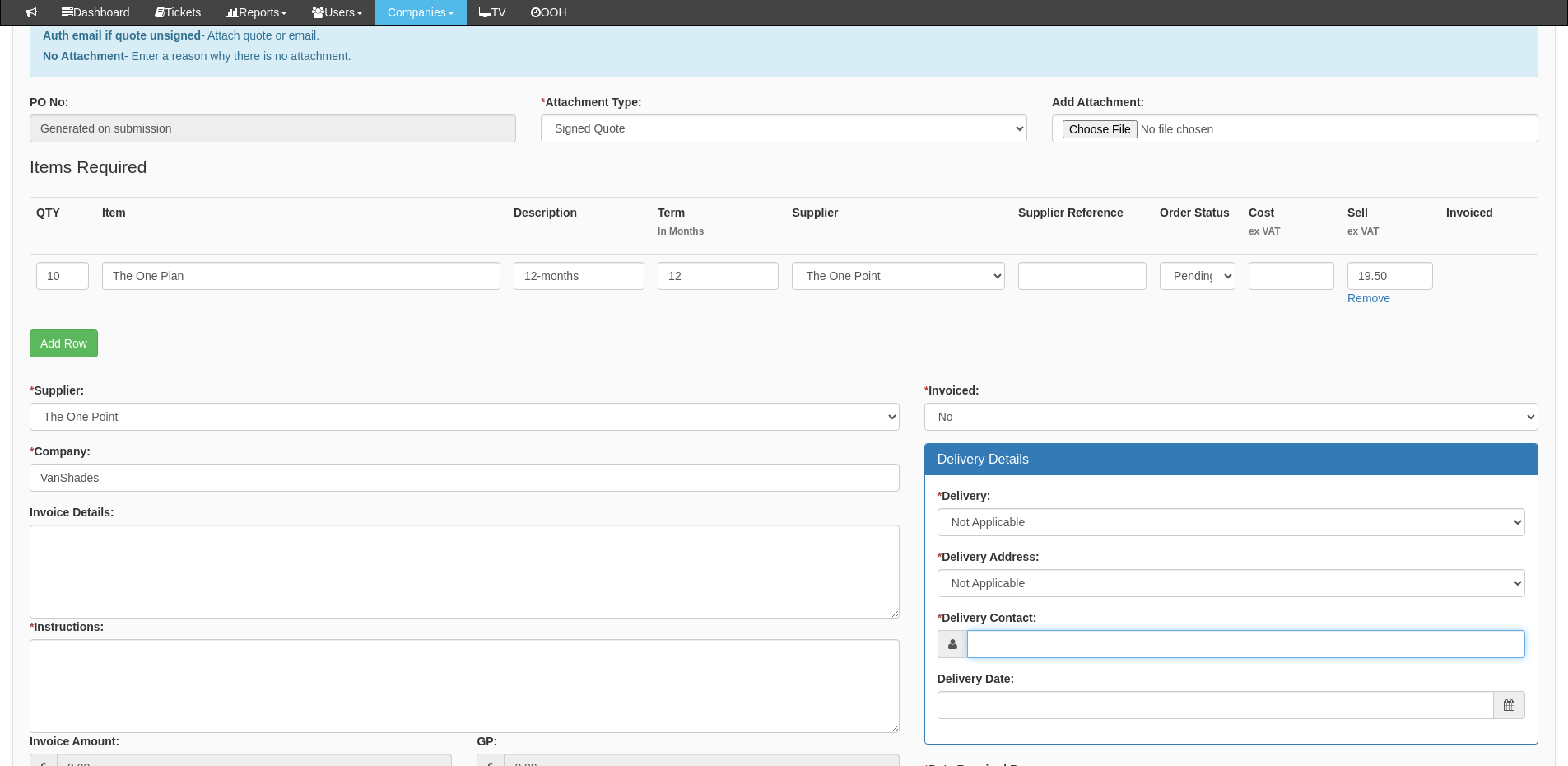
click at [1014, 635] on input "* Delivery Contact:" at bounding box center [1246, 644] width 558 height 28
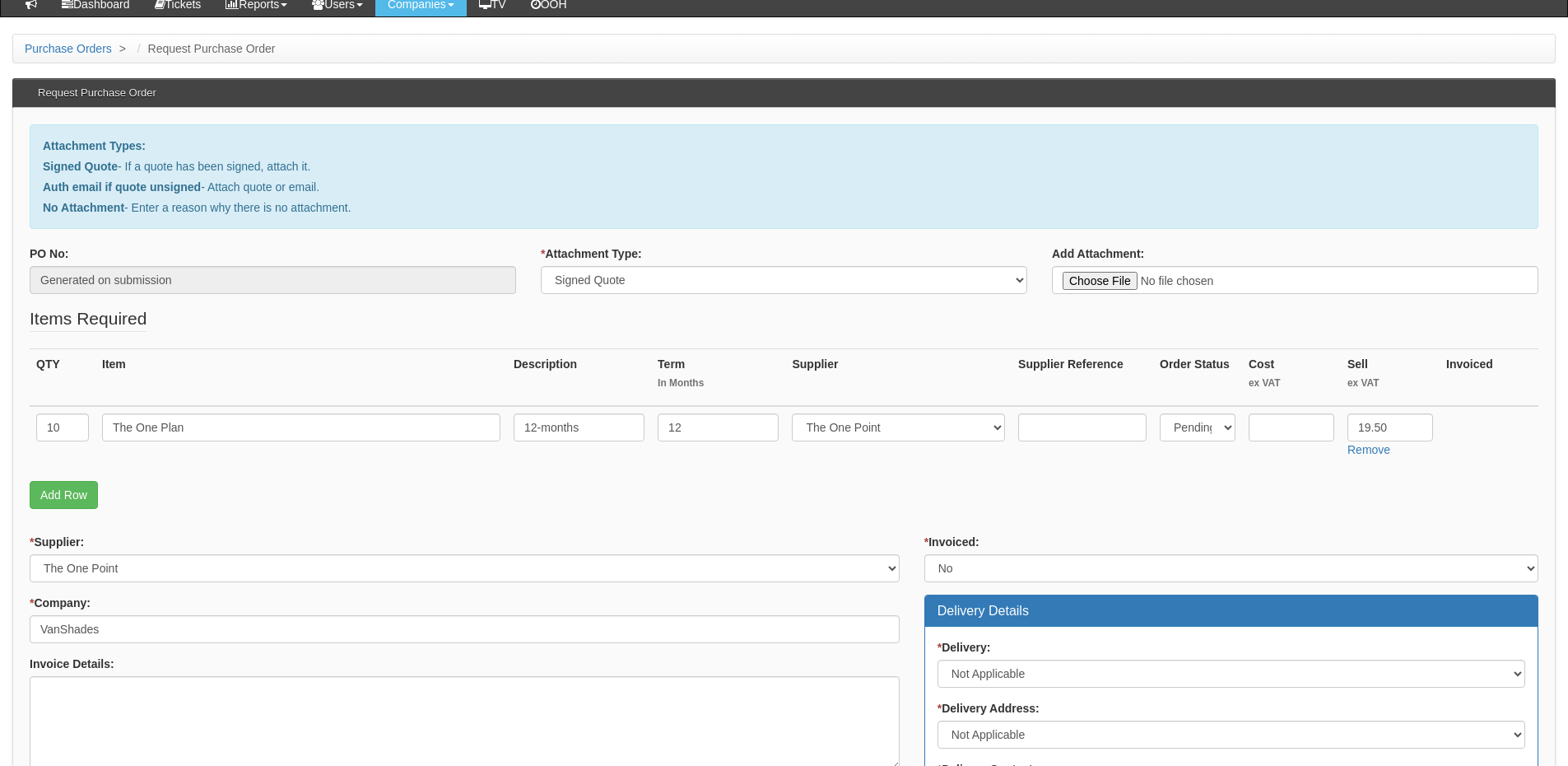
scroll to position [0, 0]
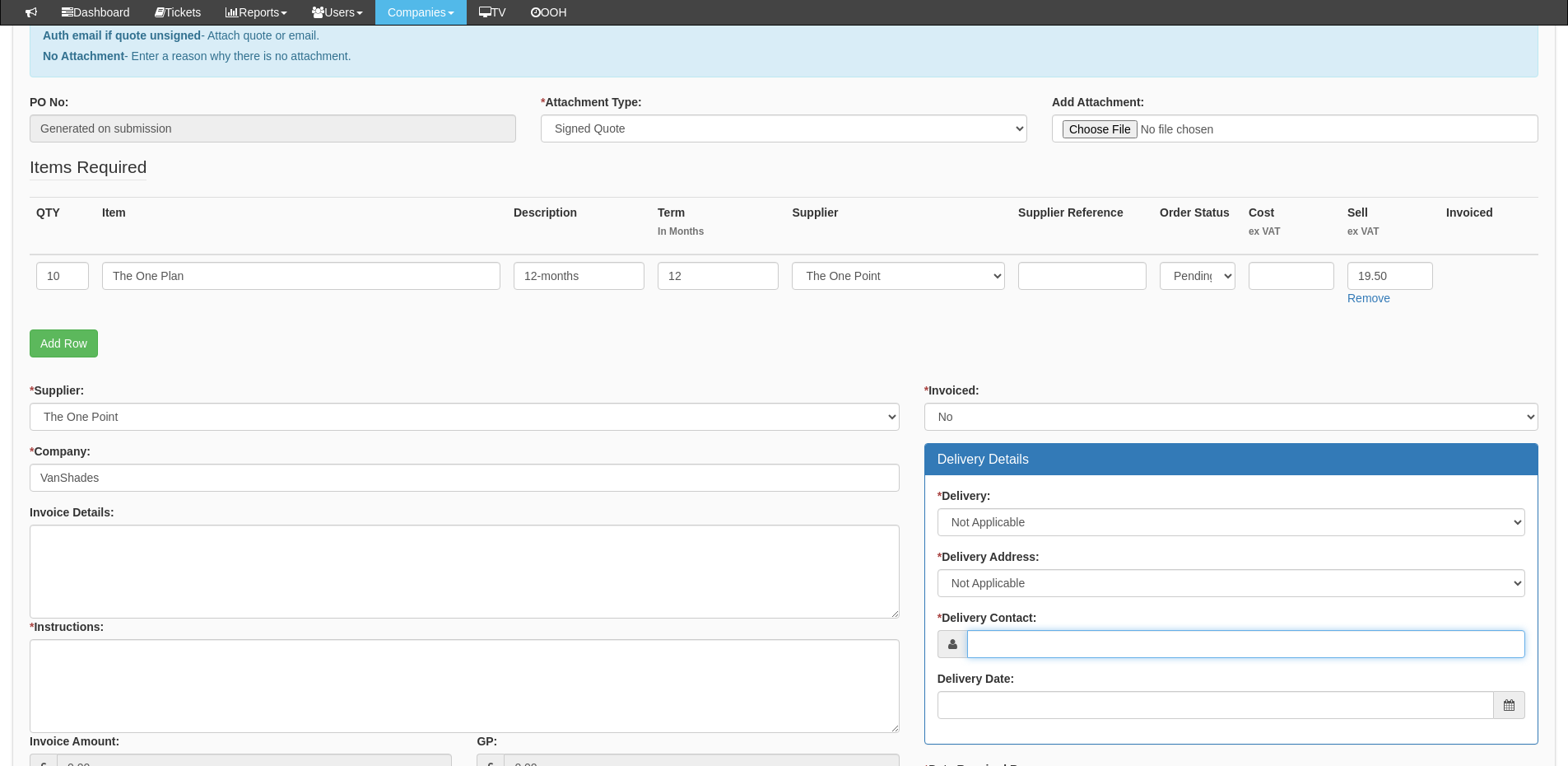
paste input "[PERSON_NAME]"
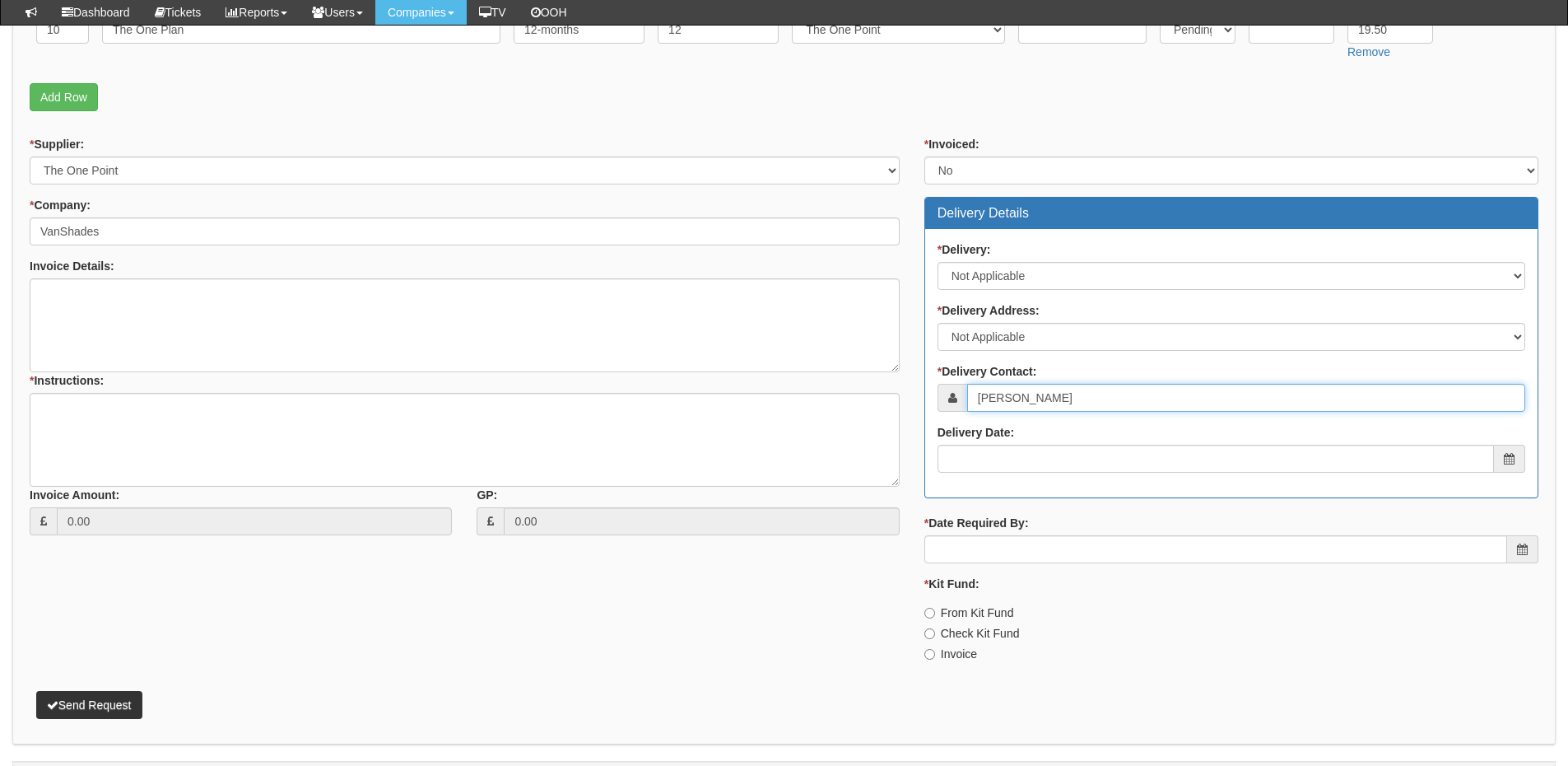
scroll to position [494, 0]
type input "[PERSON_NAME]"
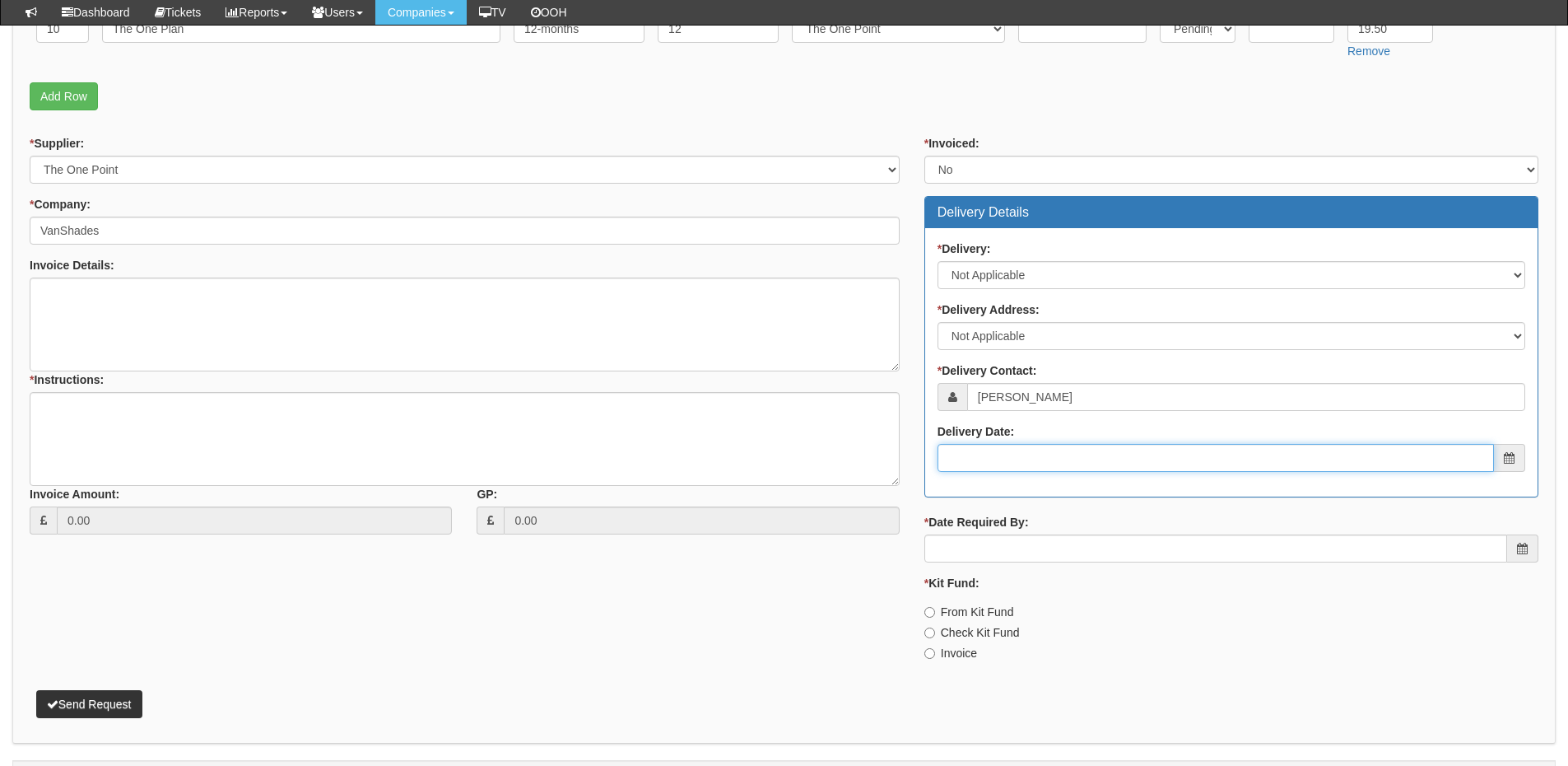
click at [1036, 464] on input "Delivery Date:" at bounding box center [1216, 458] width 556 height 28
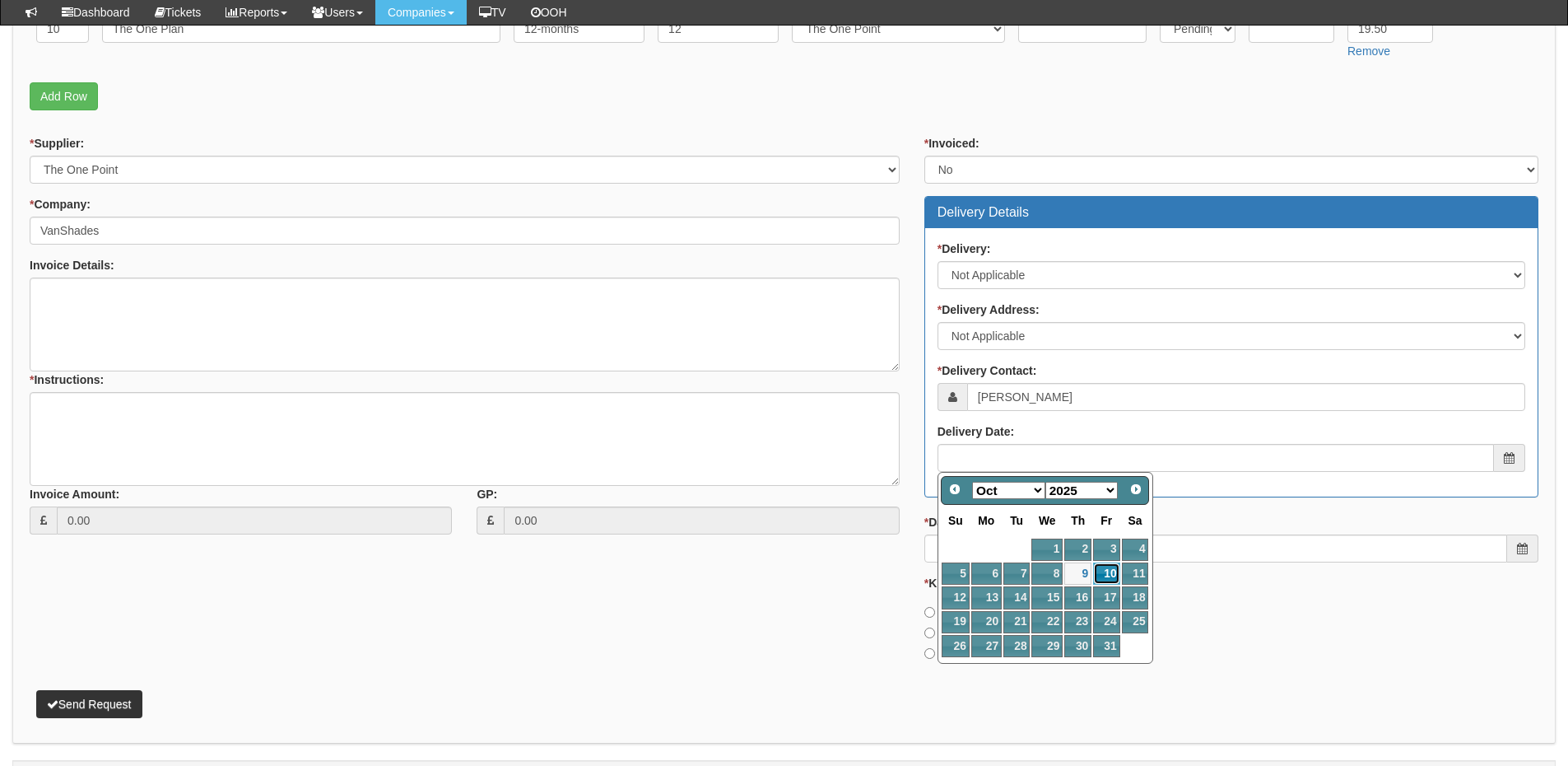
click at [1103, 572] on link "10" at bounding box center [1106, 573] width 26 height 22
type input "2025-10-10"
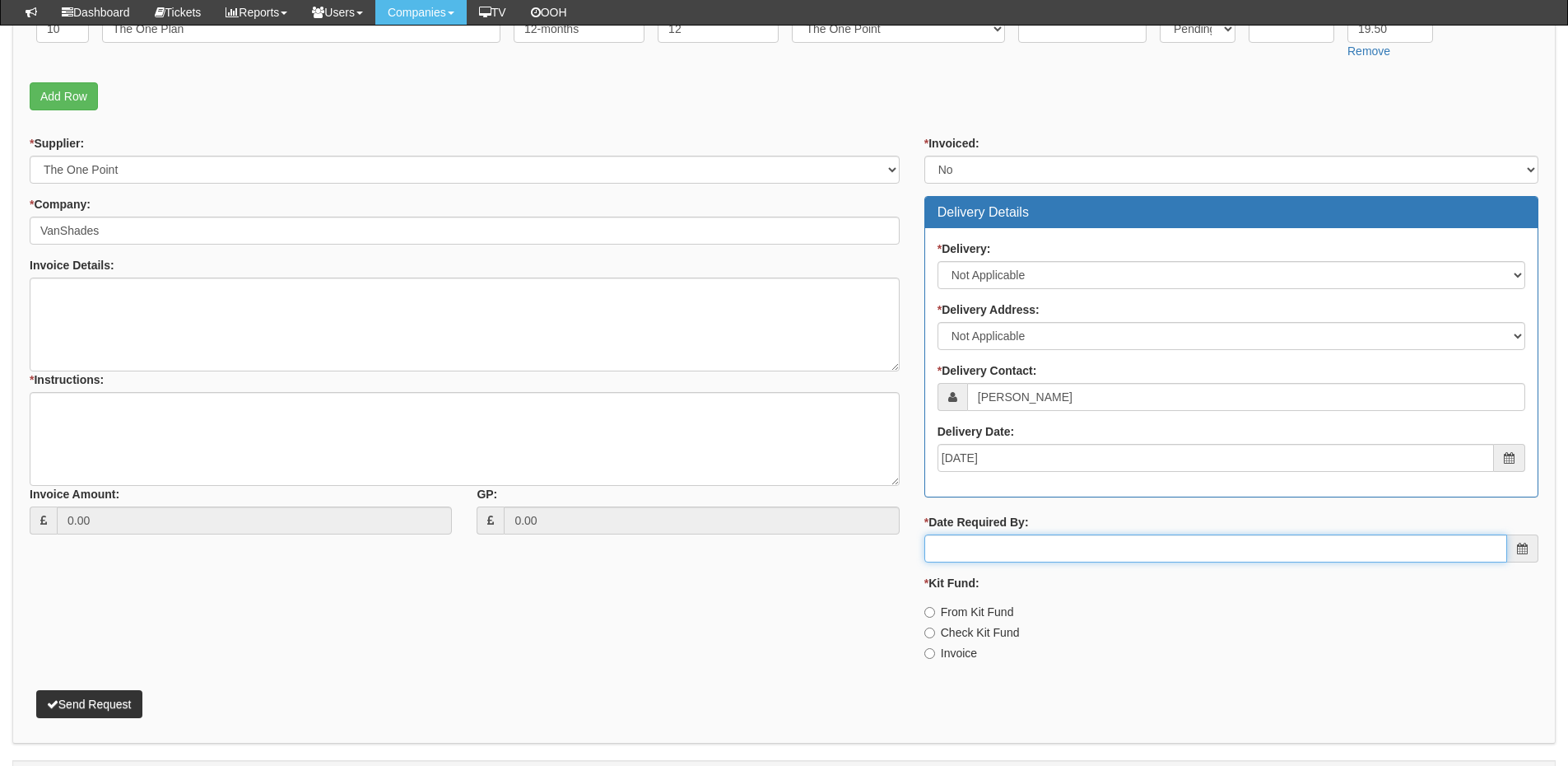
click at [1028, 550] on input "* Date Required By:" at bounding box center [1216, 549] width 583 height 28
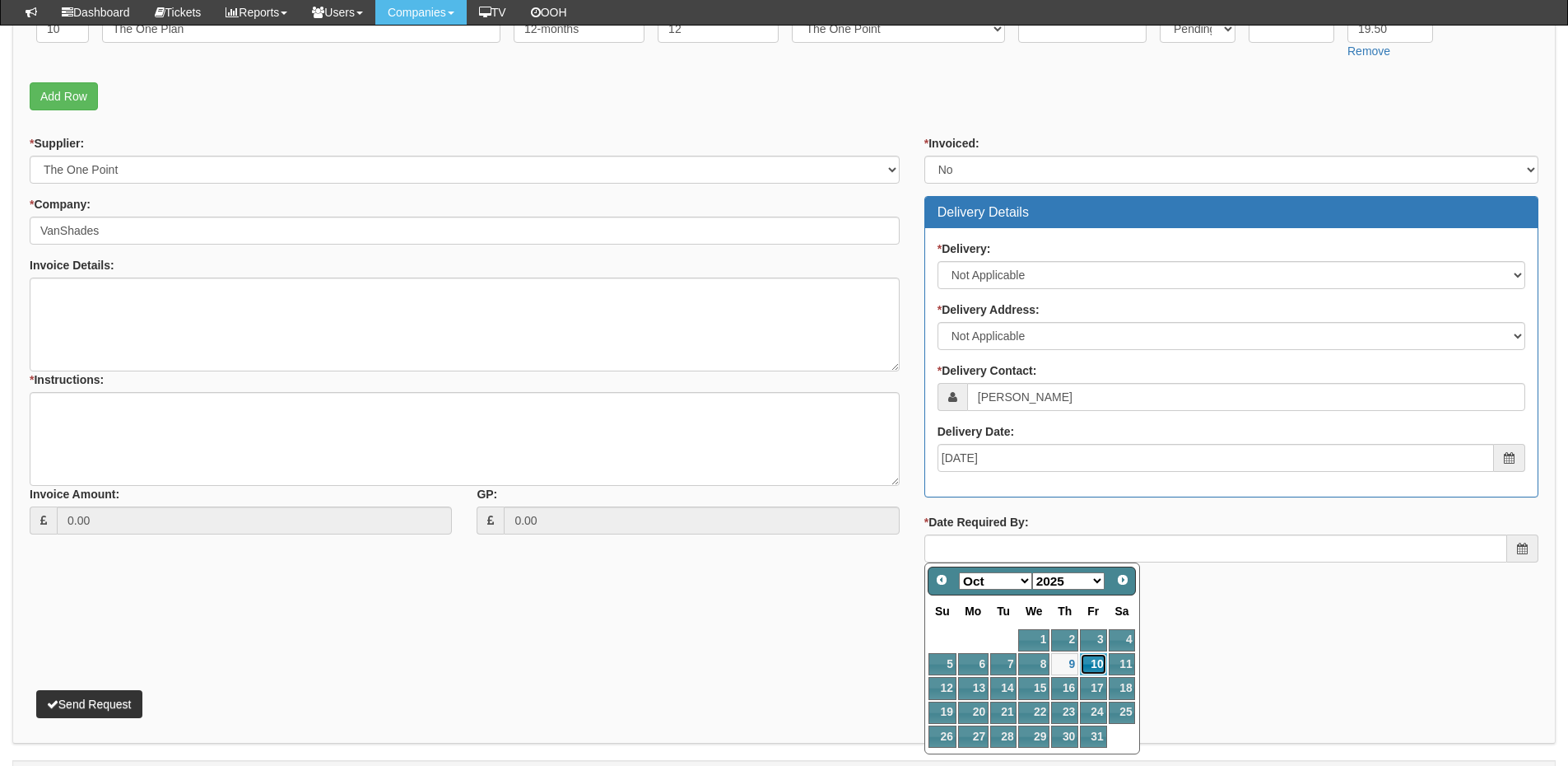
click at [1093, 667] on link "10" at bounding box center [1093, 664] width 26 height 22
type input "2025-10-10"
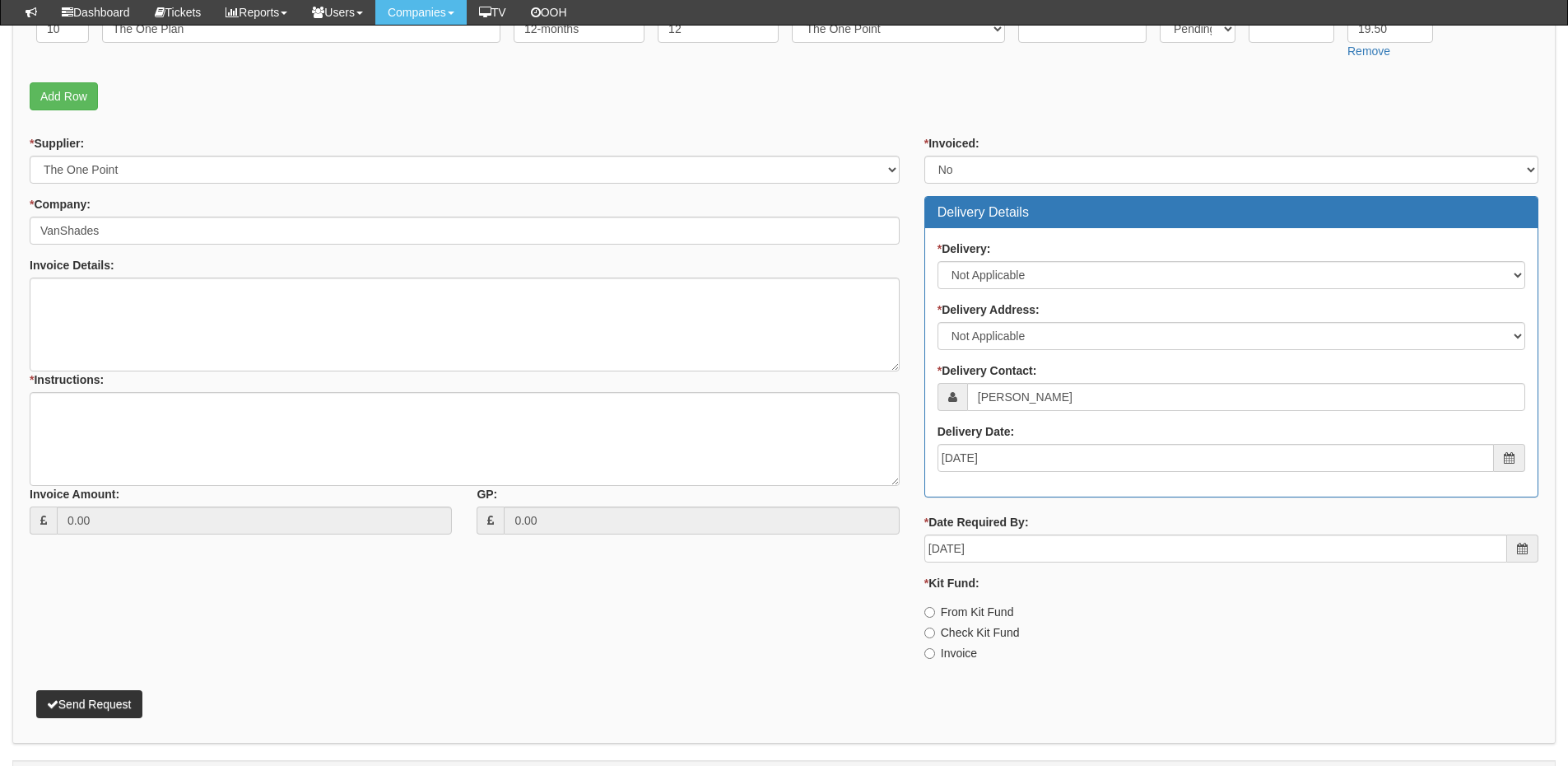
click at [942, 656] on label "Invoice" at bounding box center [951, 652] width 53 height 17
click at [935, 656] on input "Invoice" at bounding box center [930, 653] width 11 height 11
radio input "true"
click at [211, 431] on textarea "* Instructions:" at bounding box center [465, 438] width 870 height 94
type textarea "IT support migration"
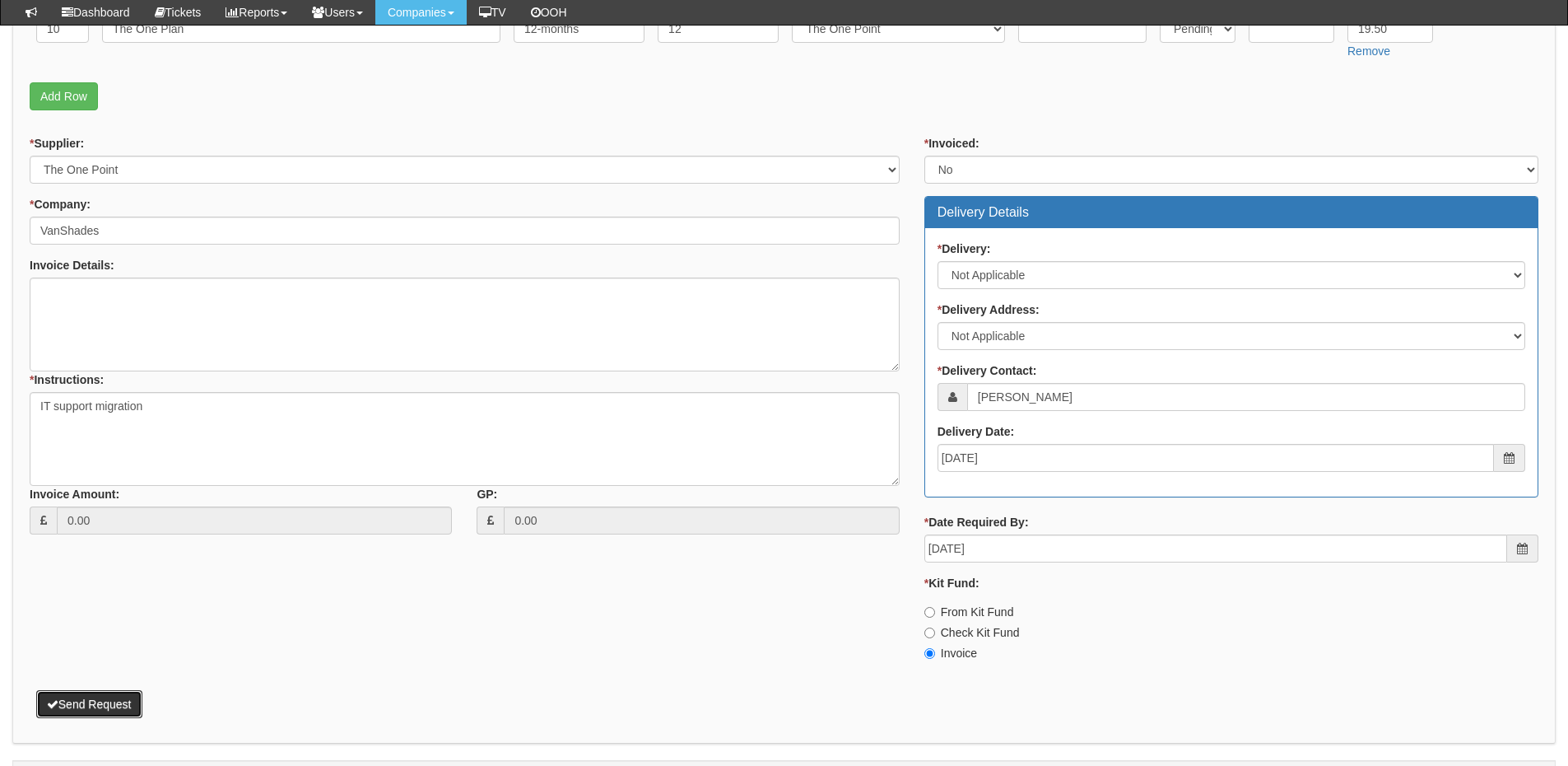
click at [109, 703] on button "Send Request" at bounding box center [89, 704] width 106 height 28
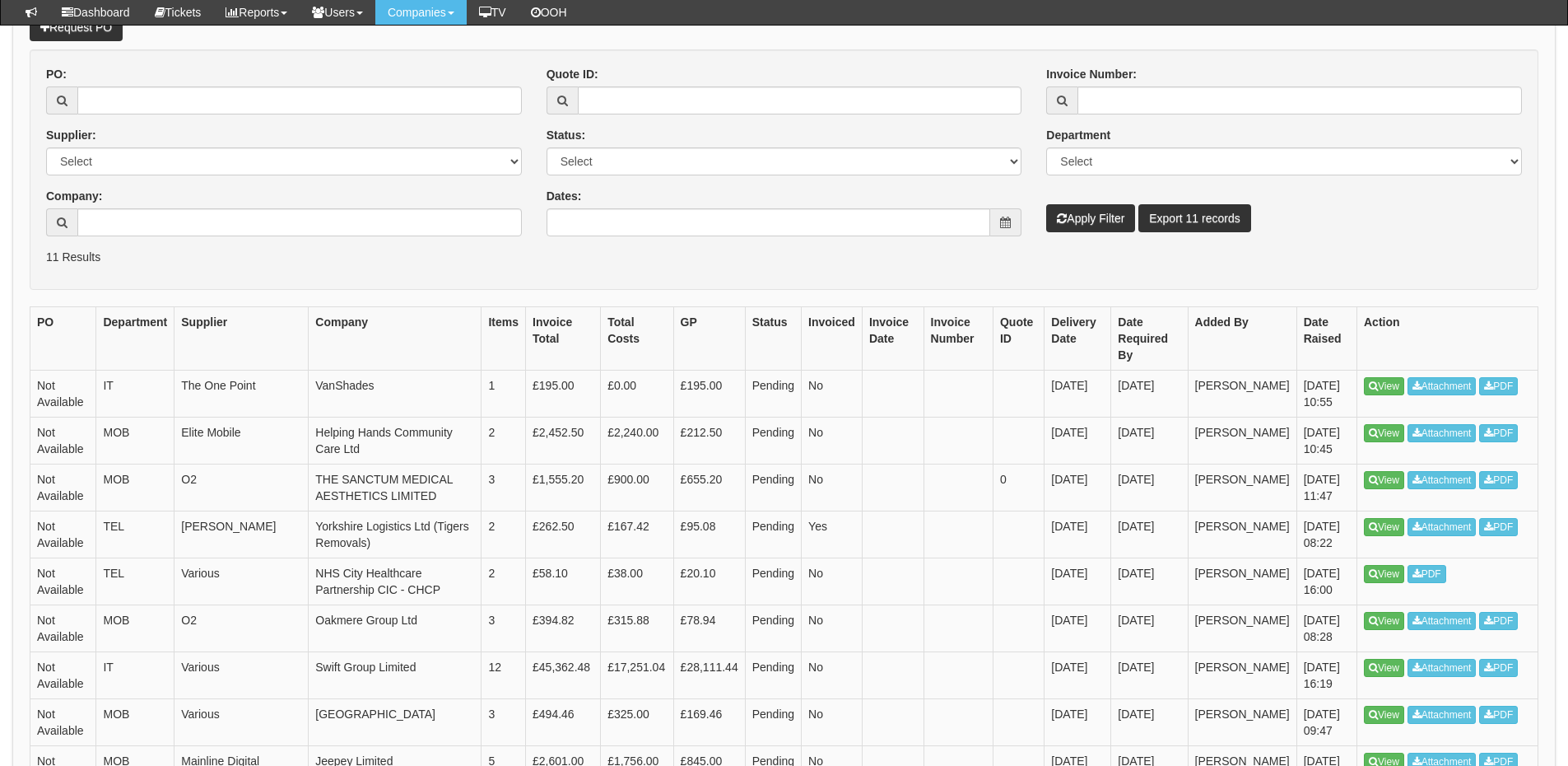
scroll to position [247, 0]
